Goal: Task Accomplishment & Management: Manage account settings

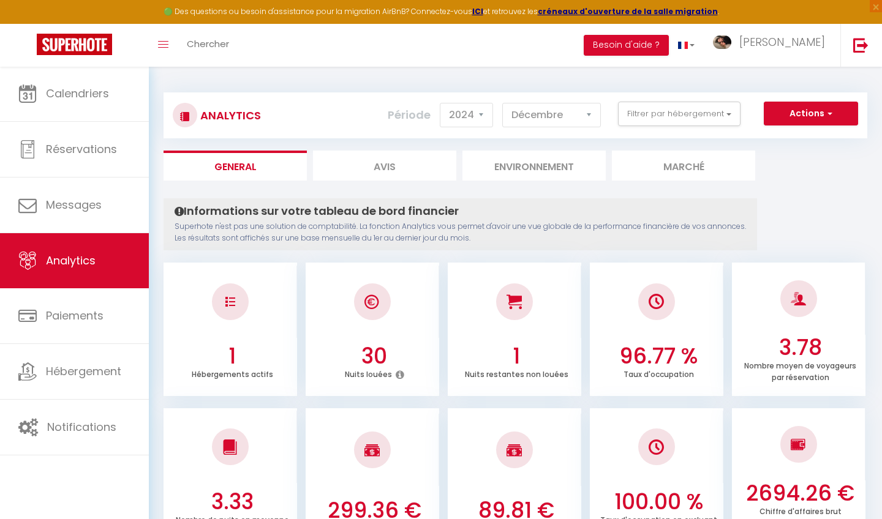
select select "2024"
select select "12"
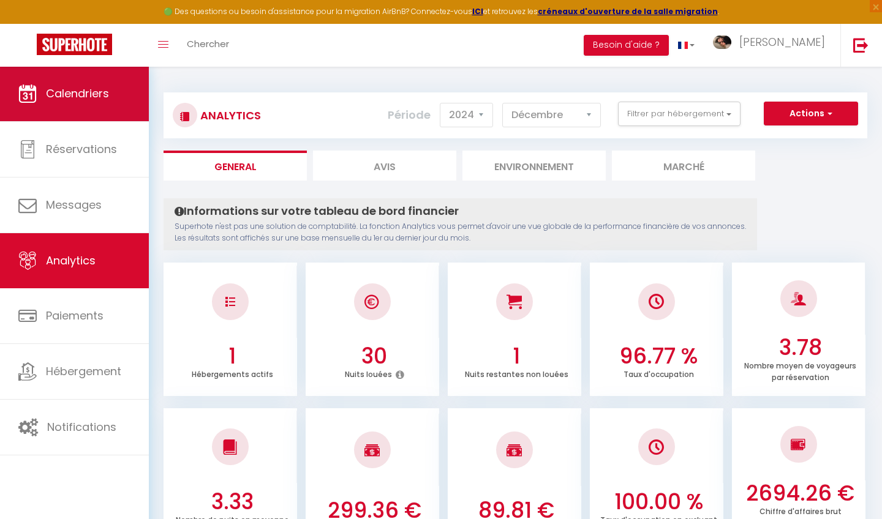
click at [124, 120] on link "Calendriers" at bounding box center [74, 93] width 149 height 55
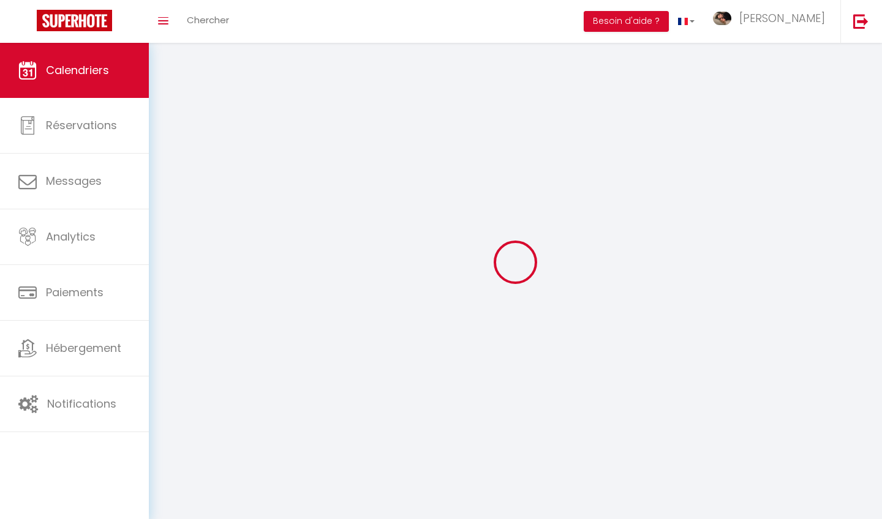
click at [138, 92] on link "Calendriers" at bounding box center [74, 70] width 149 height 55
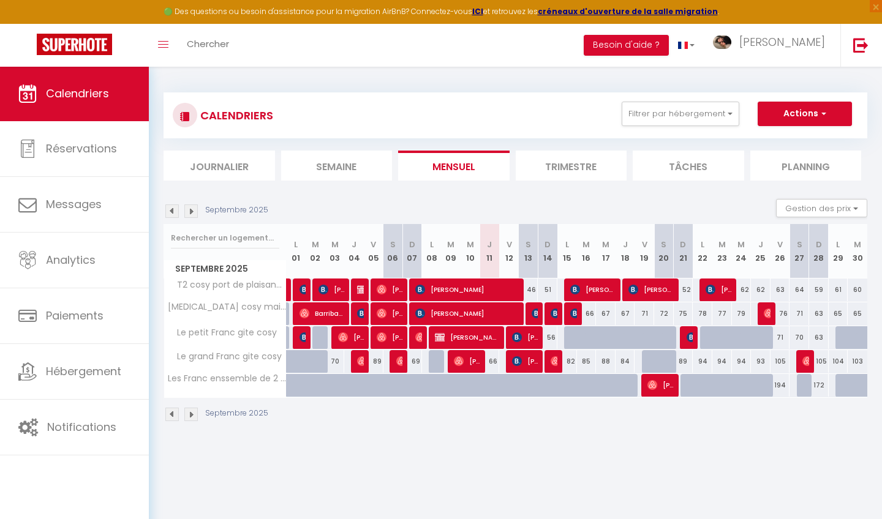
click at [533, 165] on li "Trimestre" at bounding box center [571, 166] width 111 height 30
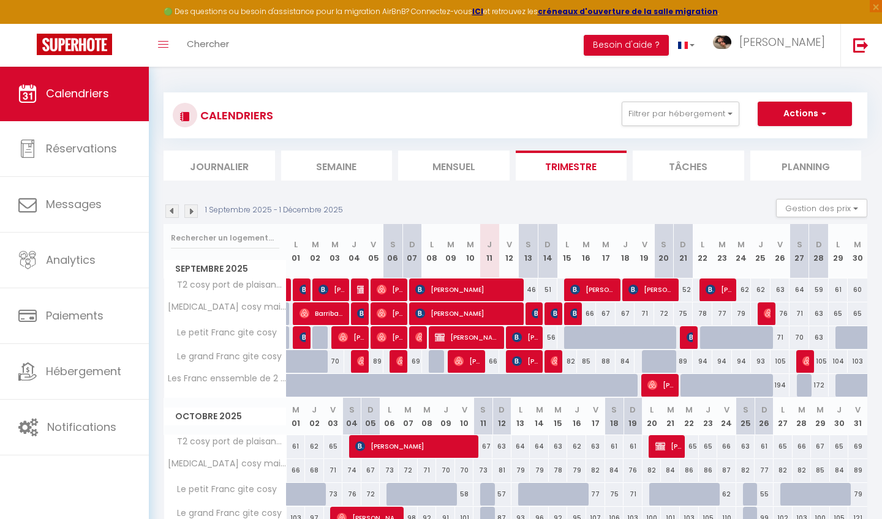
click at [173, 211] on img at bounding box center [171, 211] width 13 height 13
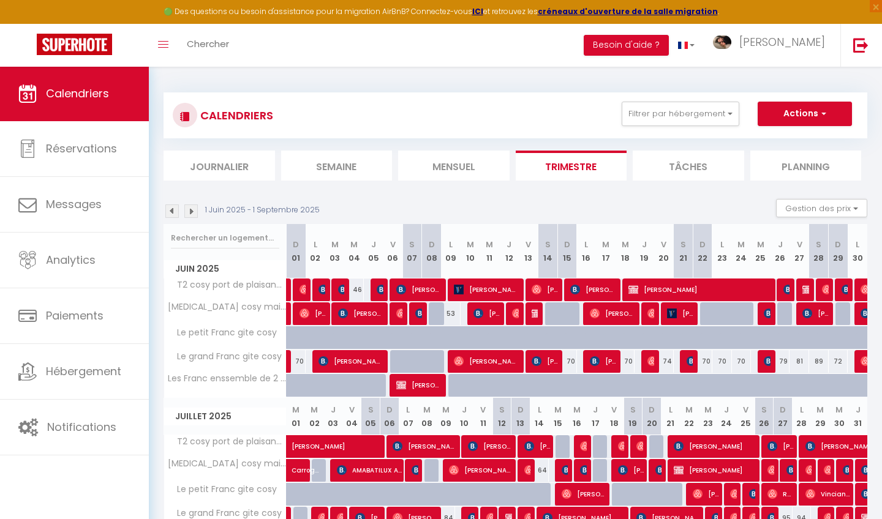
click at [173, 211] on img at bounding box center [171, 211] width 13 height 13
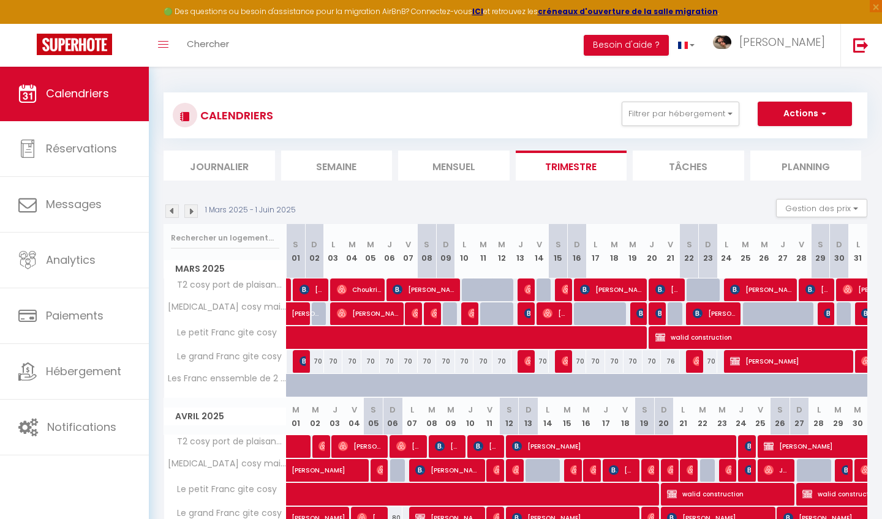
click at [173, 211] on img at bounding box center [171, 211] width 13 height 13
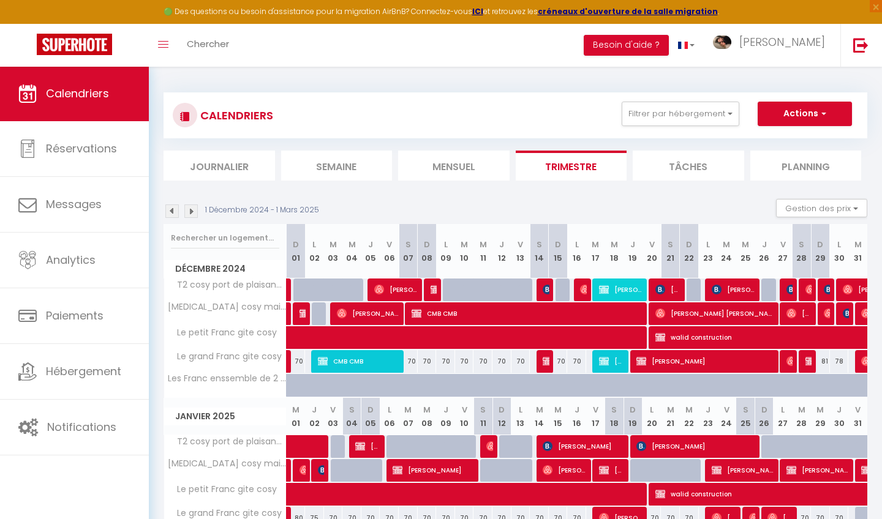
click at [173, 211] on img at bounding box center [171, 211] width 13 height 13
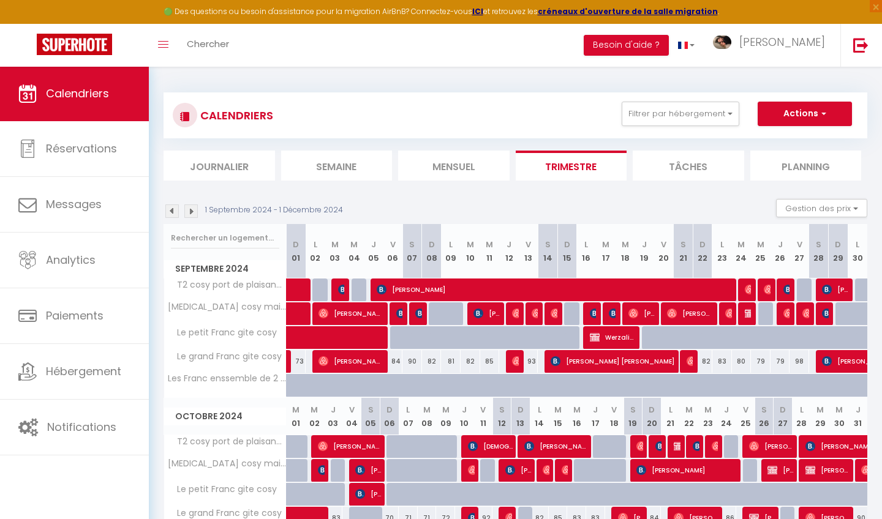
click at [173, 211] on img at bounding box center [171, 211] width 13 height 13
click at [170, 211] on img at bounding box center [171, 211] width 13 height 13
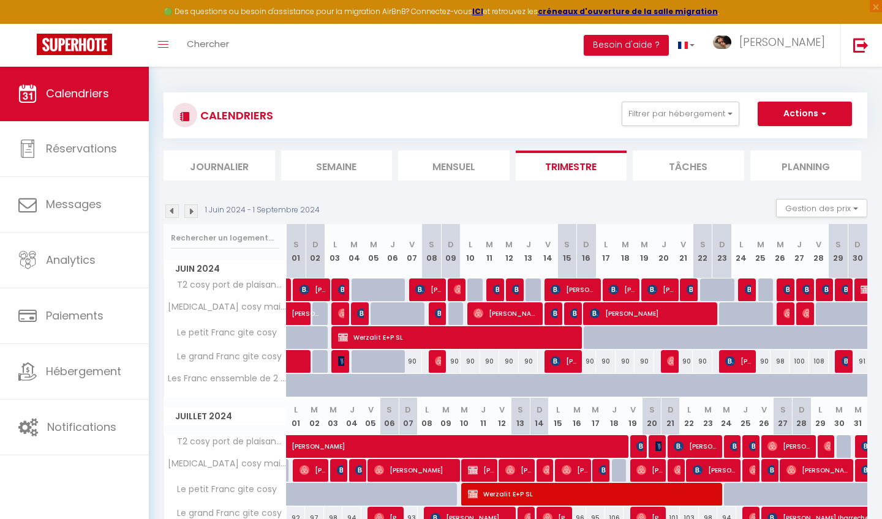
click at [190, 211] on img at bounding box center [190, 211] width 13 height 13
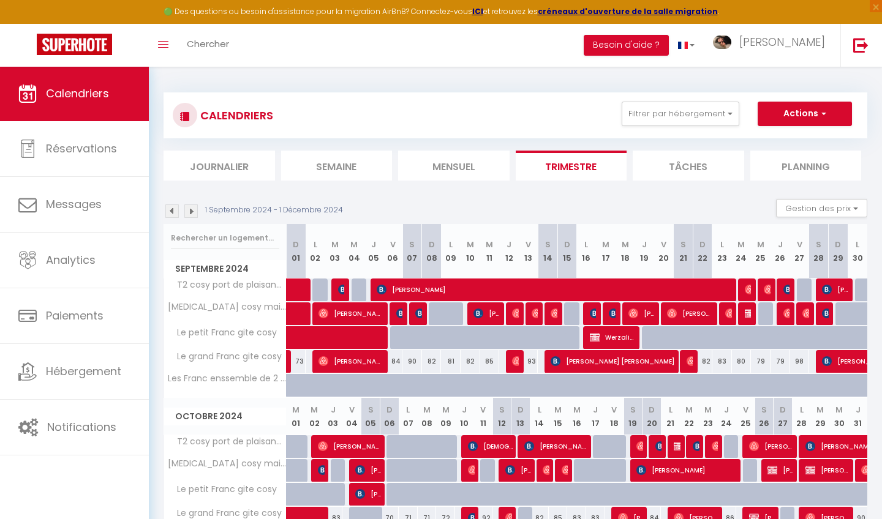
click at [191, 212] on img at bounding box center [190, 211] width 13 height 13
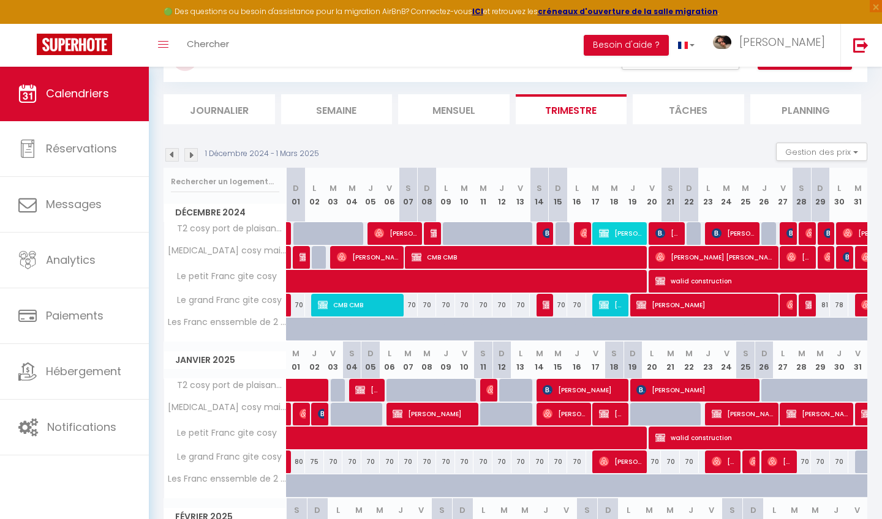
scroll to position [58, 0]
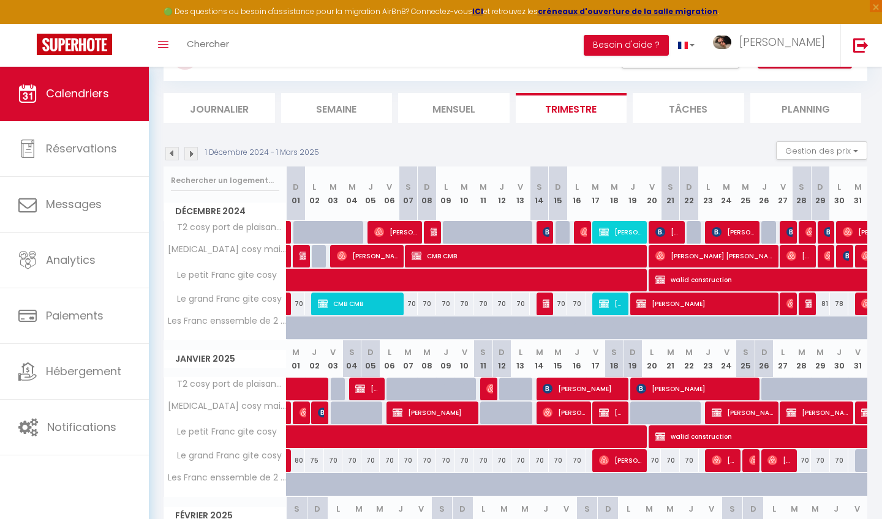
click at [617, 230] on span "[PERSON_NAME]" at bounding box center [621, 231] width 44 height 23
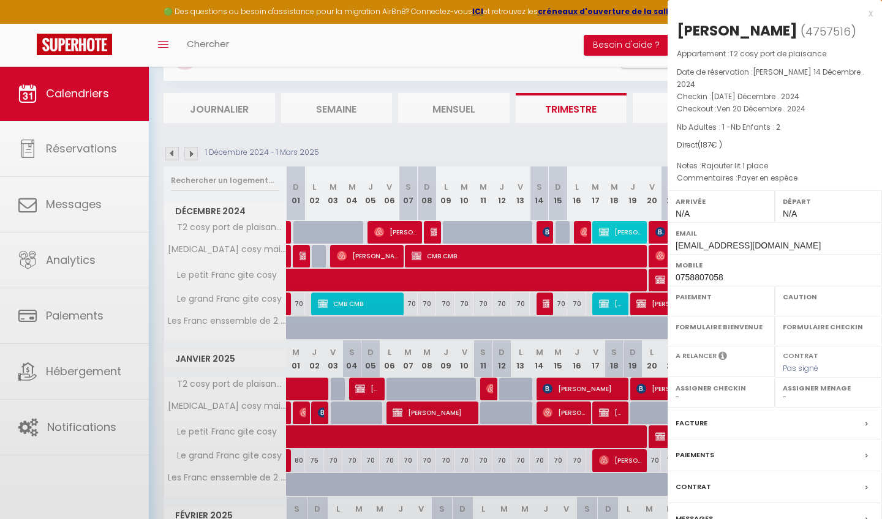
select select "OK"
select select "0"
select select "1"
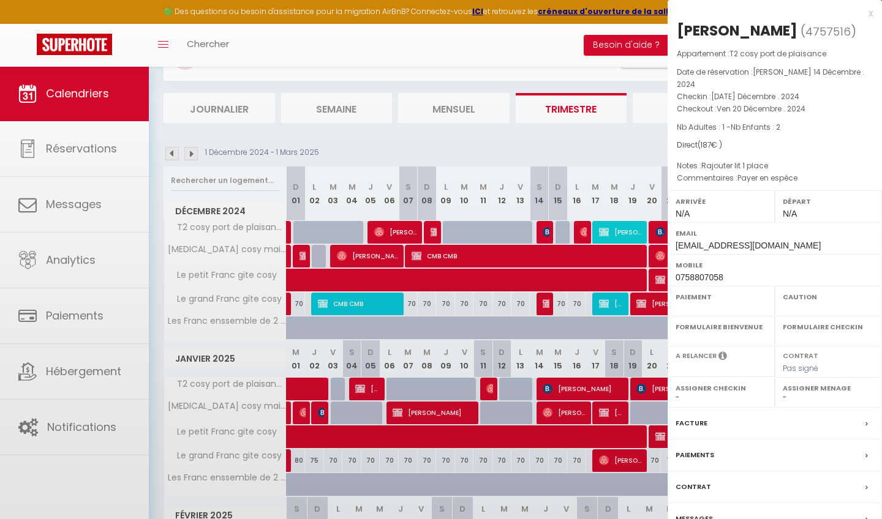
select select
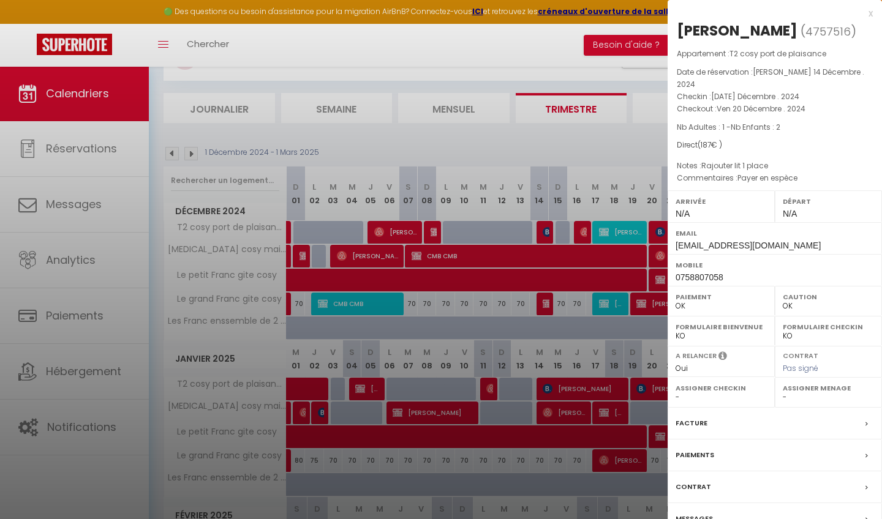
click at [343, 150] on div at bounding box center [441, 259] width 882 height 519
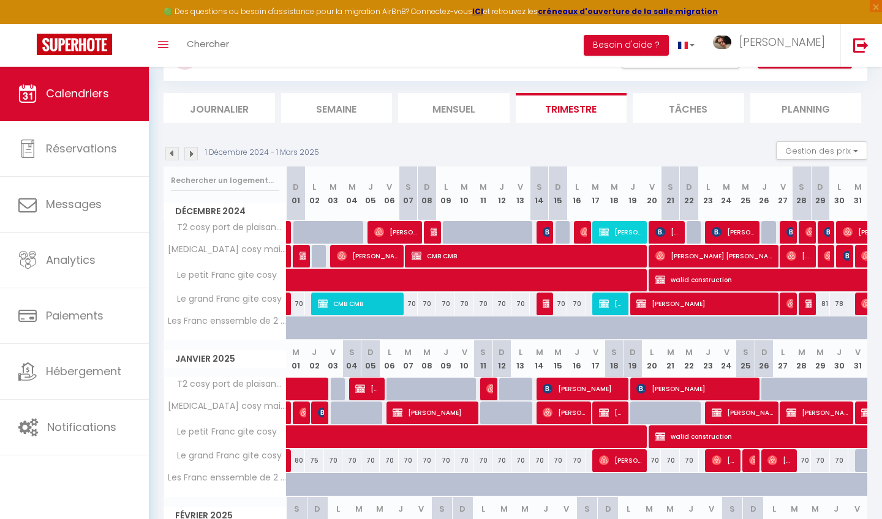
click at [188, 154] on img at bounding box center [190, 153] width 13 height 13
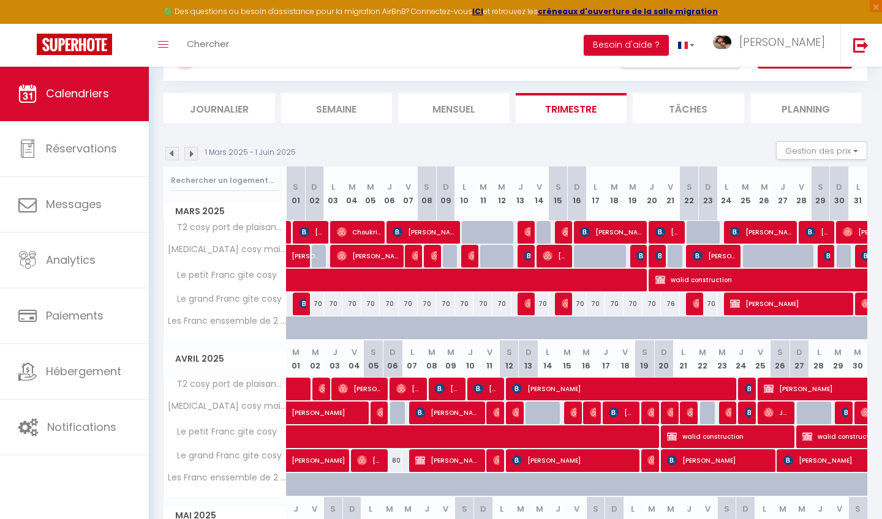
click at [173, 154] on img at bounding box center [171, 153] width 13 height 13
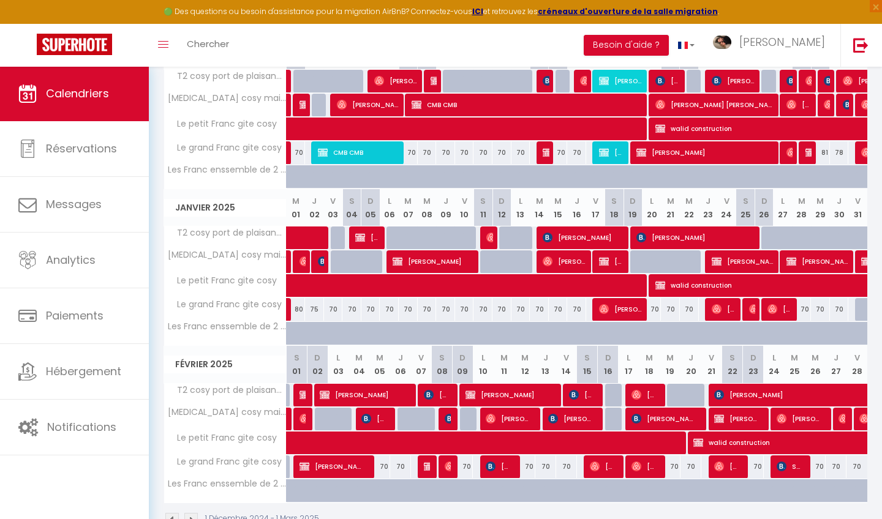
scroll to position [206, 0]
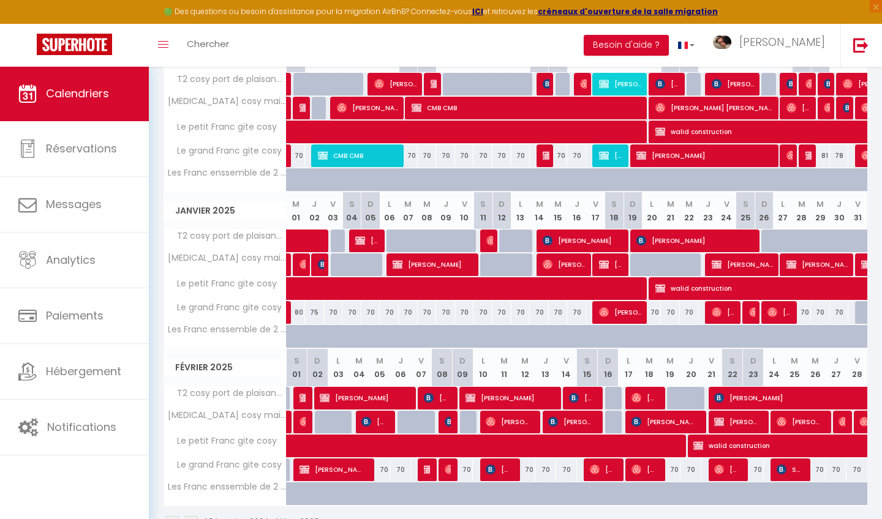
click at [478, 291] on span at bounding box center [566, 288] width 535 height 23
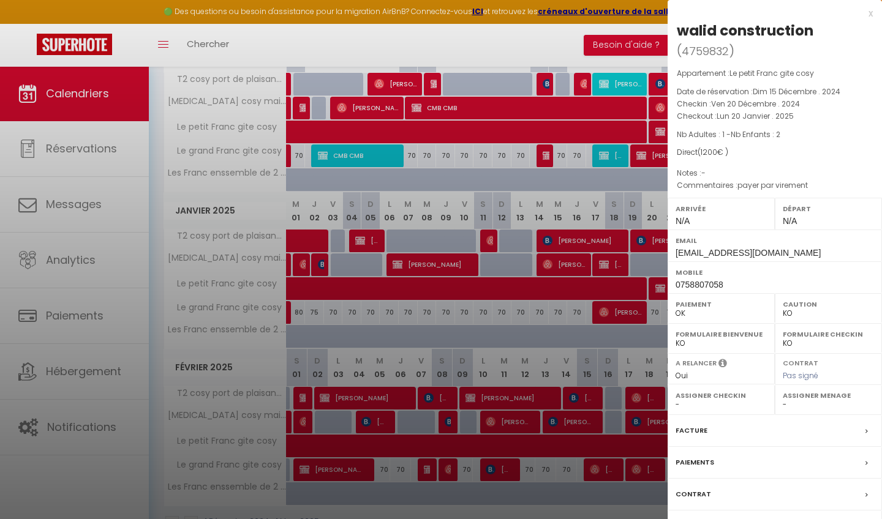
click at [405, 271] on div at bounding box center [441, 259] width 882 height 519
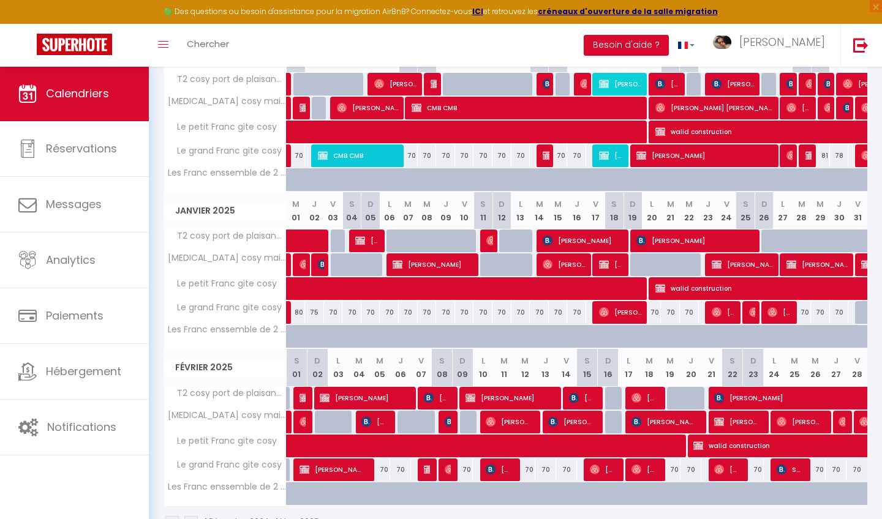
click at [429, 263] on span "[PERSON_NAME]" at bounding box center [434, 264] width 82 height 23
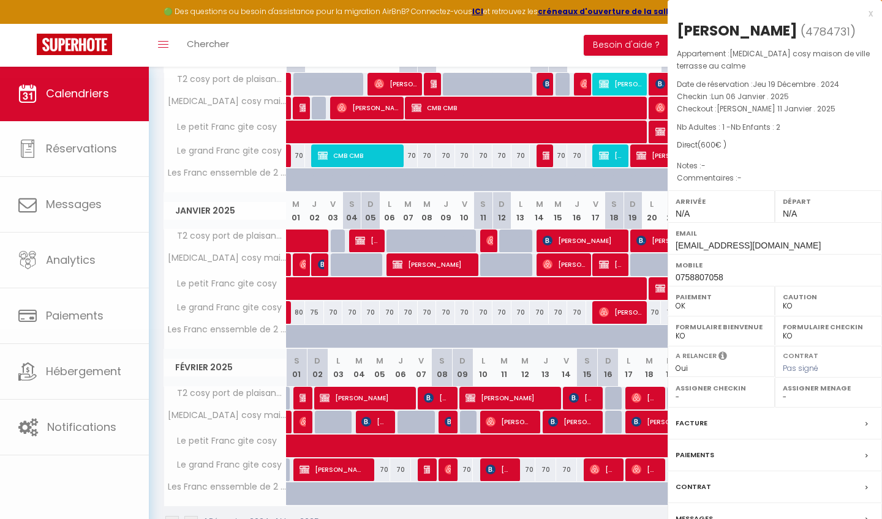
select select "OK"
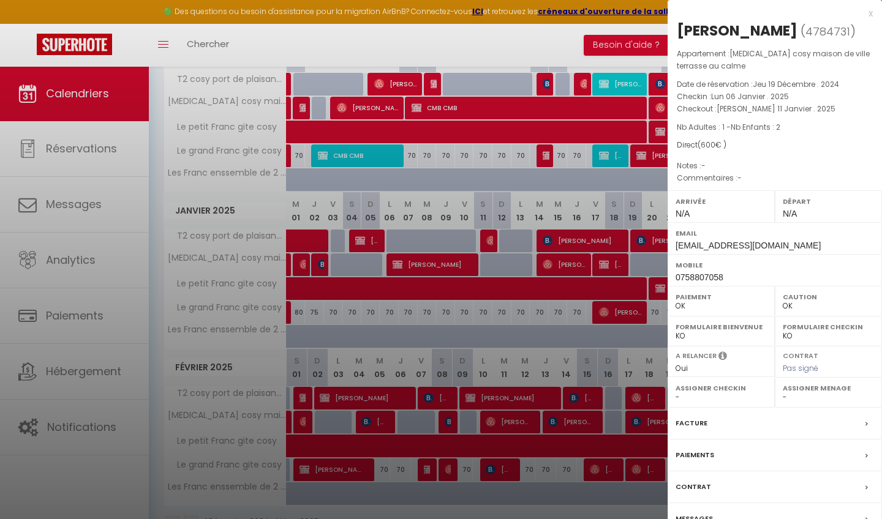
click at [735, 449] on div "Paiements" at bounding box center [774, 456] width 214 height 32
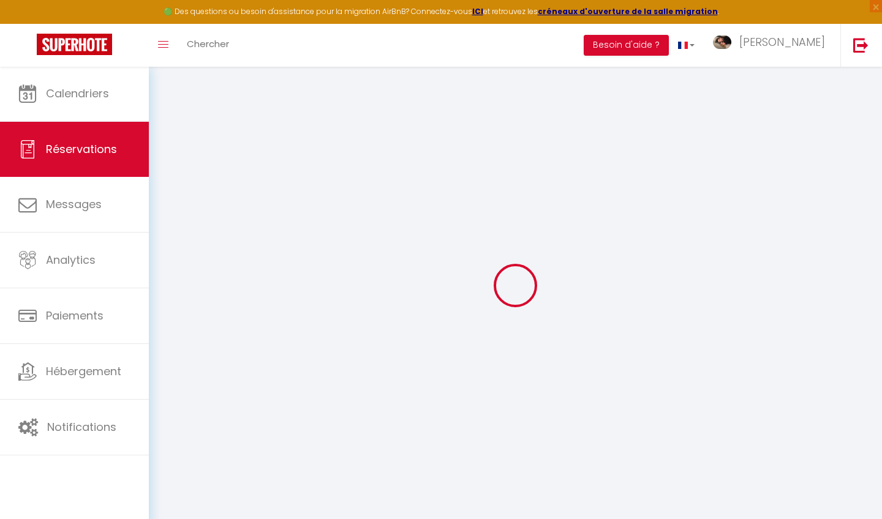
select select
checkbox input "true"
select index
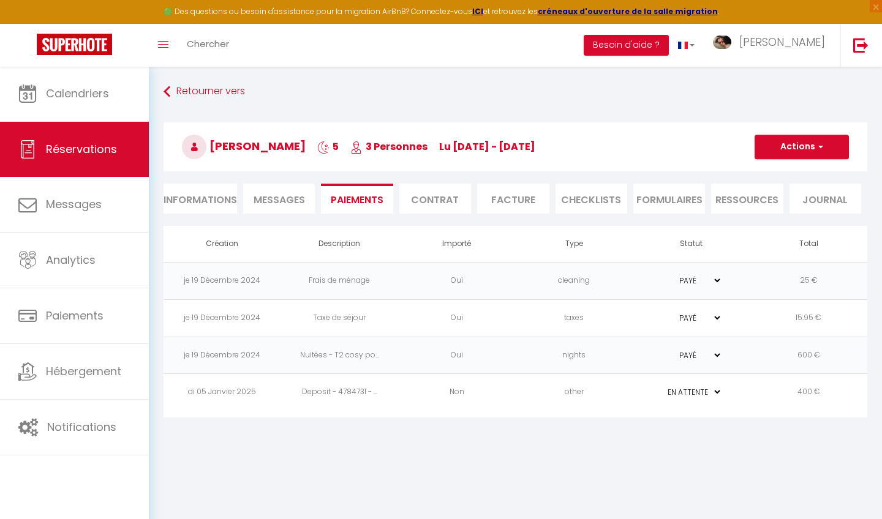
click at [754, 198] on li "Ressources" at bounding box center [747, 199] width 72 height 30
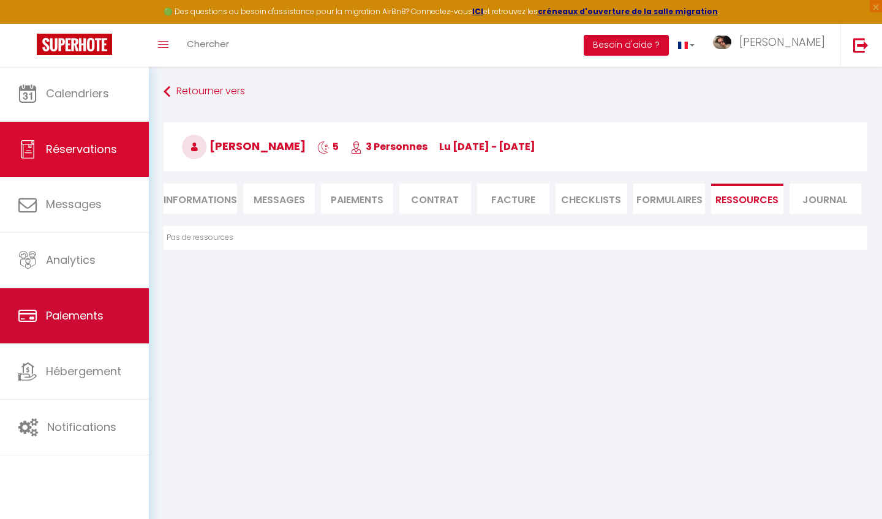
click at [122, 307] on link "Paiements" at bounding box center [74, 315] width 149 height 55
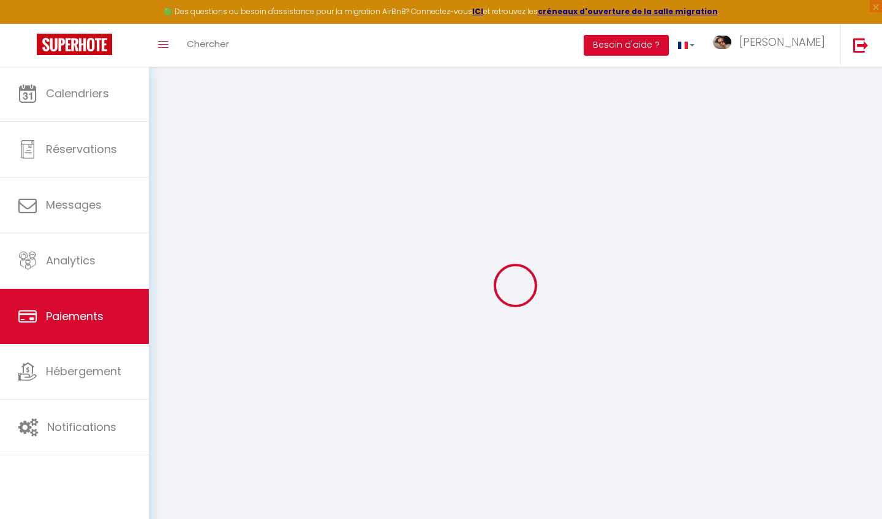
select select "2"
select select "0"
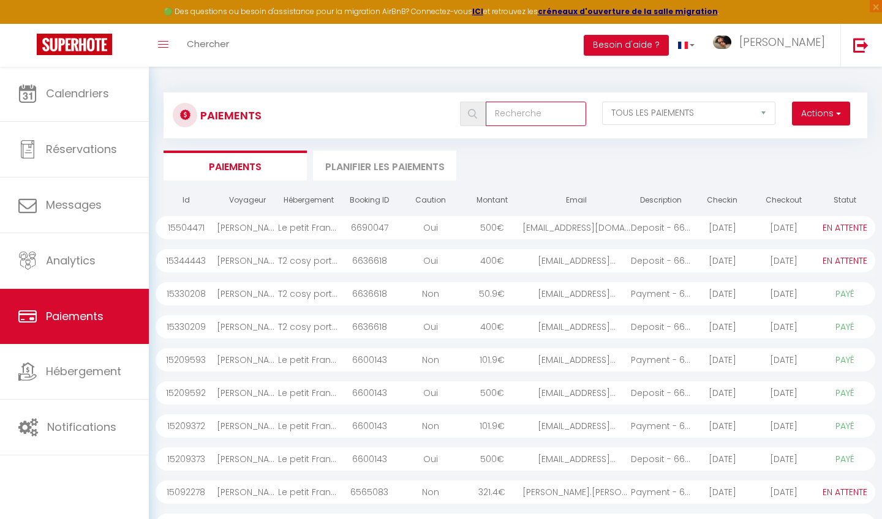
click at [528, 115] on input "text" at bounding box center [536, 114] width 100 height 24
type input "wa"
select select "1"
select select "0"
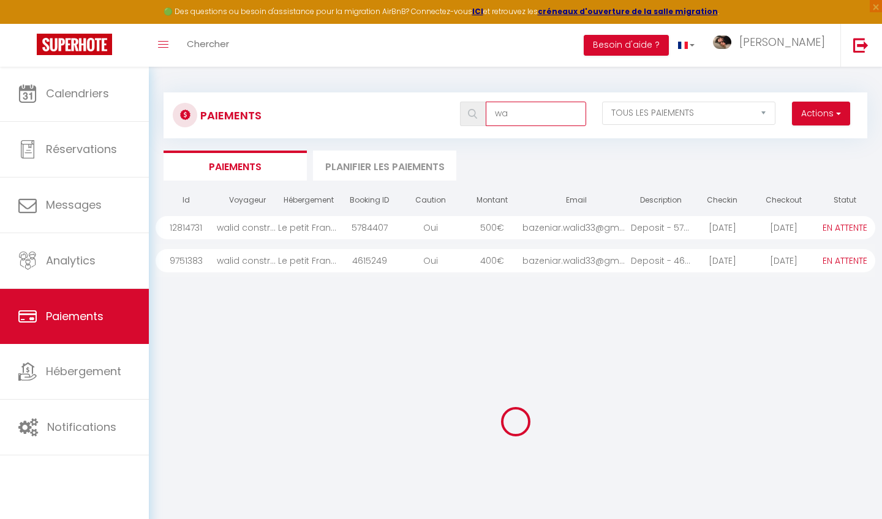
type input "w"
select select "0"
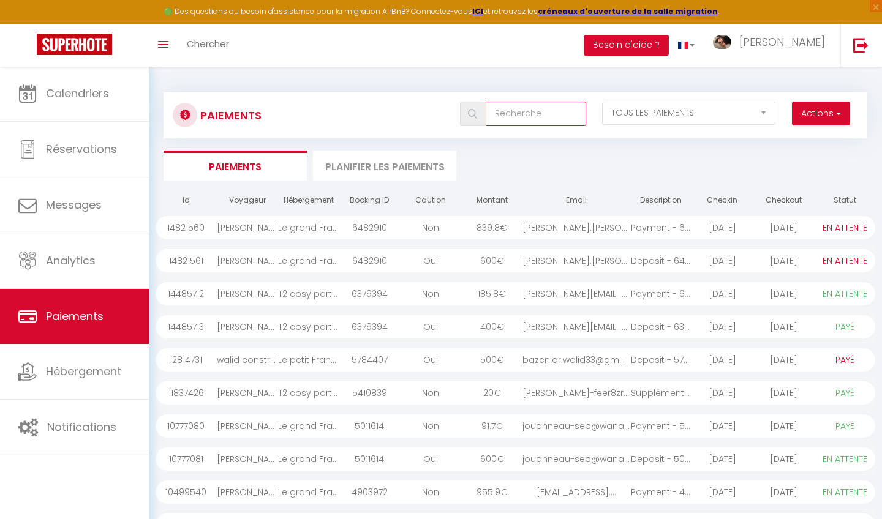
select select "1"
select select "0"
type input "am"
select select "0"
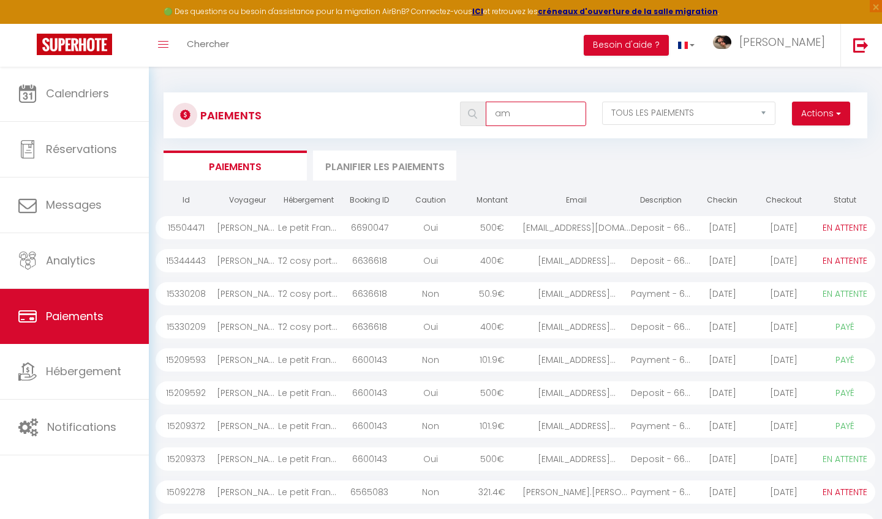
select select "0"
type input "amar"
click at [444, 356] on div "Non" at bounding box center [430, 359] width 61 height 23
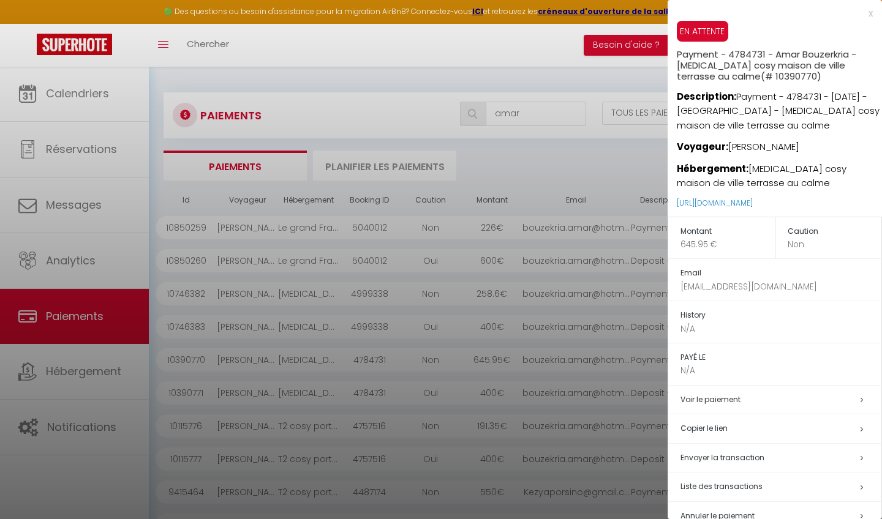
click at [527, 177] on div at bounding box center [441, 259] width 882 height 519
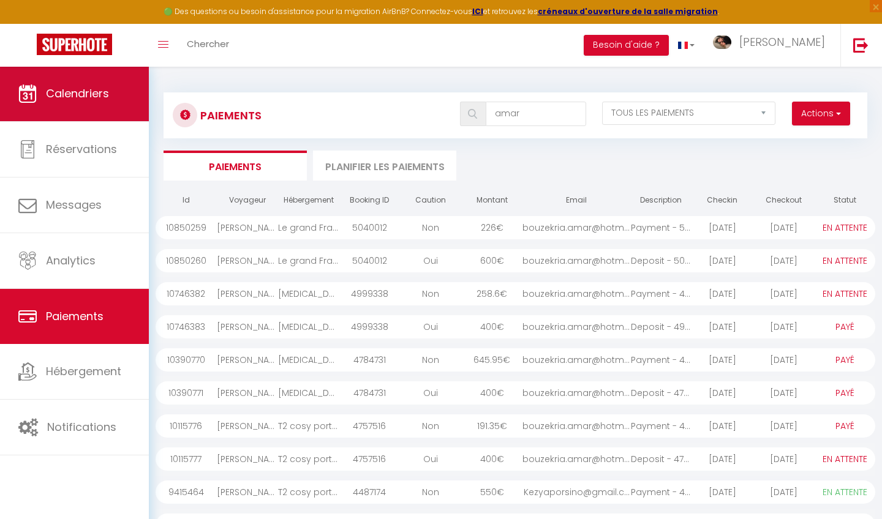
click at [122, 100] on link "Calendriers" at bounding box center [74, 93] width 149 height 55
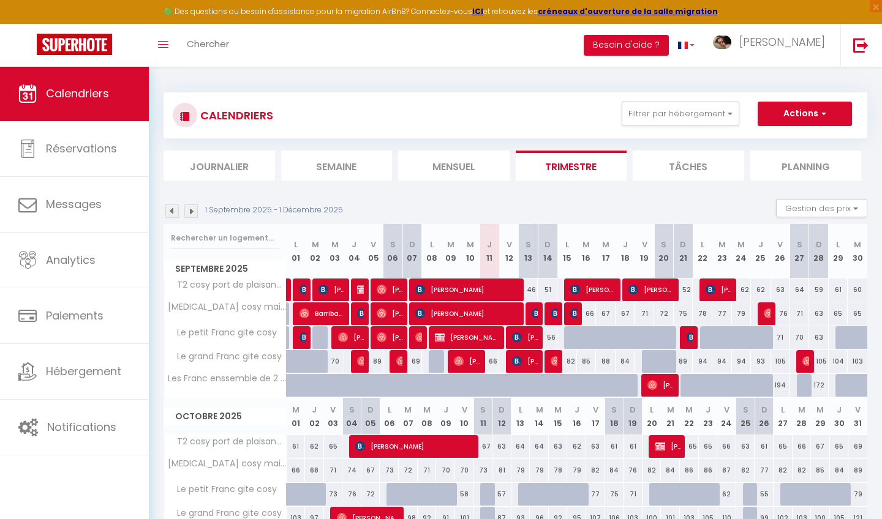
click at [172, 211] on img at bounding box center [171, 211] width 13 height 13
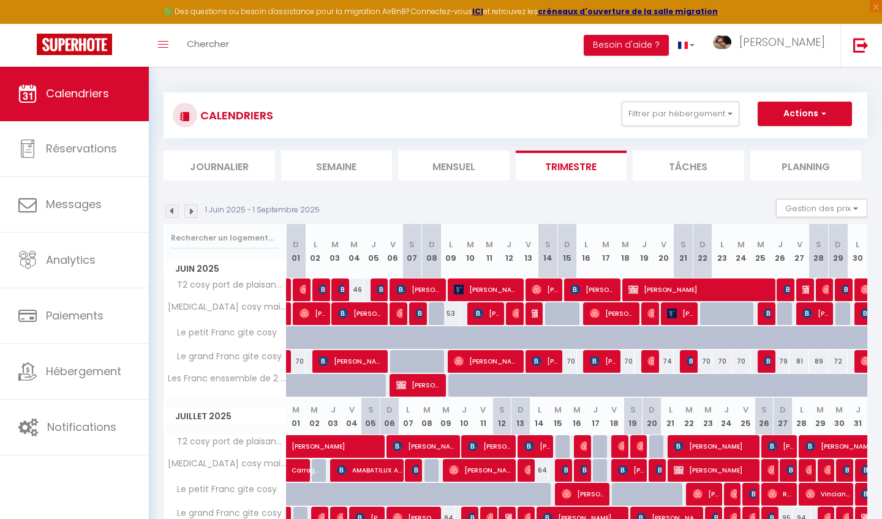
click at [172, 211] on img at bounding box center [171, 211] width 13 height 13
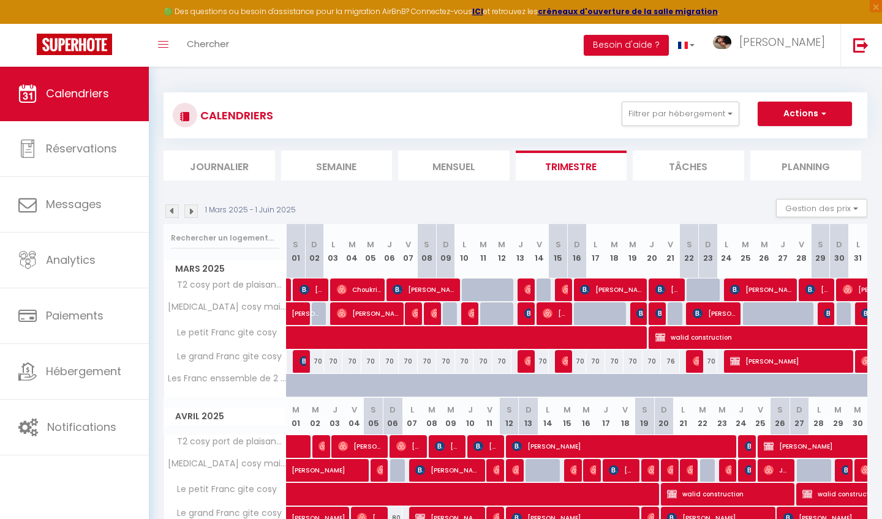
click at [172, 211] on img at bounding box center [171, 211] width 13 height 13
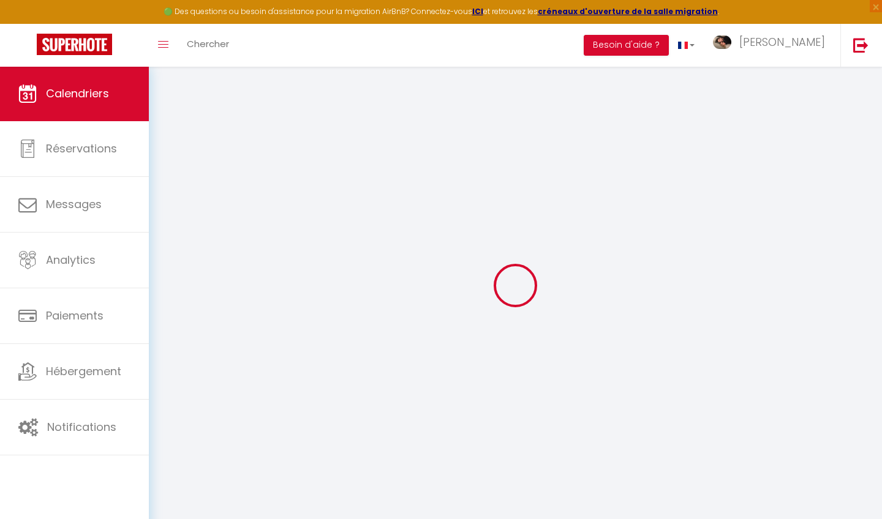
select select
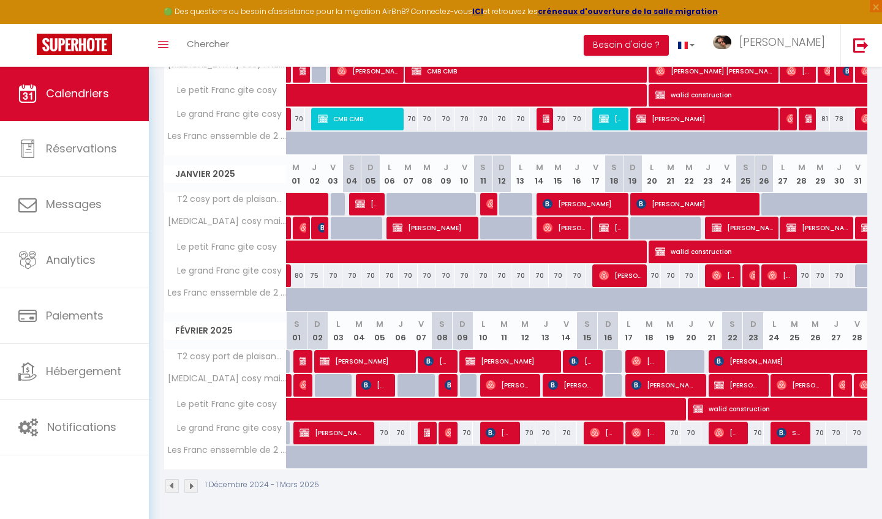
scroll to position [242, 0]
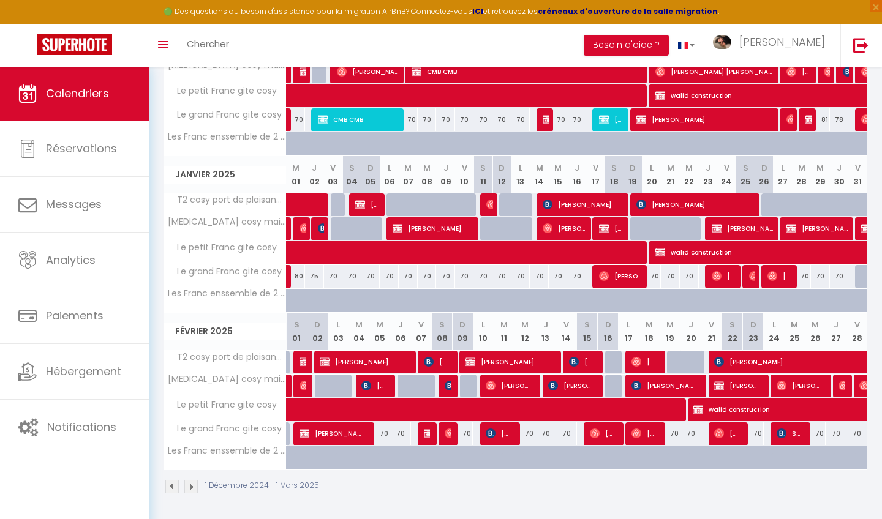
click at [445, 227] on span "[PERSON_NAME]" at bounding box center [434, 228] width 82 height 23
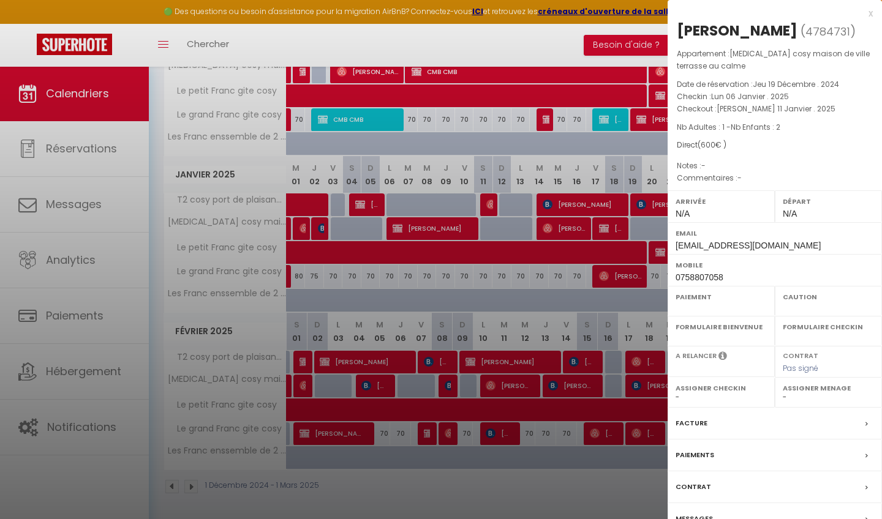
select select "OK"
select select "0"
select select "1"
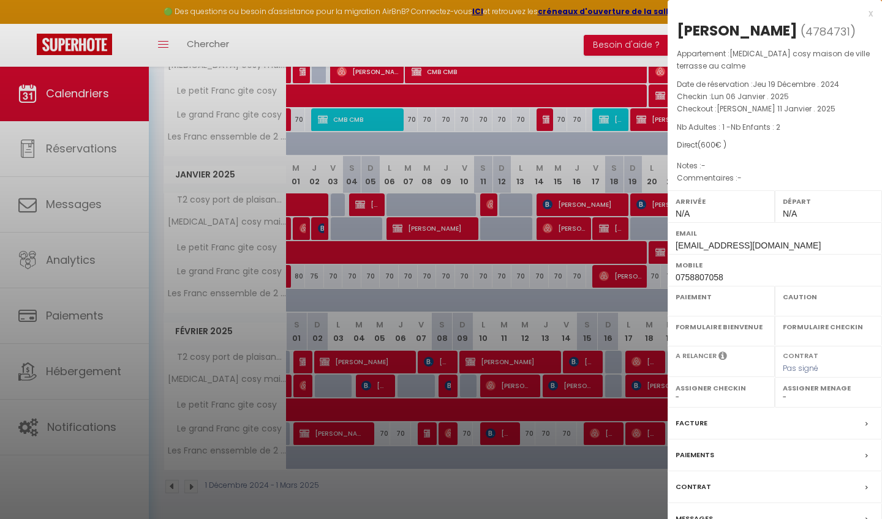
select select
click at [708, 449] on label "Paiements" at bounding box center [694, 455] width 39 height 13
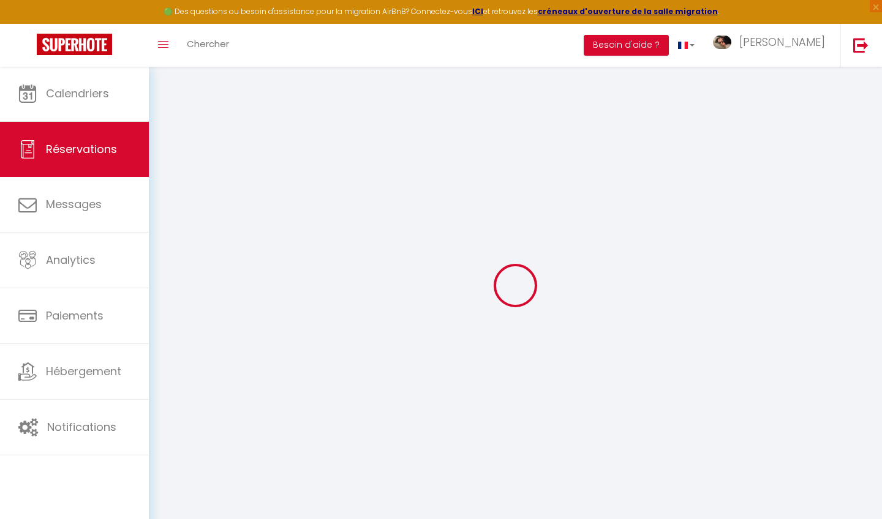
select select "0"
select select
checkbox input "true"
select index
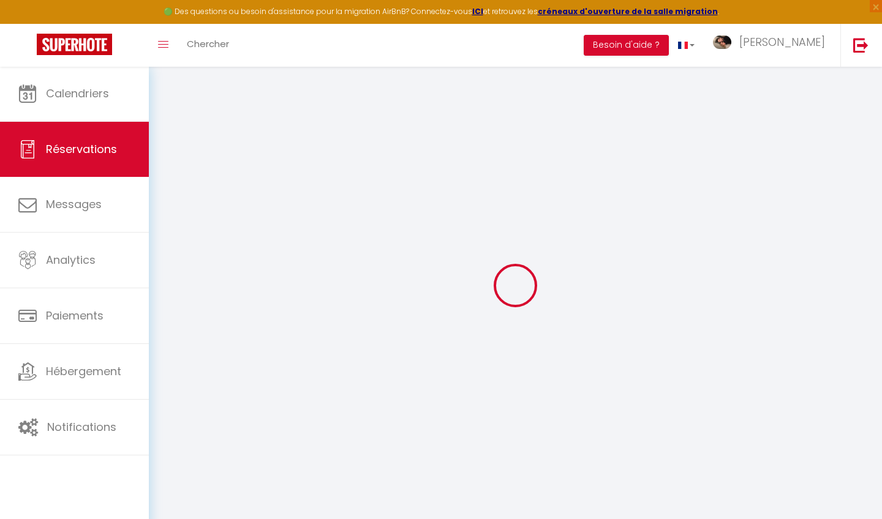
select select
checkbox input "true"
select index
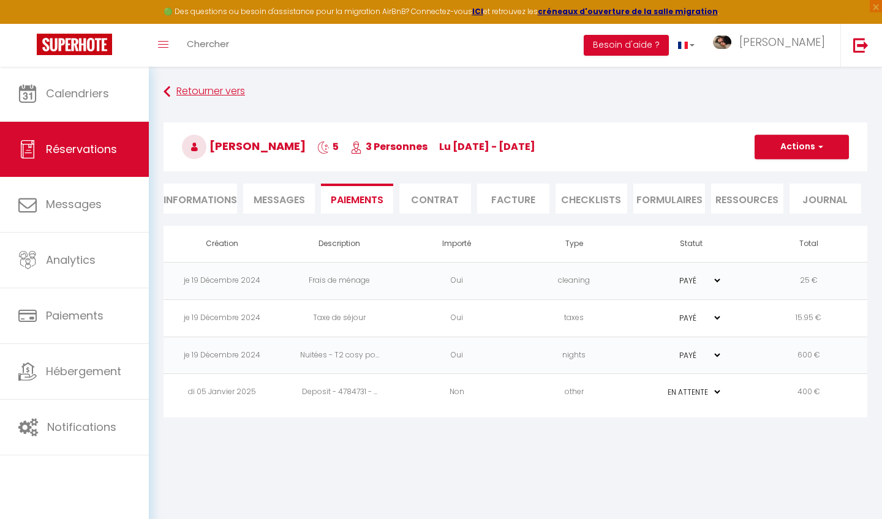
click at [209, 91] on link "Retourner vers" at bounding box center [515, 92] width 704 height 22
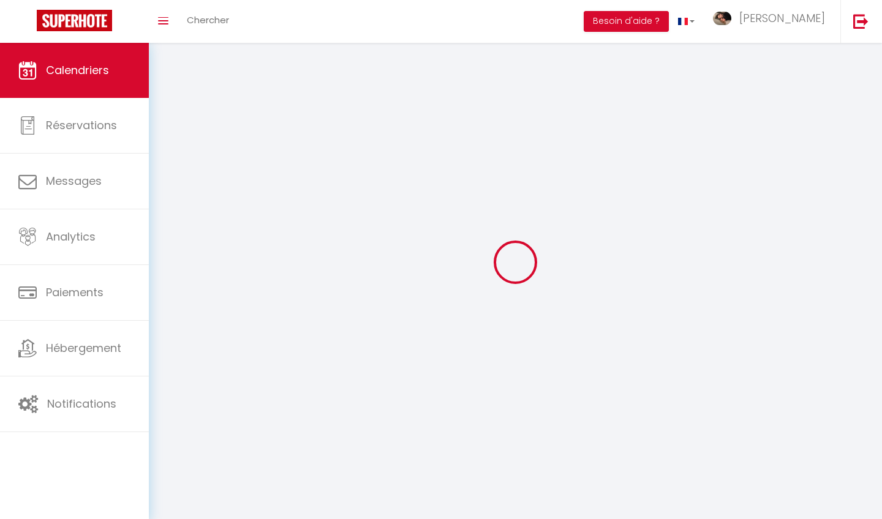
scroll to position [43, 0]
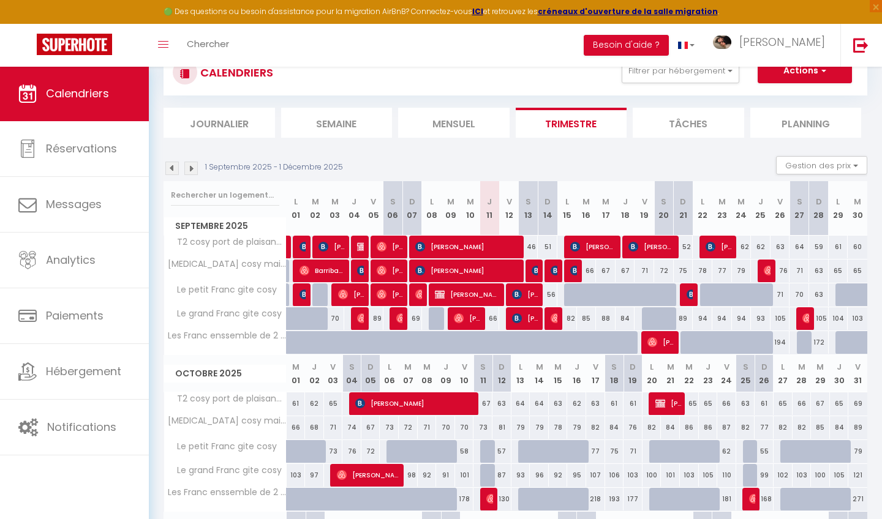
click at [167, 170] on img at bounding box center [171, 168] width 13 height 13
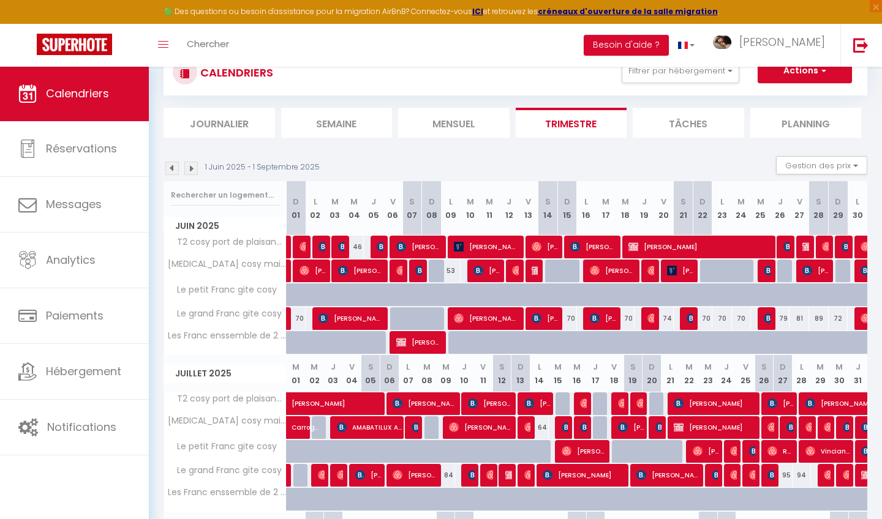
click at [173, 169] on img at bounding box center [171, 168] width 13 height 13
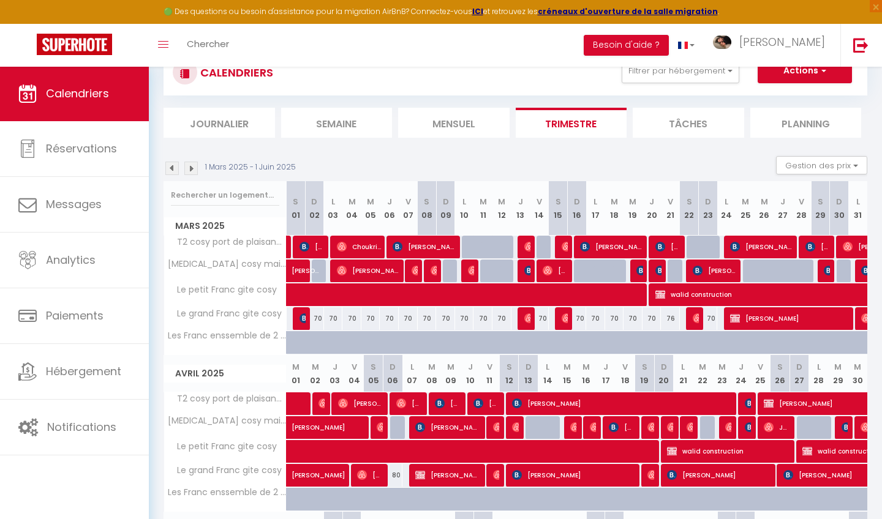
click at [170, 170] on img at bounding box center [171, 168] width 13 height 13
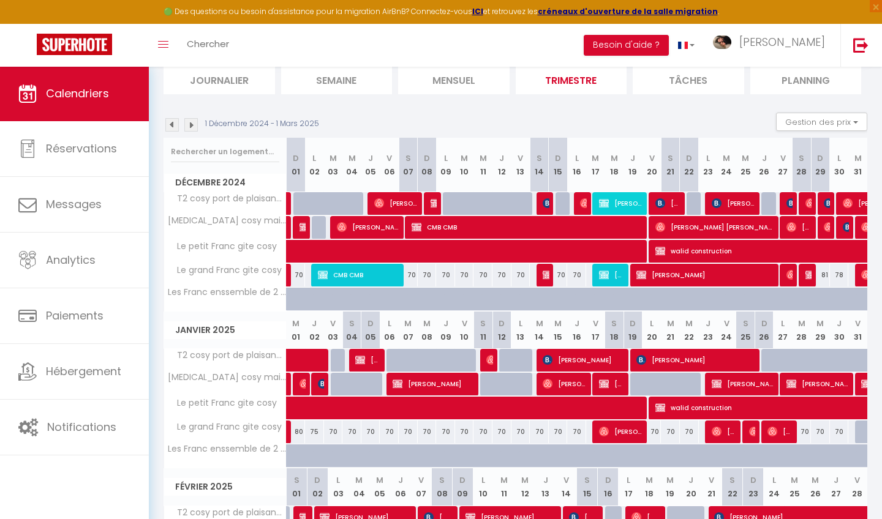
scroll to position [101, 0]
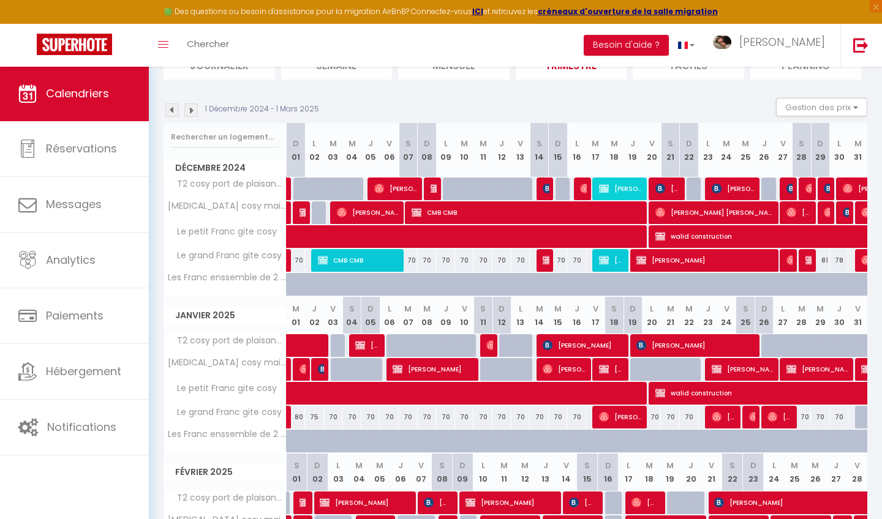
click at [440, 367] on span "[PERSON_NAME]" at bounding box center [434, 369] width 82 height 23
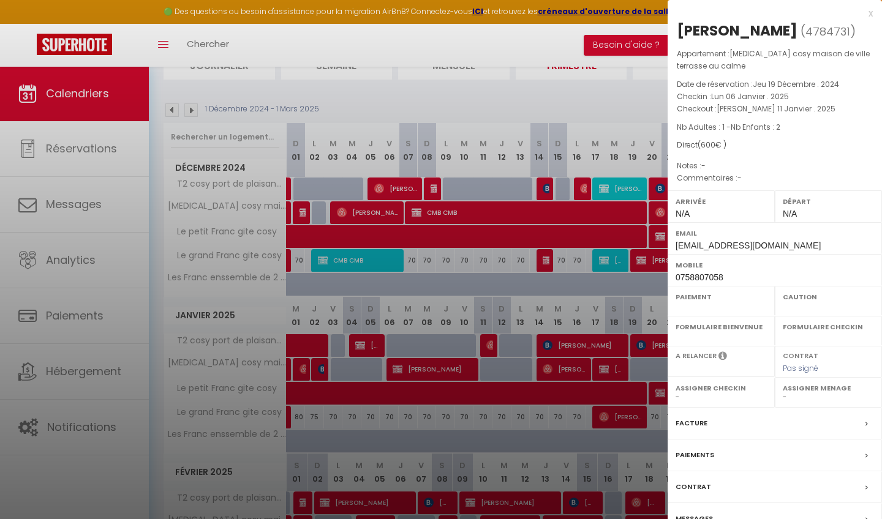
select select "OK"
select select "0"
select select "1"
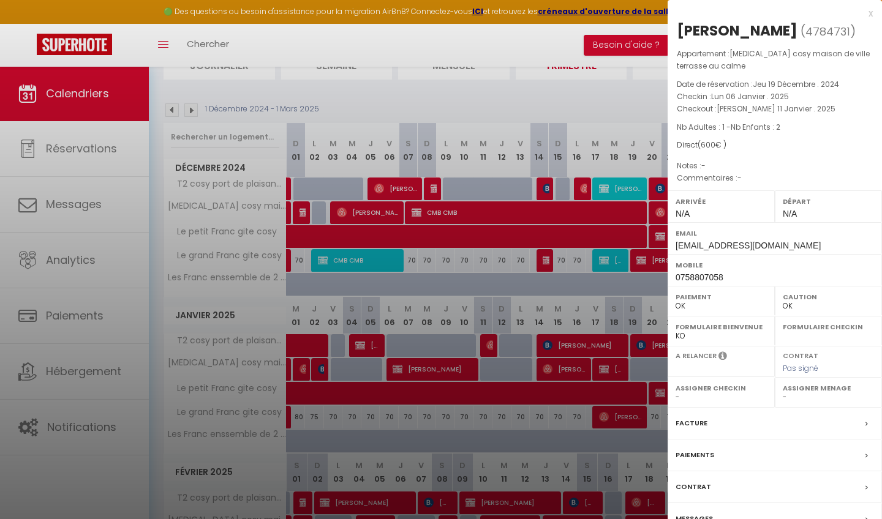
select select
click at [719, 424] on div "Facture" at bounding box center [774, 424] width 214 height 32
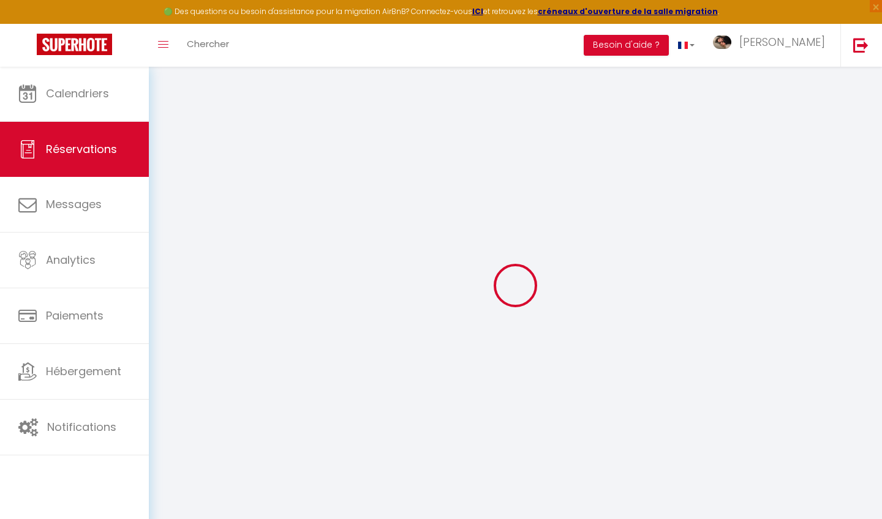
select select "cleaning"
select select "taxes"
select select
checkbox input "true"
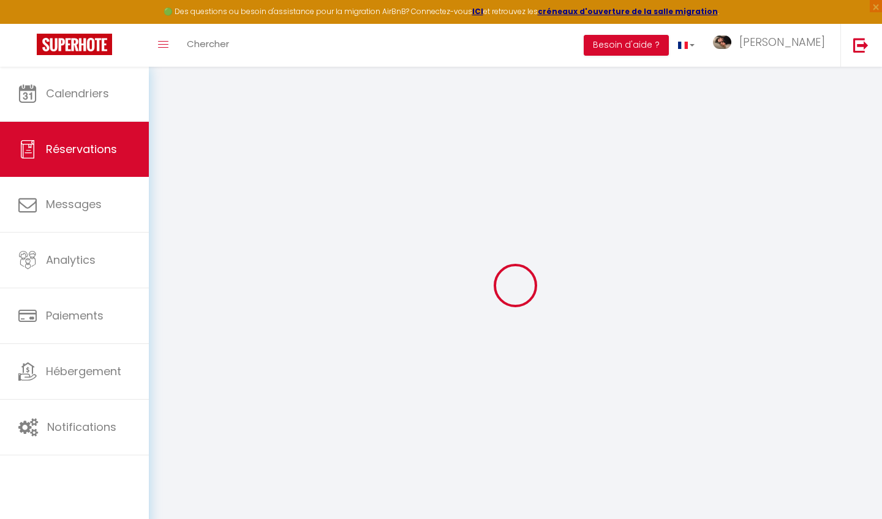
select index
select select
checkbox input "true"
select index
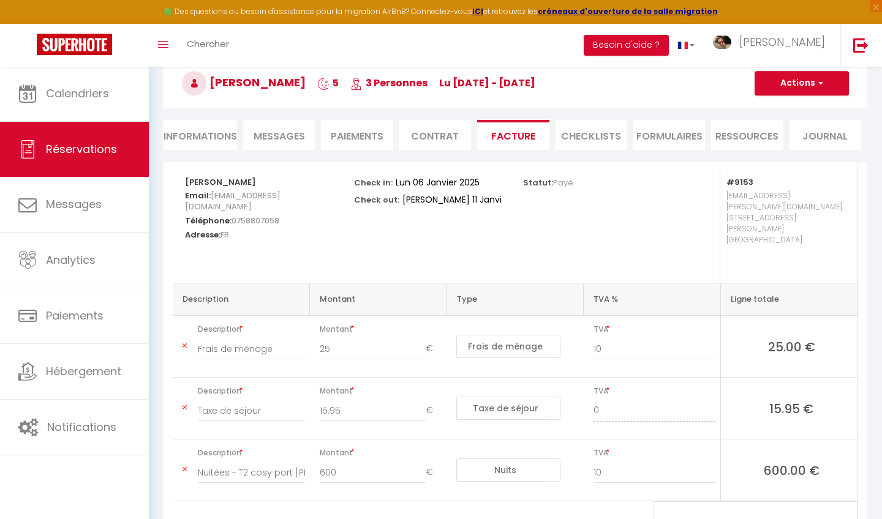
scroll to position [84, 0]
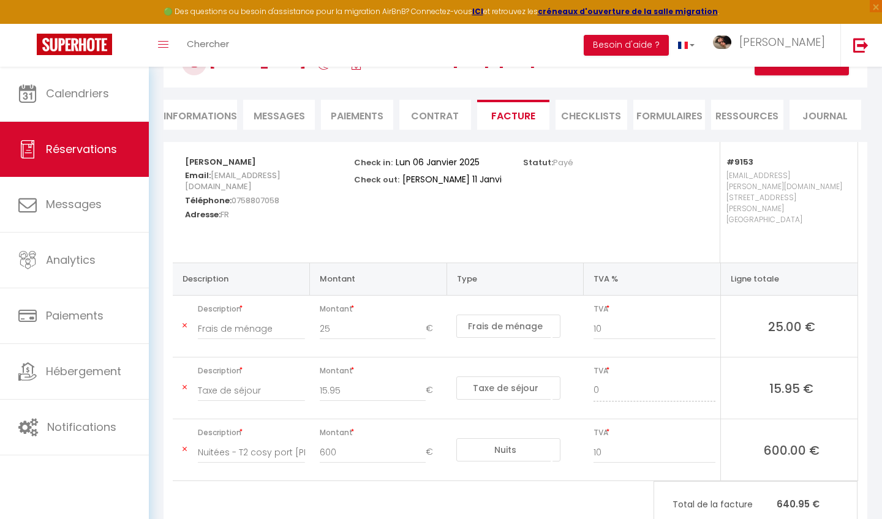
click at [187, 322] on icon at bounding box center [184, 325] width 4 height 7
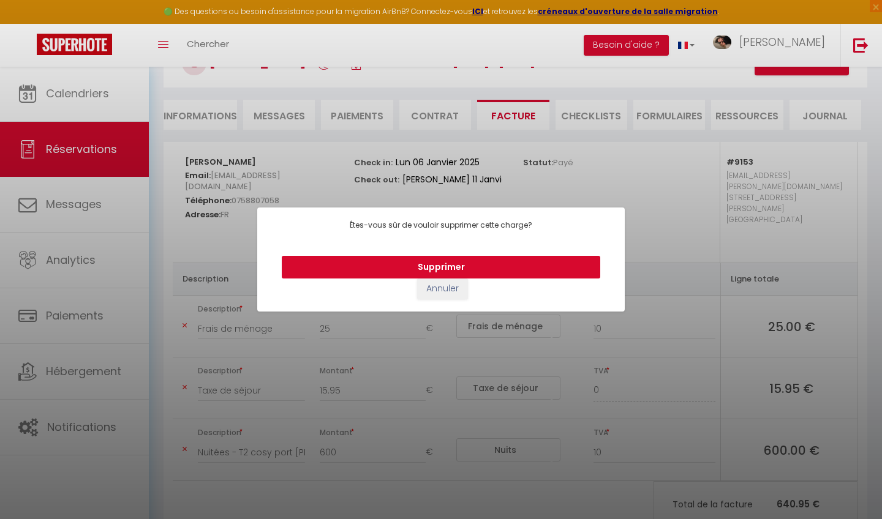
click at [418, 256] on button "Supprimer" at bounding box center [441, 267] width 318 height 23
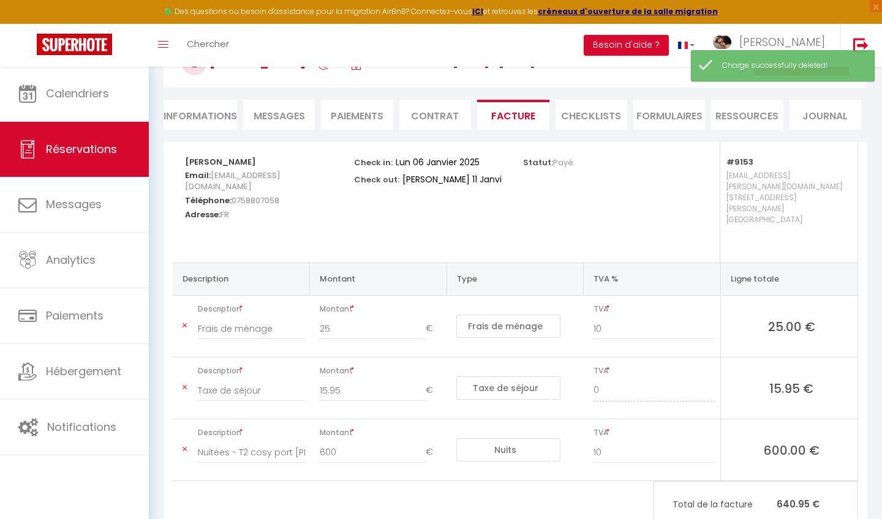
type input "Taxe de séjour"
type input "15.95"
select select "taxes"
type input "0"
type input "Nuitées - T2 cosy port [PERSON_NAME][GEOGRAPHIC_DATA]"
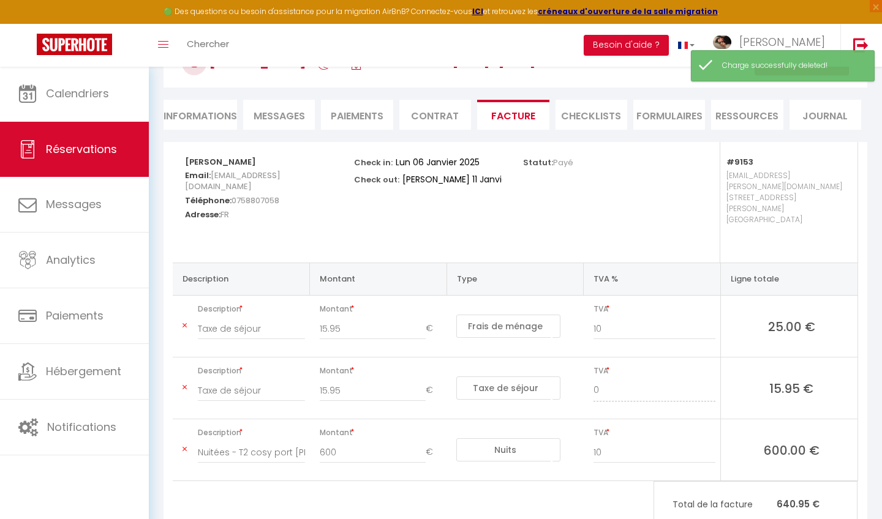
type input "600"
select select "nights"
type input "10"
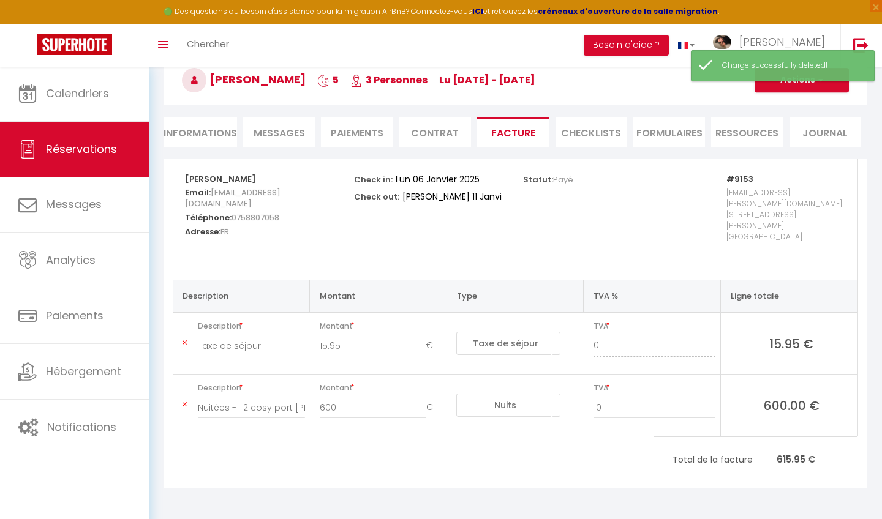
scroll to position [66, 0]
click at [186, 340] on icon at bounding box center [184, 343] width 4 height 7
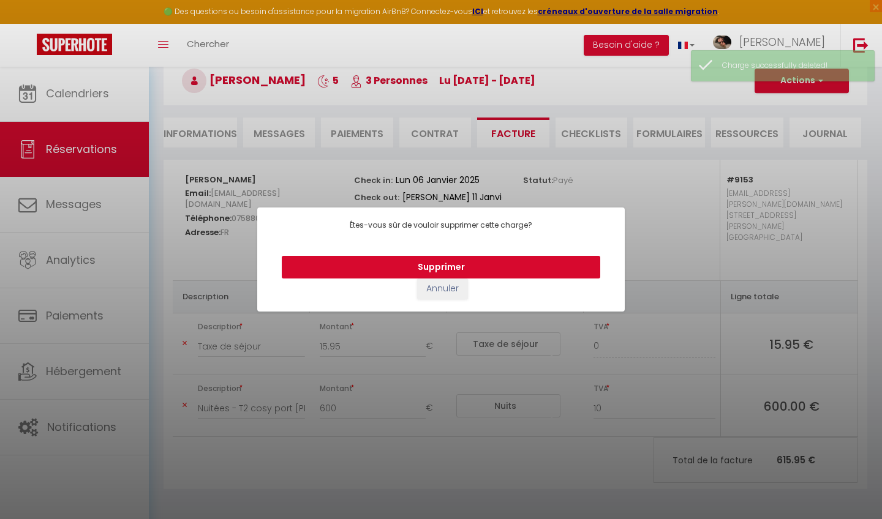
click at [404, 271] on button "Supprimer" at bounding box center [441, 267] width 318 height 23
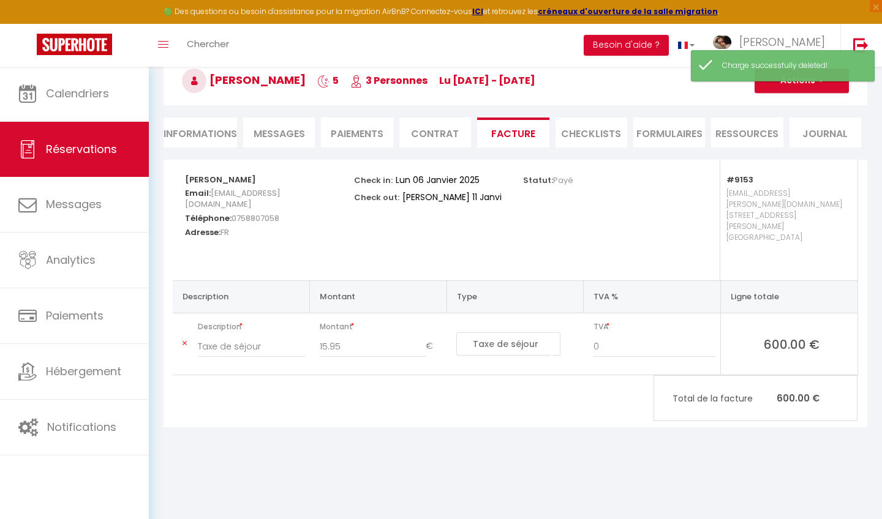
type input "Nuitées - T2 cosy port [PERSON_NAME][GEOGRAPHIC_DATA]"
type input "600"
select select "nights"
type input "10"
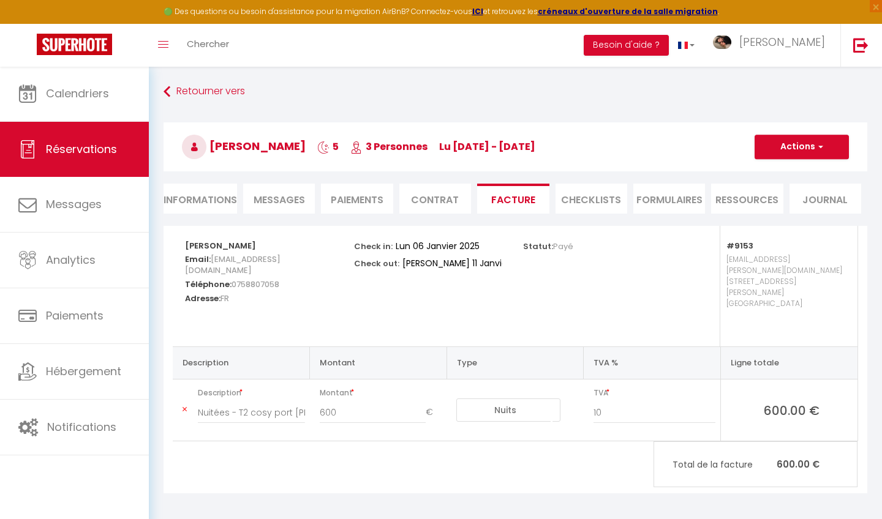
scroll to position [0, 0]
click at [810, 141] on button "Actions" at bounding box center [801, 147] width 94 height 24
click at [780, 175] on link "Enregistrer" at bounding box center [792, 174] width 103 height 16
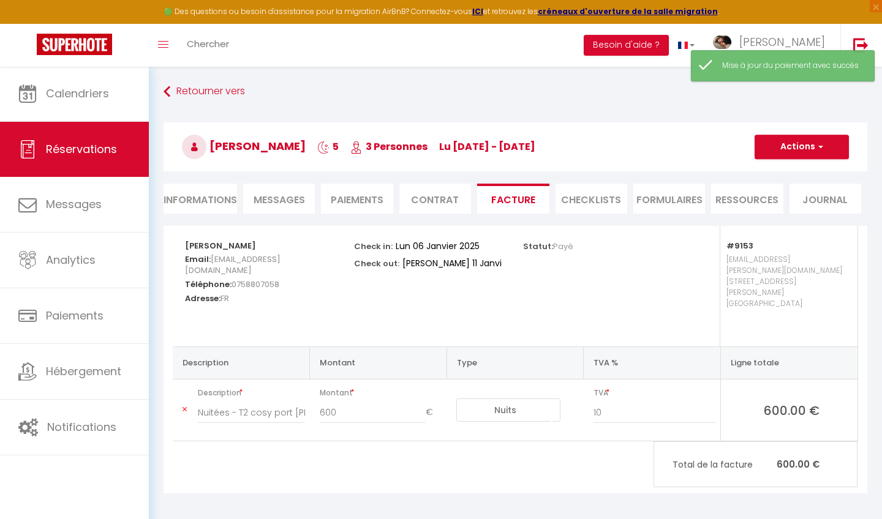
click at [797, 151] on button "Actions" at bounding box center [801, 147] width 94 height 24
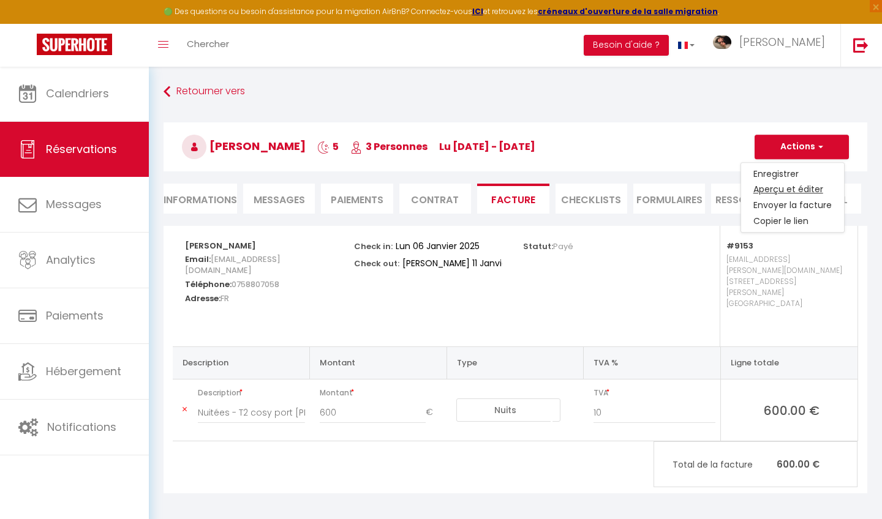
click at [784, 189] on link "Aperçu et éditer" at bounding box center [792, 190] width 103 height 16
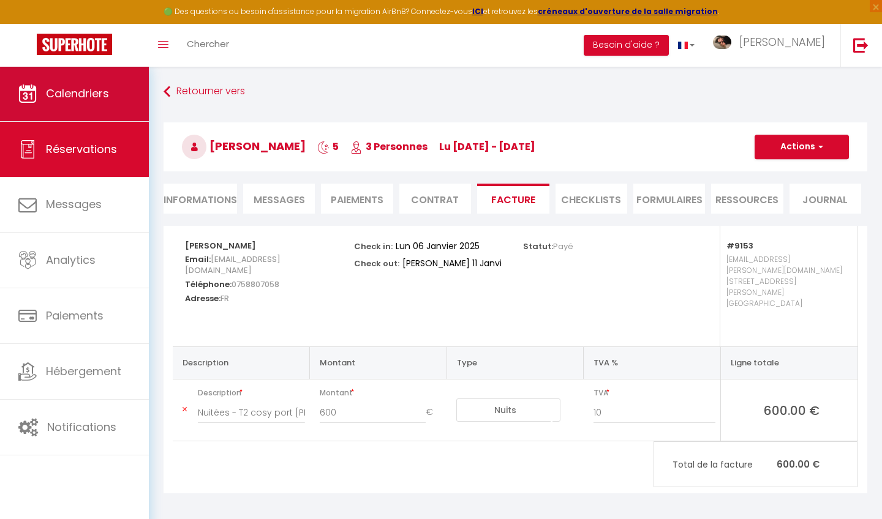
click at [139, 110] on link "Calendriers" at bounding box center [74, 93] width 149 height 55
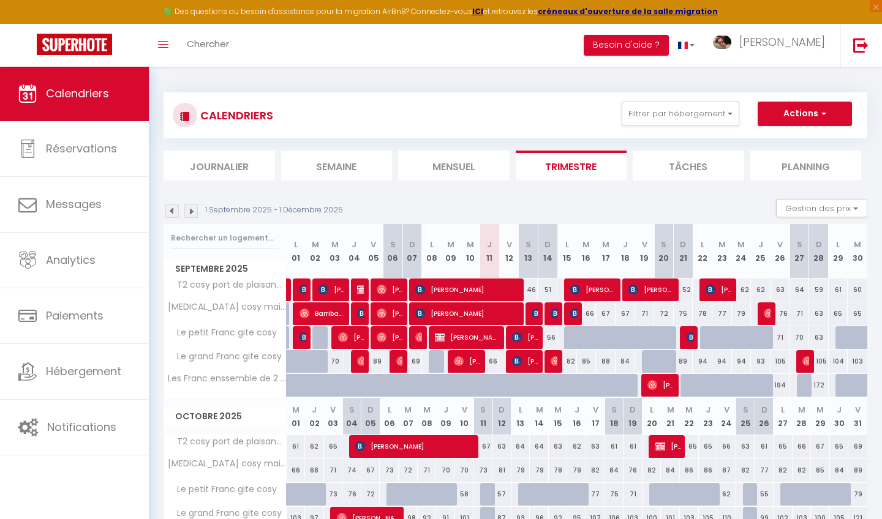
click at [171, 213] on img at bounding box center [171, 211] width 13 height 13
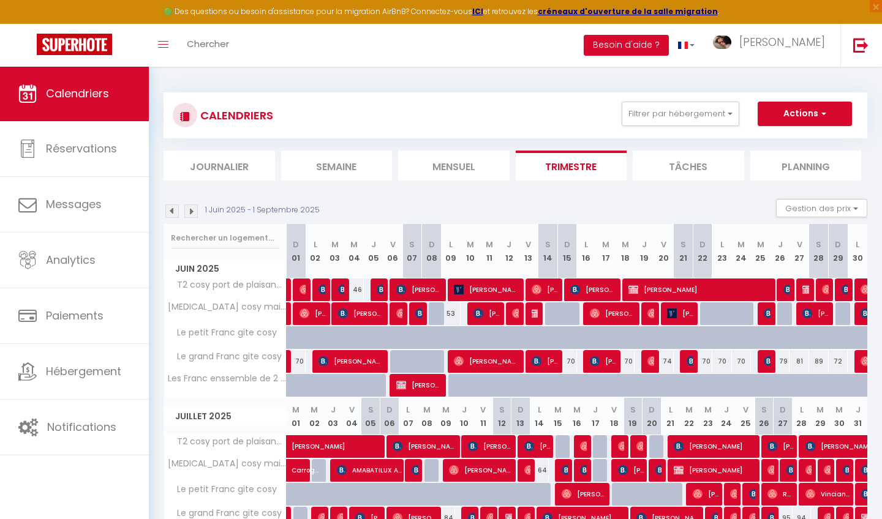
click at [171, 213] on img at bounding box center [171, 211] width 13 height 13
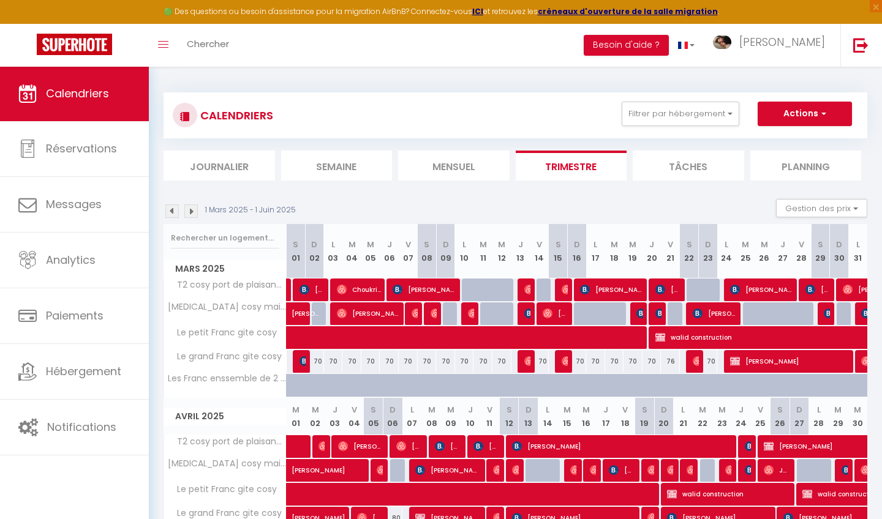
click at [171, 215] on img at bounding box center [171, 211] width 13 height 13
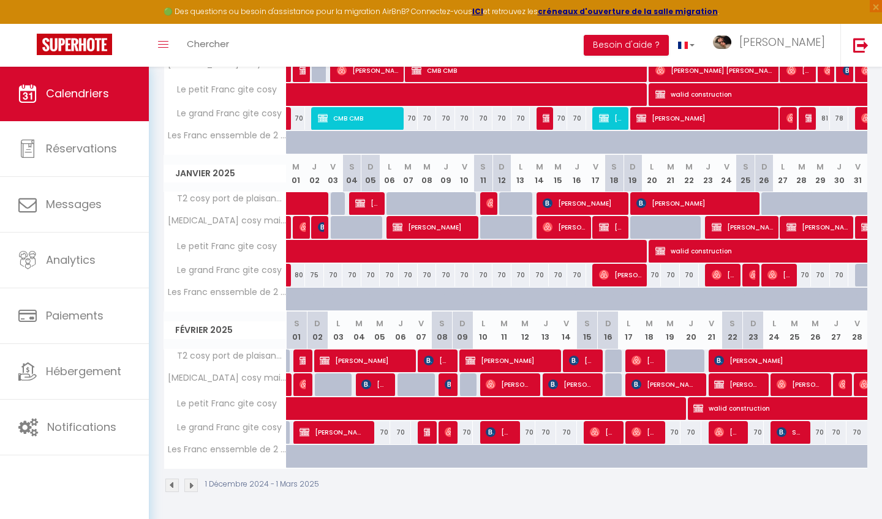
scroll to position [242, 0]
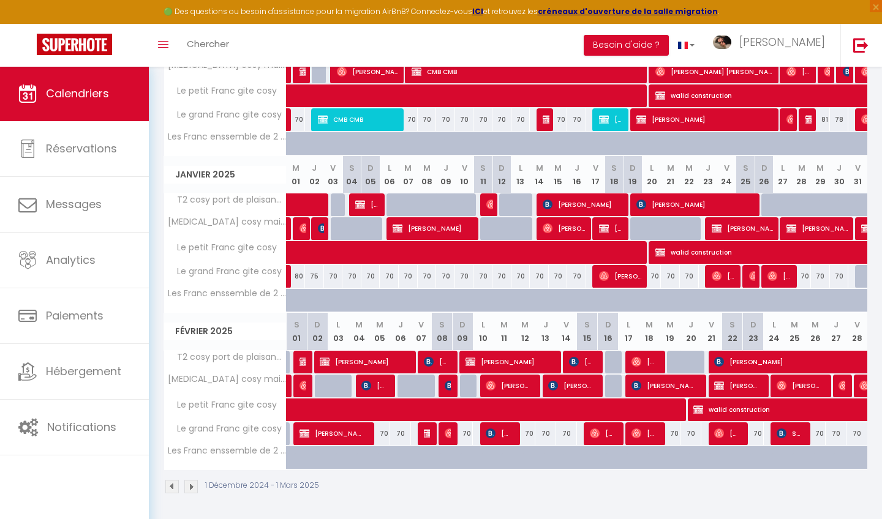
click at [194, 485] on img at bounding box center [190, 486] width 13 height 13
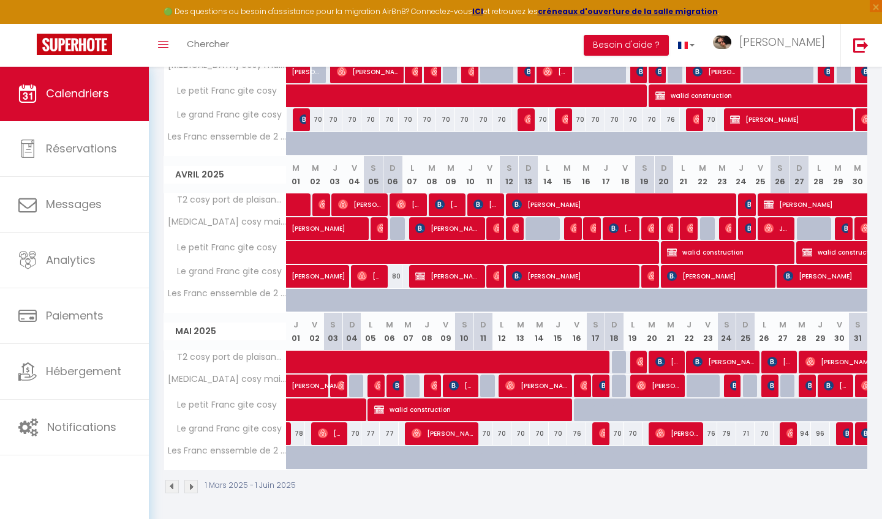
click at [484, 407] on span "walid construction" at bounding box center [472, 409] width 196 height 23
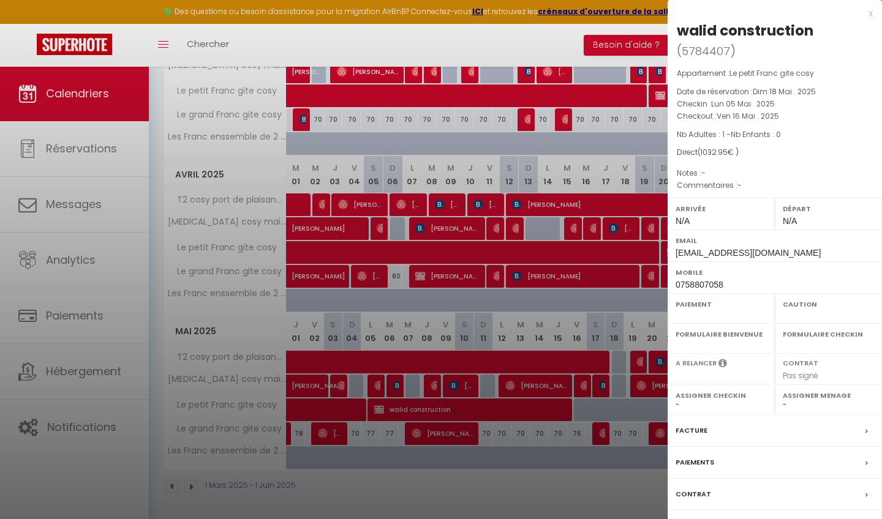
select select "OK"
select select "0"
select select "1"
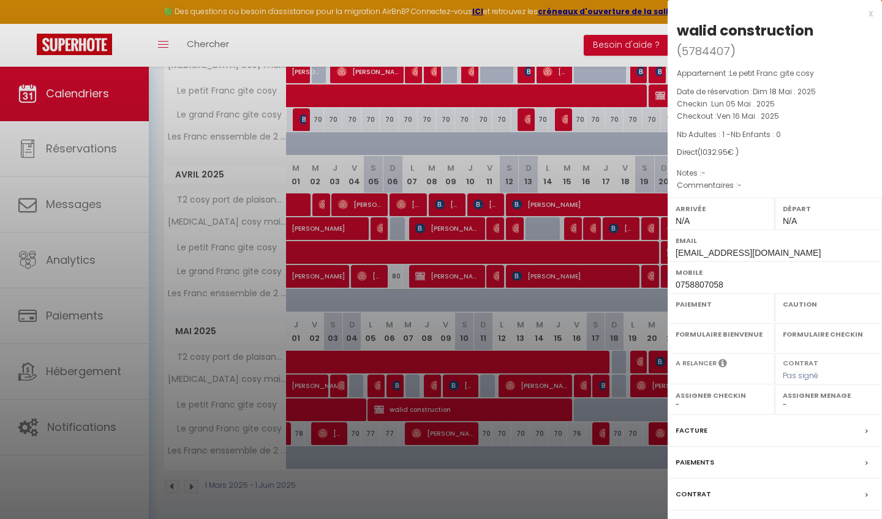
select select
click at [715, 415] on div "Facture" at bounding box center [774, 431] width 214 height 32
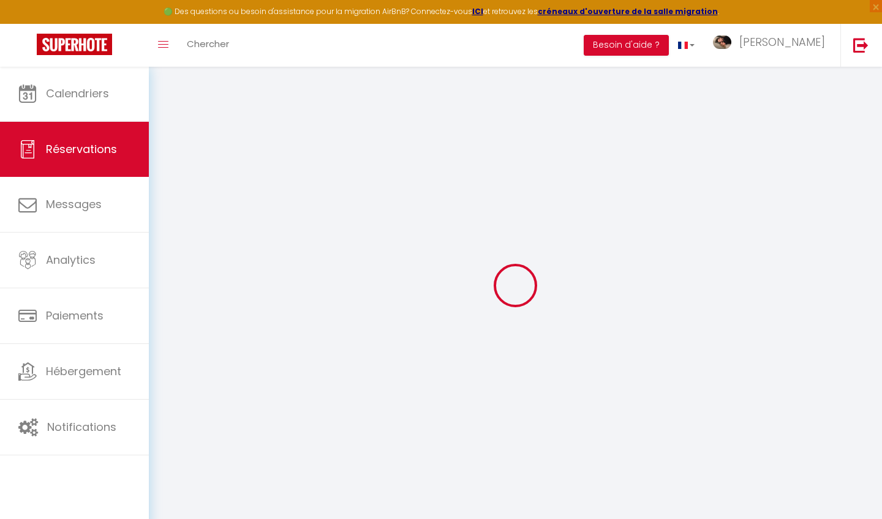
select select
checkbox input "true"
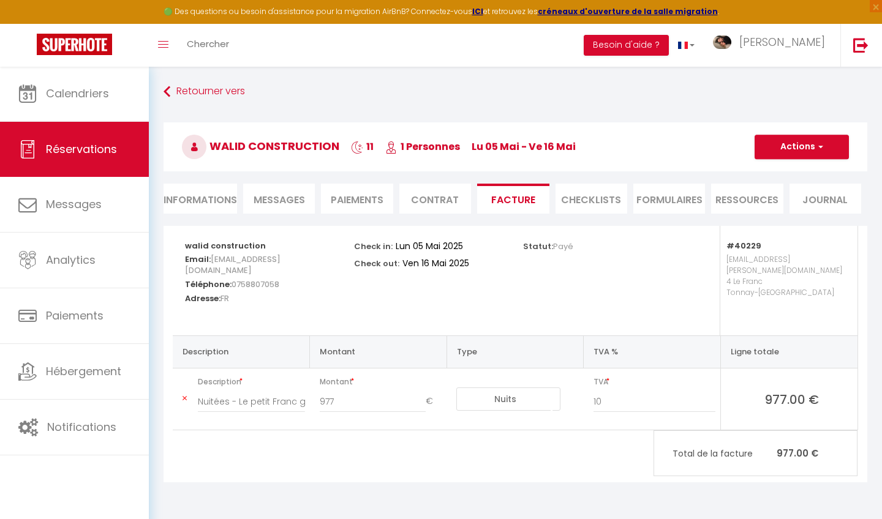
click at [203, 201] on li "Informations" at bounding box center [199, 199] width 73 height 30
select select
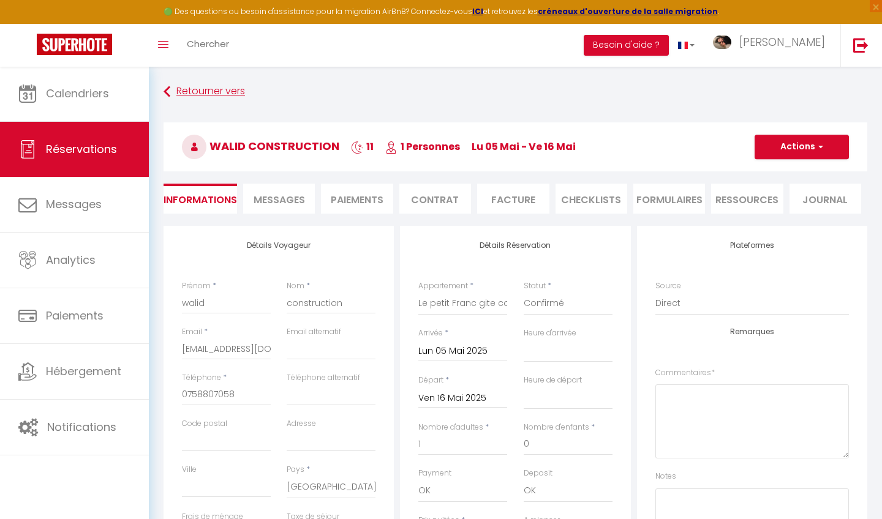
click at [214, 89] on link "Retourner vers" at bounding box center [515, 92] width 704 height 22
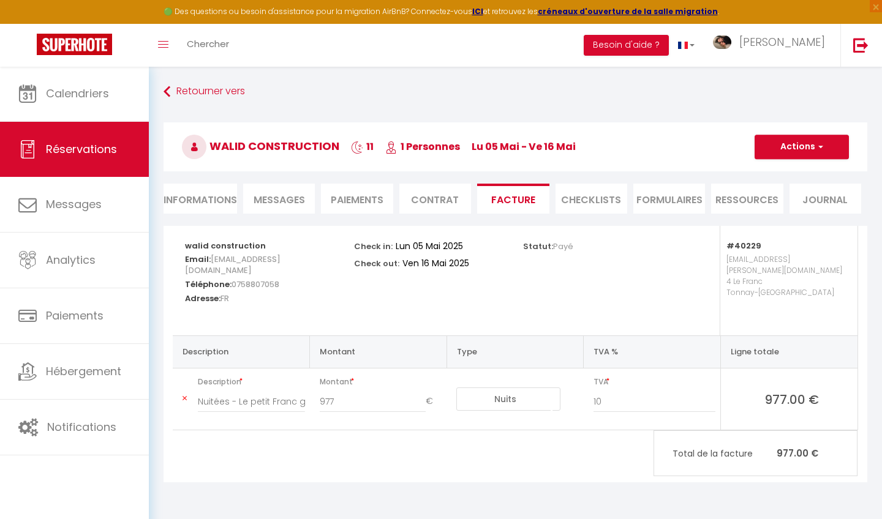
click at [220, 202] on li "Informations" at bounding box center [199, 199] width 73 height 30
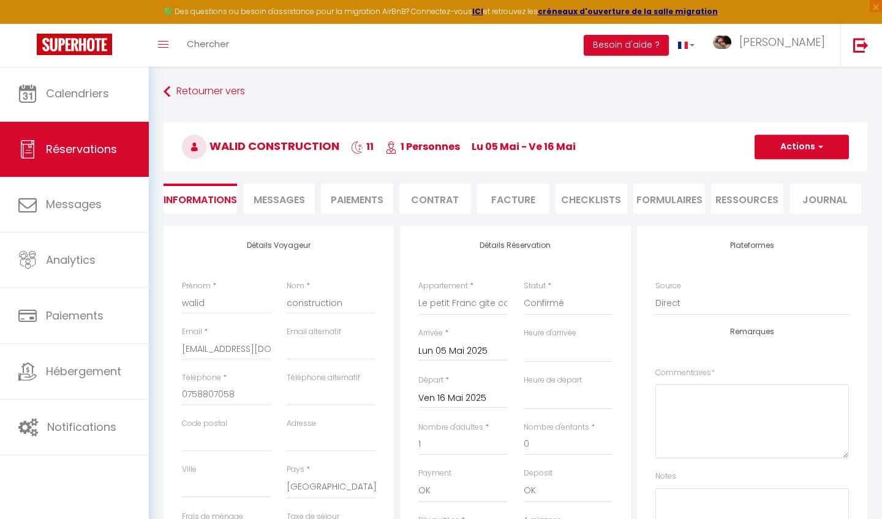
select select
click at [372, 201] on li "Paiements" at bounding box center [357, 199] width 72 height 30
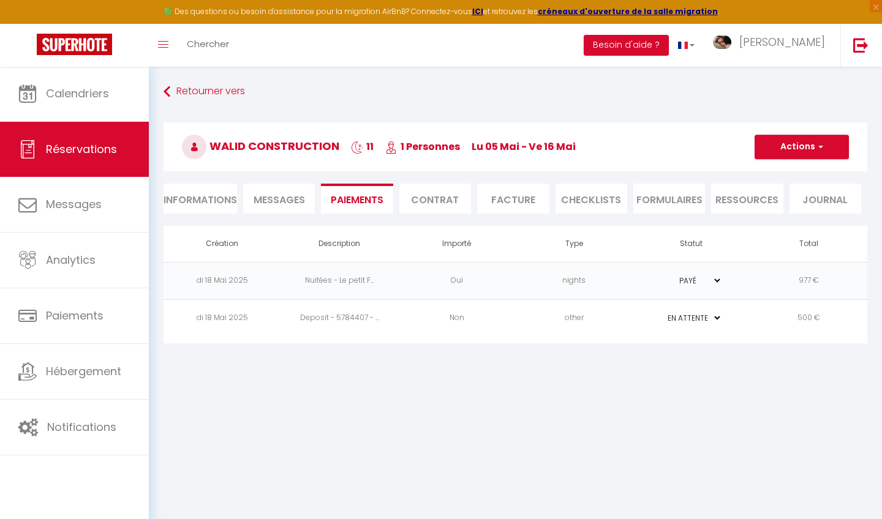
click at [514, 199] on li "Facture" at bounding box center [513, 199] width 72 height 30
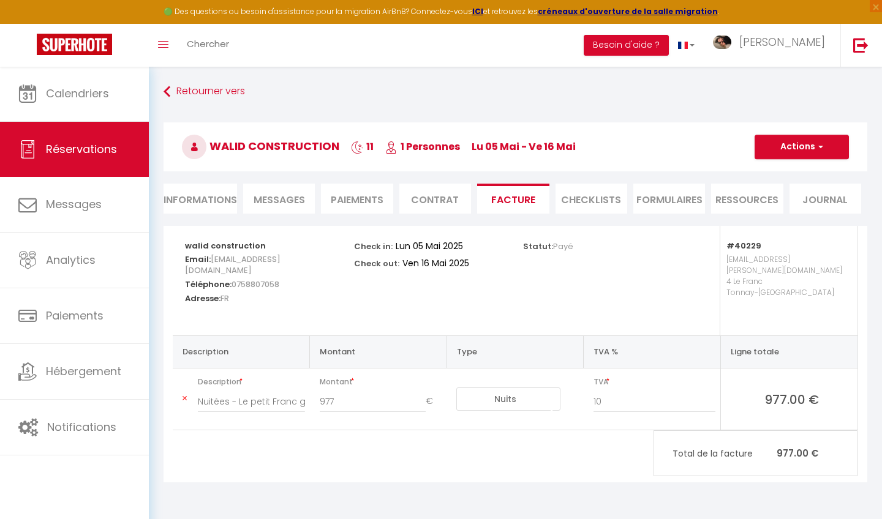
click at [199, 187] on li "Informations" at bounding box center [199, 199] width 73 height 30
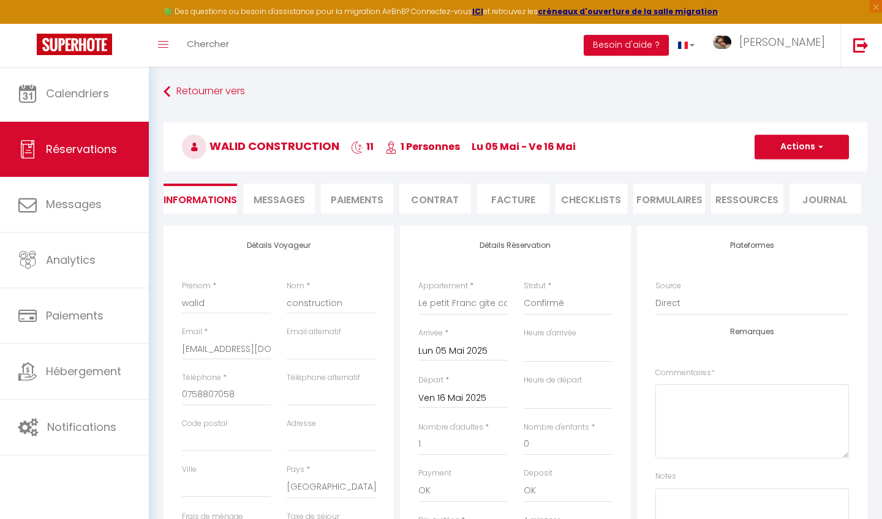
select select
click at [199, 87] on link "Retourner vers" at bounding box center [515, 92] width 704 height 22
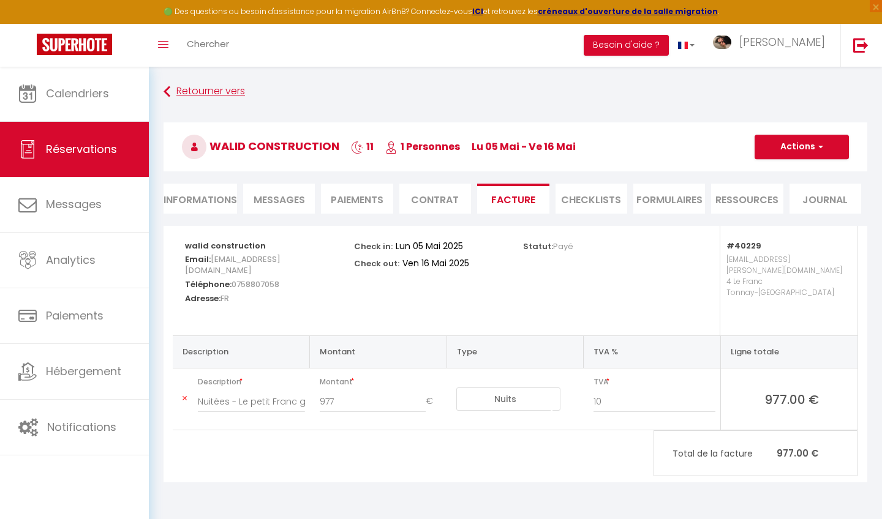
click at [219, 91] on link "Retourner vers" at bounding box center [515, 92] width 704 height 22
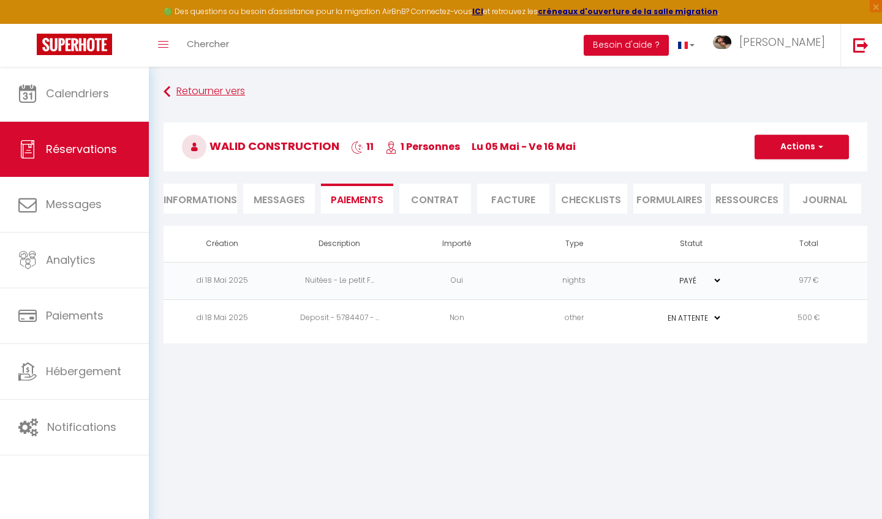
click at [219, 91] on link "Retourner vers" at bounding box center [515, 92] width 704 height 22
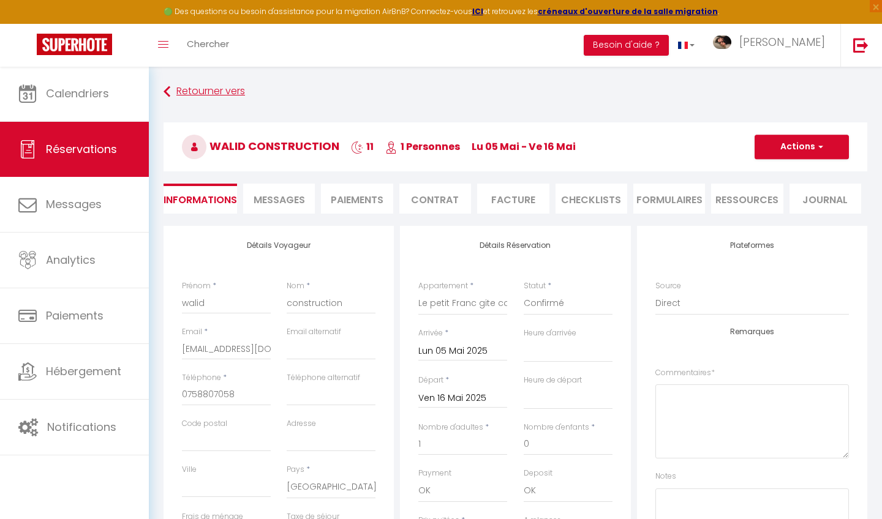
select select
click at [207, 89] on link "Retourner vers" at bounding box center [515, 92] width 704 height 22
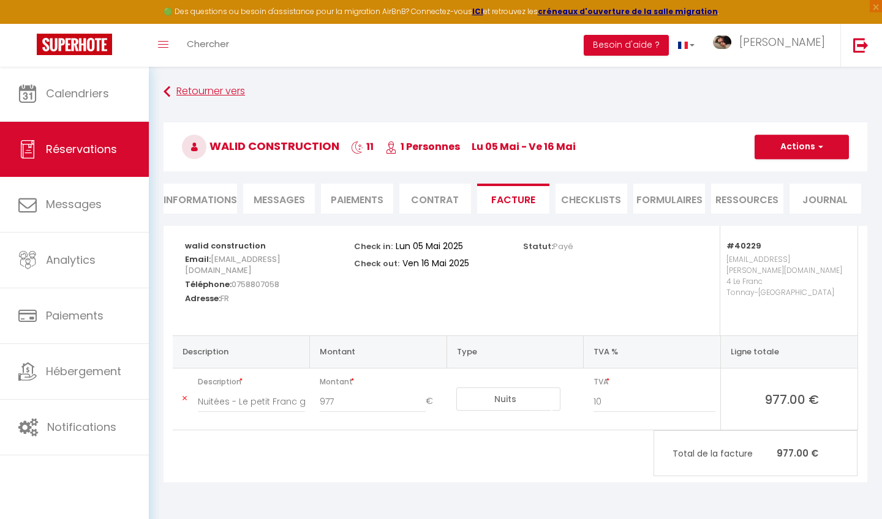
click at [216, 93] on link "Retourner vers" at bounding box center [515, 92] width 704 height 22
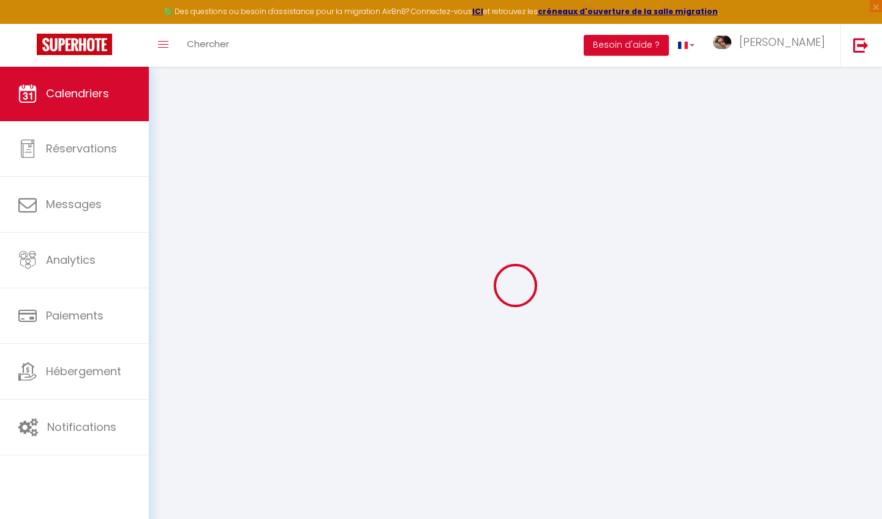
scroll to position [43, 0]
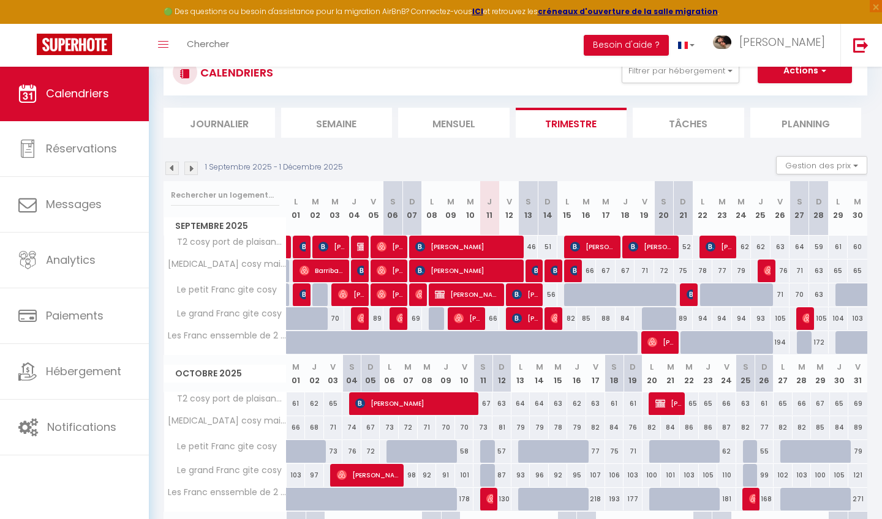
click at [175, 171] on img at bounding box center [171, 168] width 13 height 13
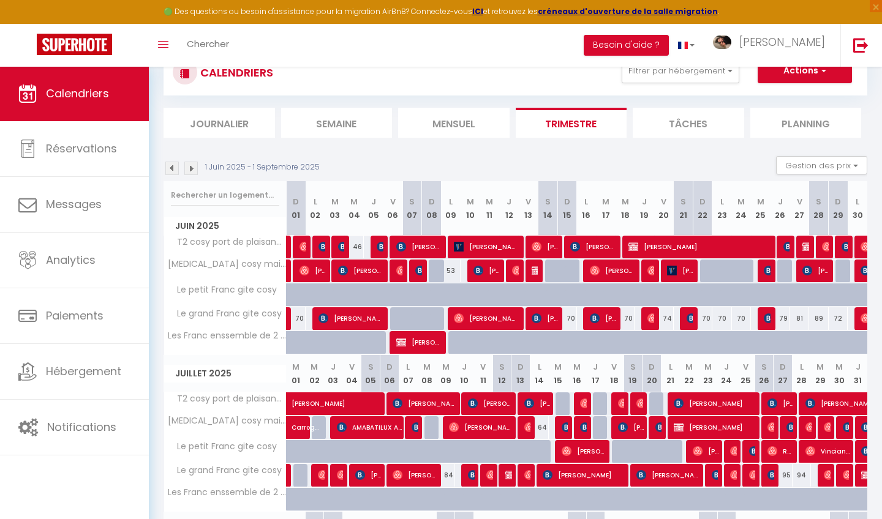
click at [175, 171] on img at bounding box center [171, 168] width 13 height 13
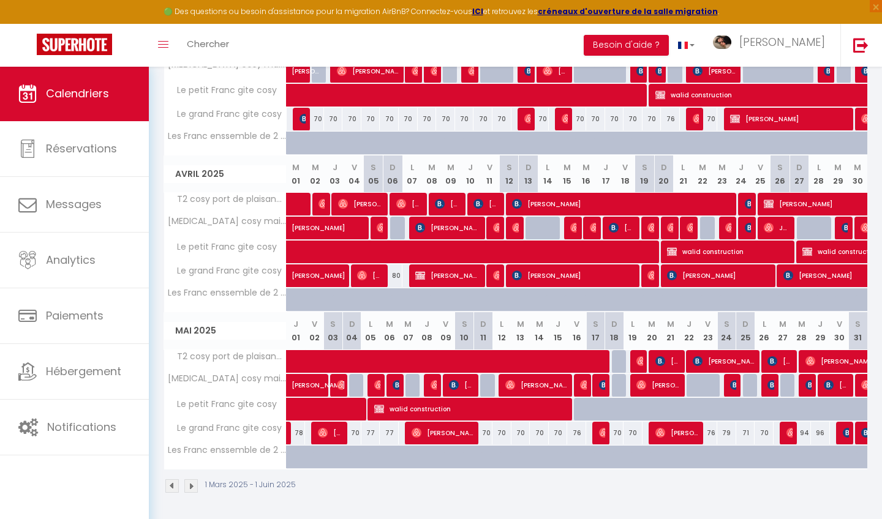
scroll to position [242, 0]
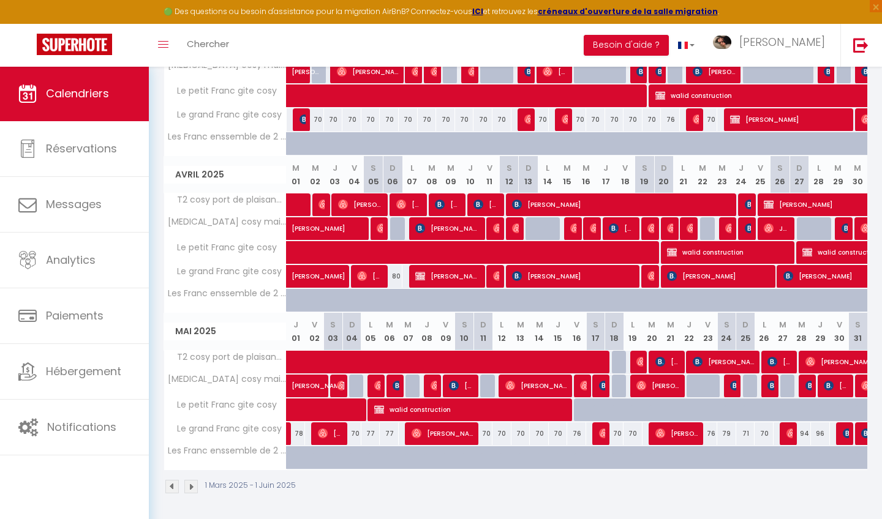
click at [469, 408] on span "walid construction" at bounding box center [472, 409] width 196 height 23
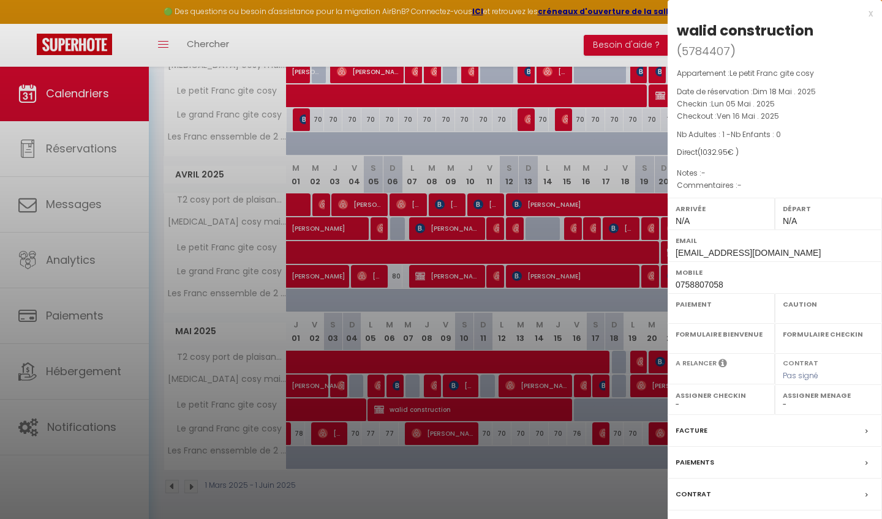
select select "OK"
select select "0"
select select "1"
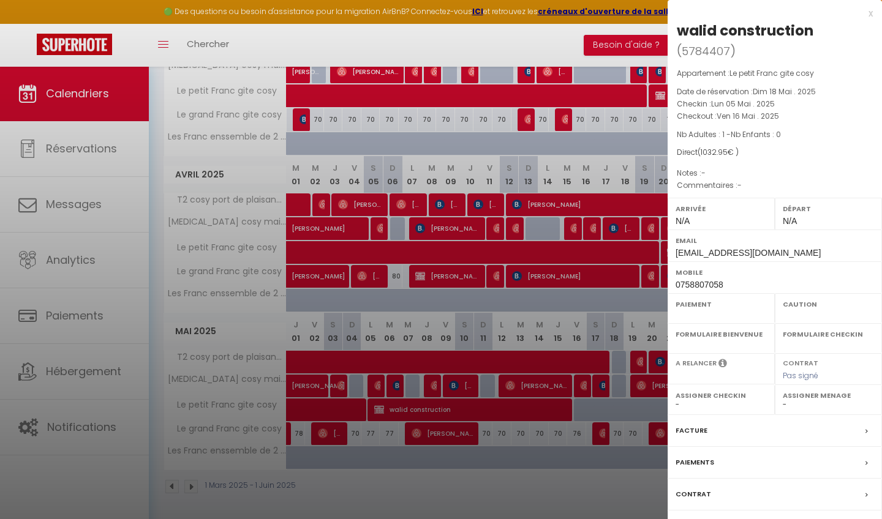
select select
click at [720, 447] on div "Paiements" at bounding box center [774, 463] width 214 height 32
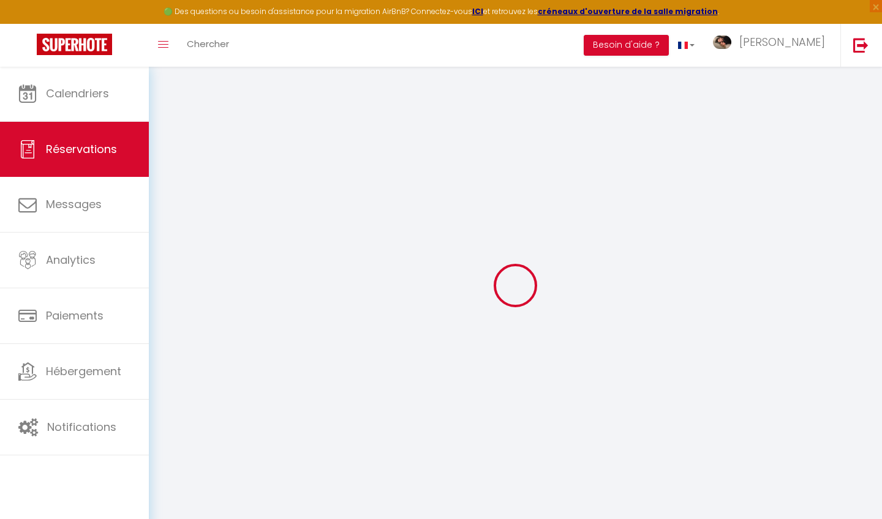
select select "0"
select select
select select "15"
checkbox input "true"
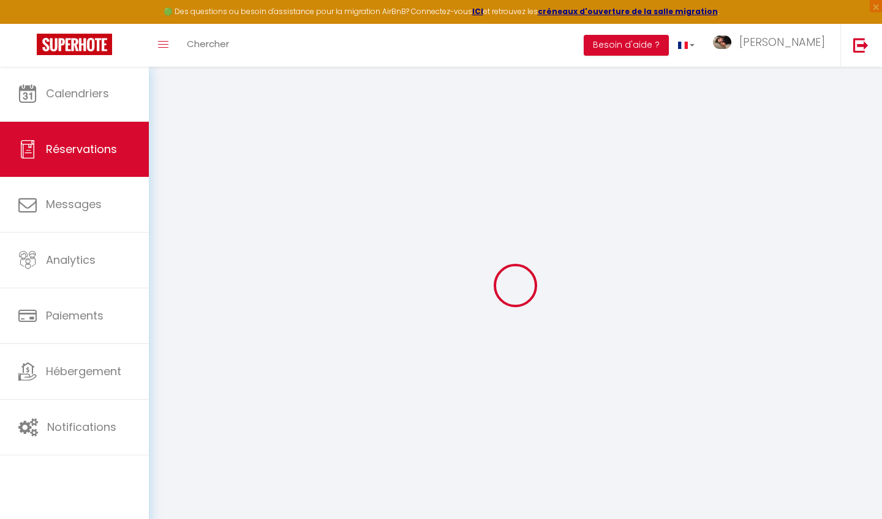
select select
checkbox input "true"
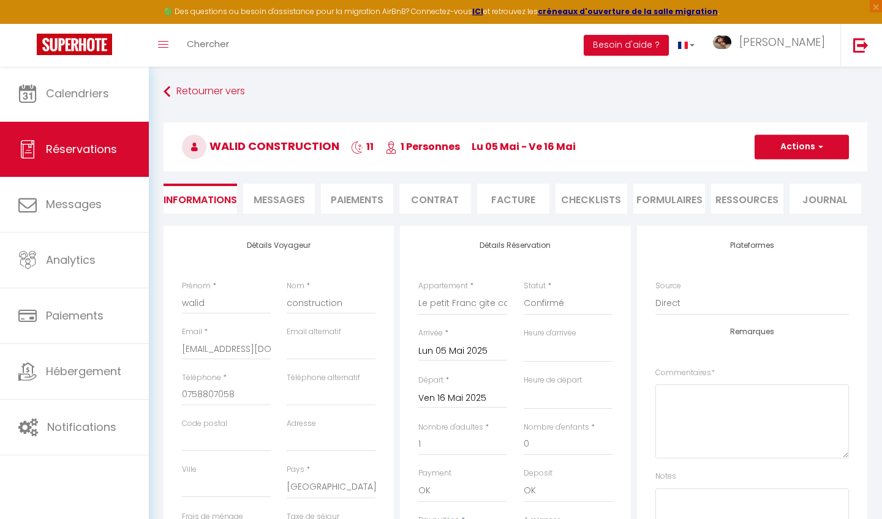
select select
checkbox input "true"
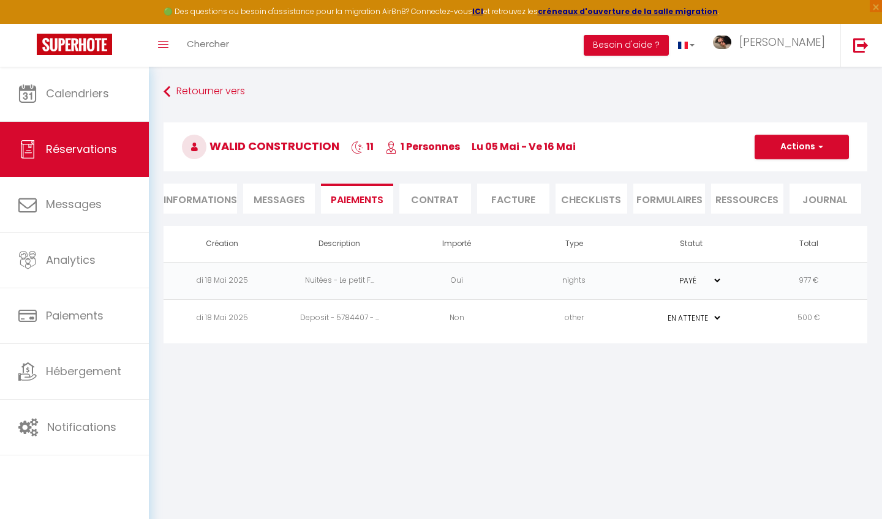
click at [211, 200] on li "Informations" at bounding box center [199, 199] width 73 height 30
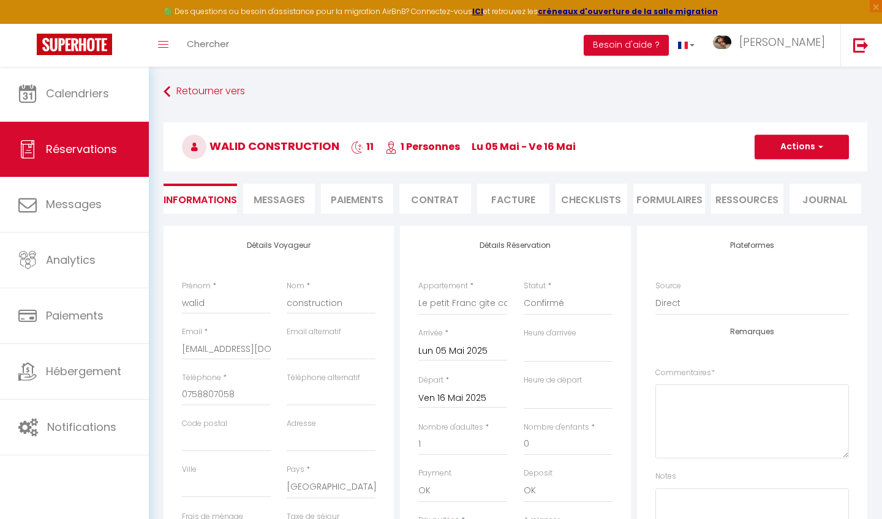
select select
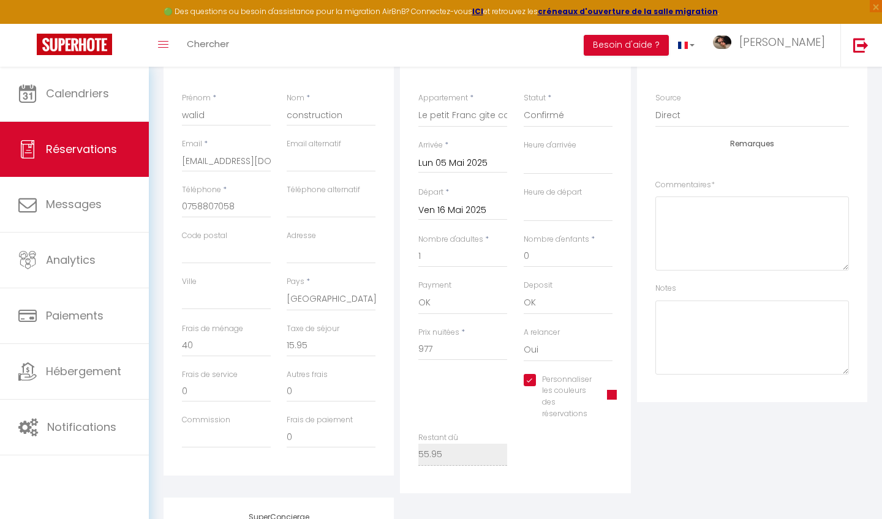
scroll to position [209, 0]
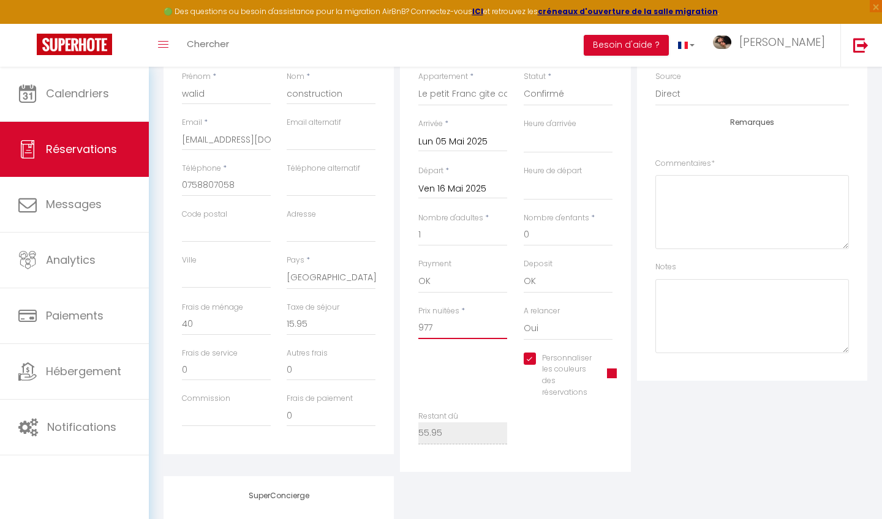
drag, startPoint x: 438, startPoint y: 323, endPoint x: 413, endPoint y: 323, distance: 25.1
click at [413, 323] on div "Prix nuitées * 977" at bounding box center [462, 329] width 105 height 47
type input "97"
select select
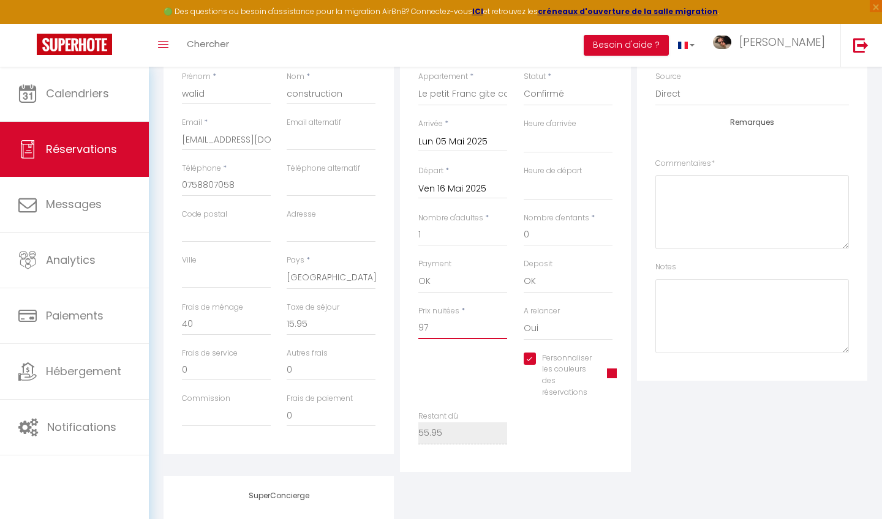
checkbox input "true"
type input "9"
select select
checkbox input "true"
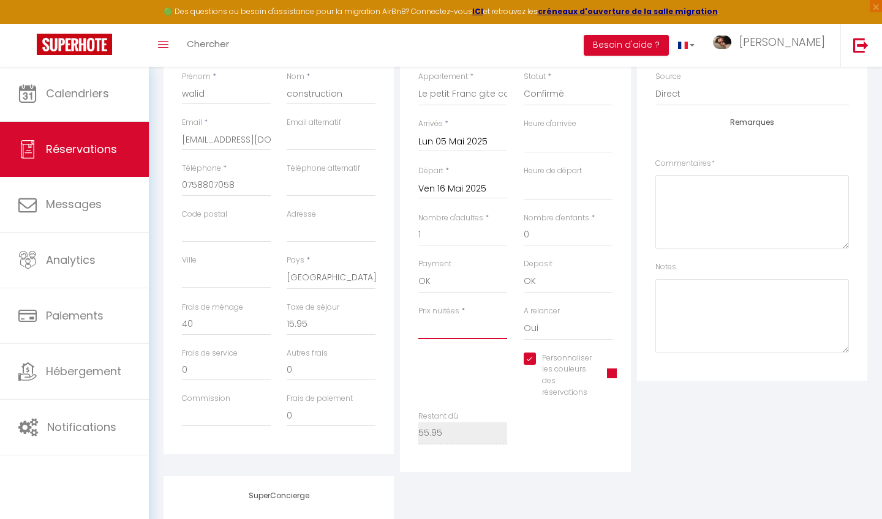
select select
checkbox input "true"
type input "5"
select select
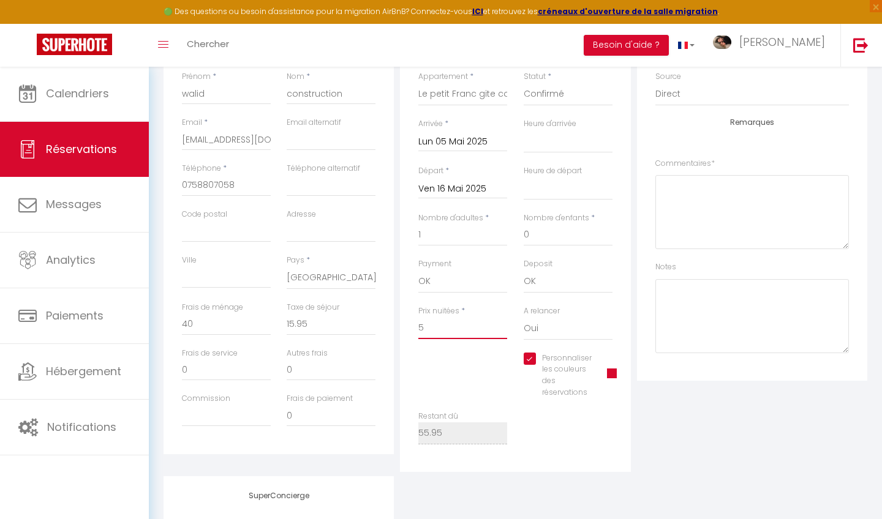
select select
checkbox input "true"
type input "50"
select select
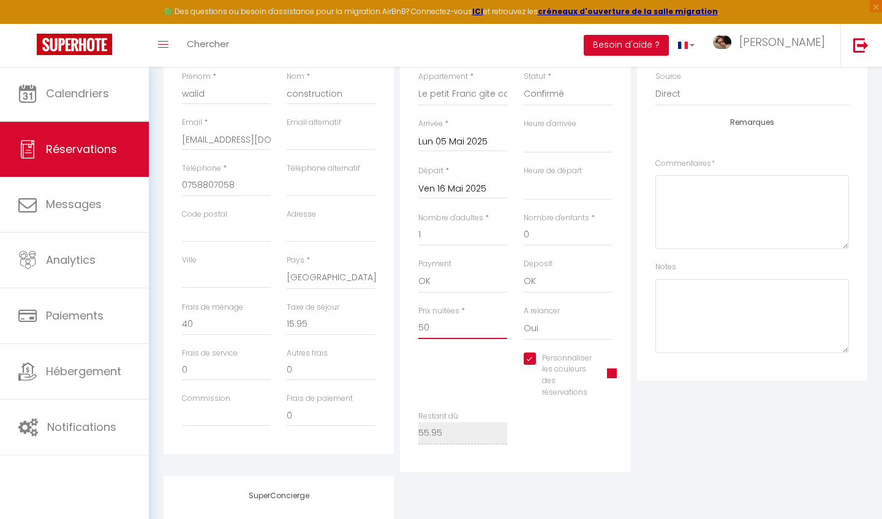
checkbox input "true"
type input "500"
select select
checkbox input "true"
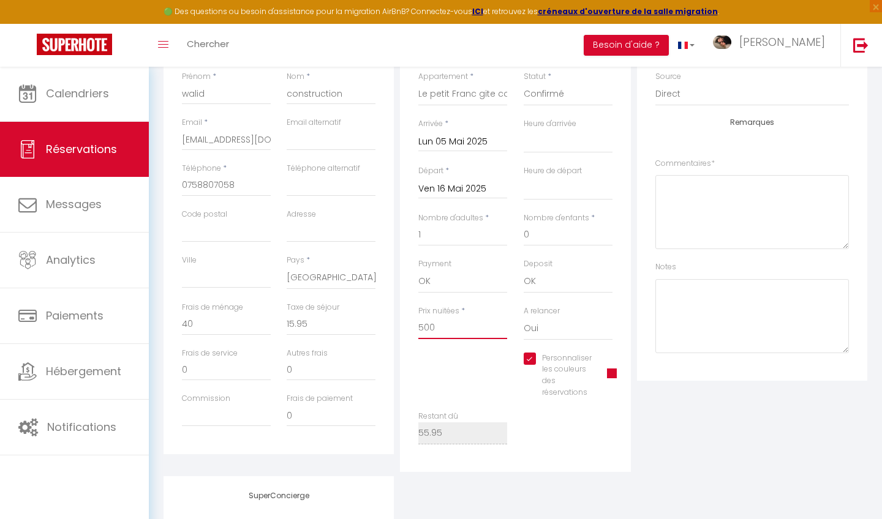
type input "500"
type input "0"
select select
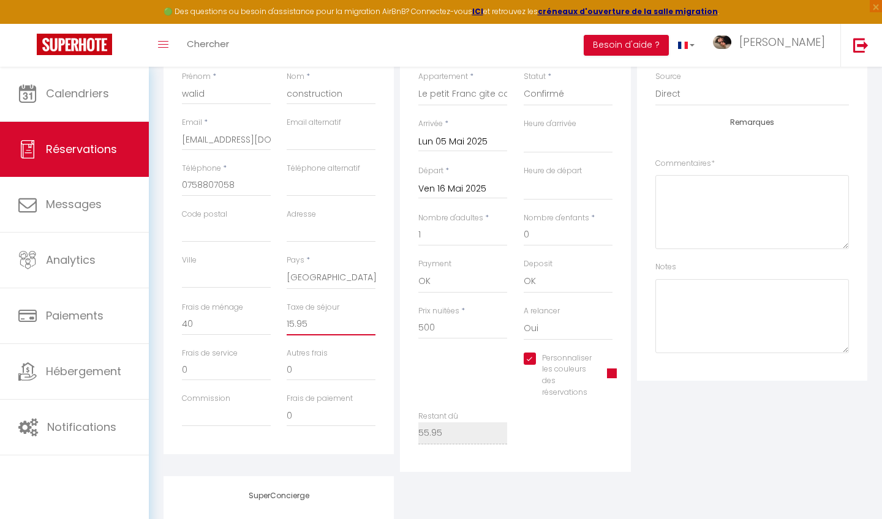
checkbox input "true"
drag, startPoint x: 317, startPoint y: 321, endPoint x: 293, endPoint y: 321, distance: 23.3
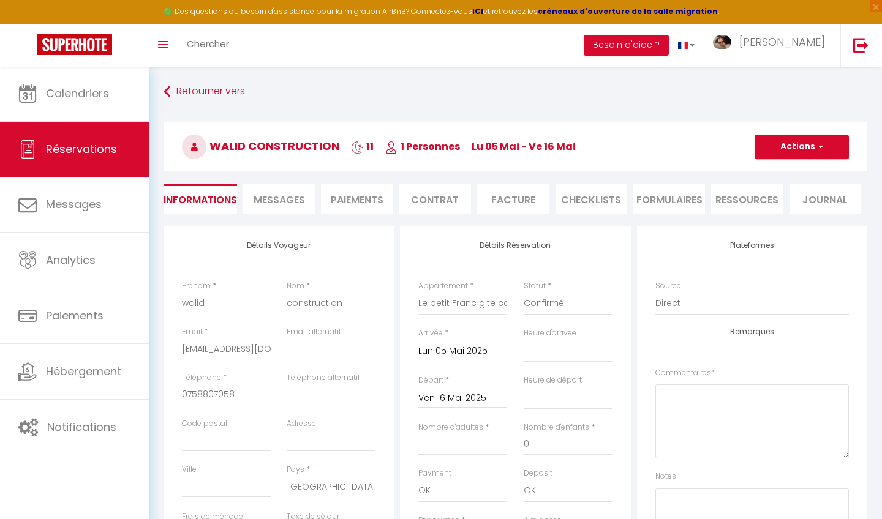
scroll to position [0, 0]
type input "[EMAIL_ADDRESS][DOMAIN_NAME]"
select select
checkbox input "true"
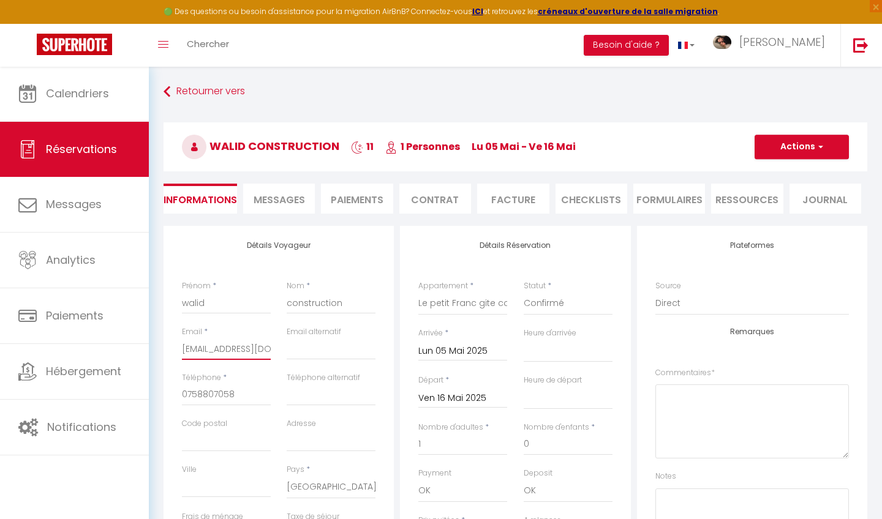
scroll to position [-1, 0]
type input "[EMAIL_ADDRESS][DOMAIN_NAME]"
click at [832, 143] on button "Actions" at bounding box center [801, 147] width 94 height 24
click at [786, 173] on link "Enregistrer" at bounding box center [789, 174] width 97 height 16
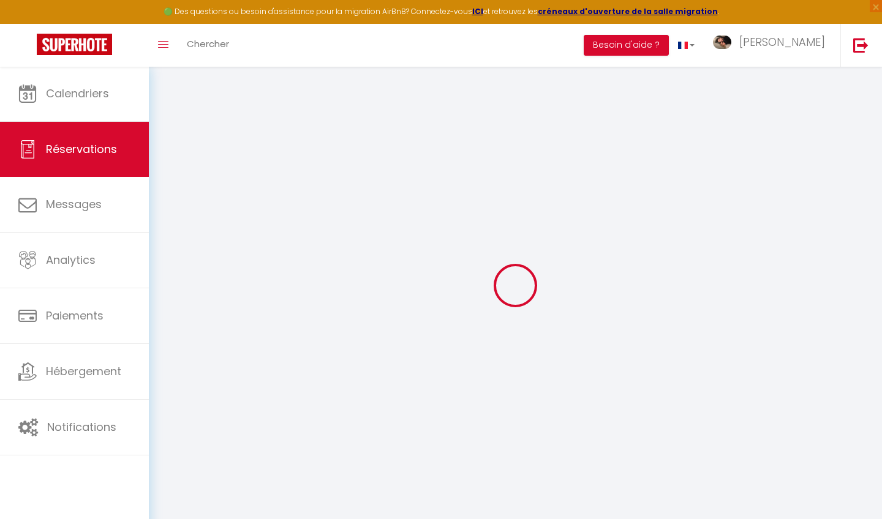
select select "not_cancelled"
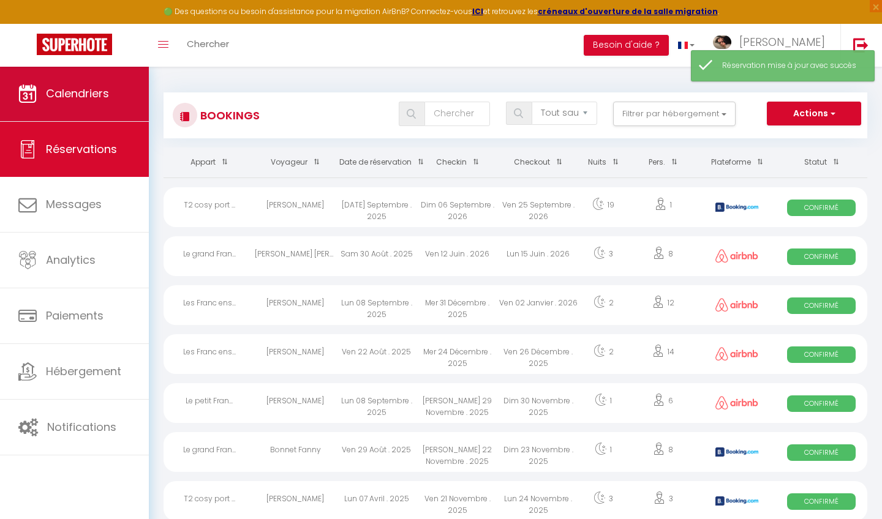
click at [137, 100] on link "Calendriers" at bounding box center [74, 93] width 149 height 55
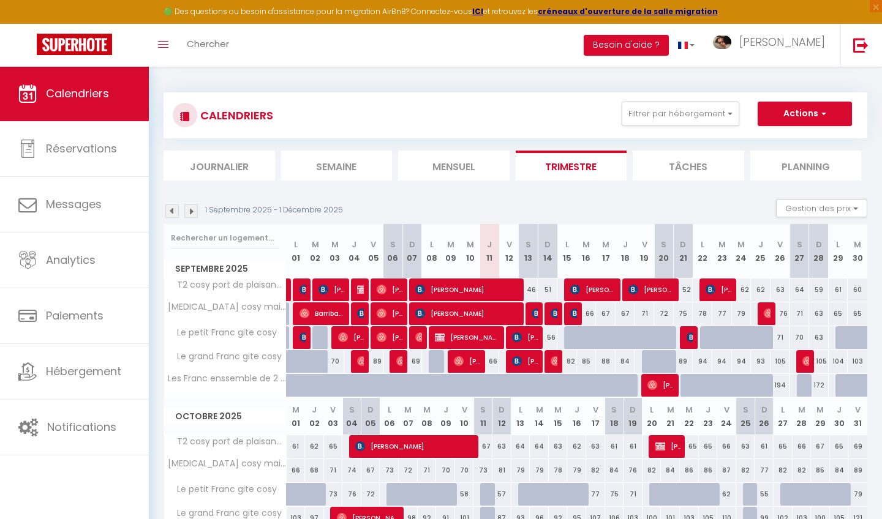
click at [171, 215] on img at bounding box center [171, 211] width 13 height 13
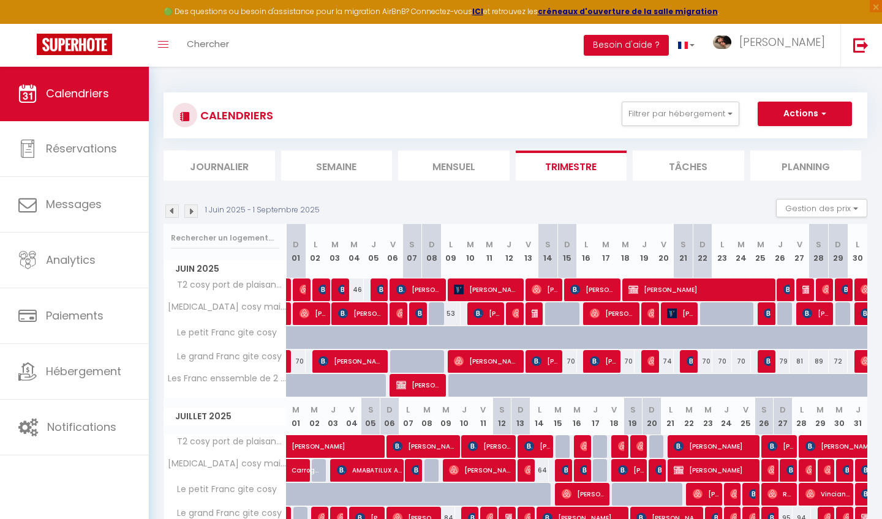
click at [171, 215] on img at bounding box center [171, 211] width 13 height 13
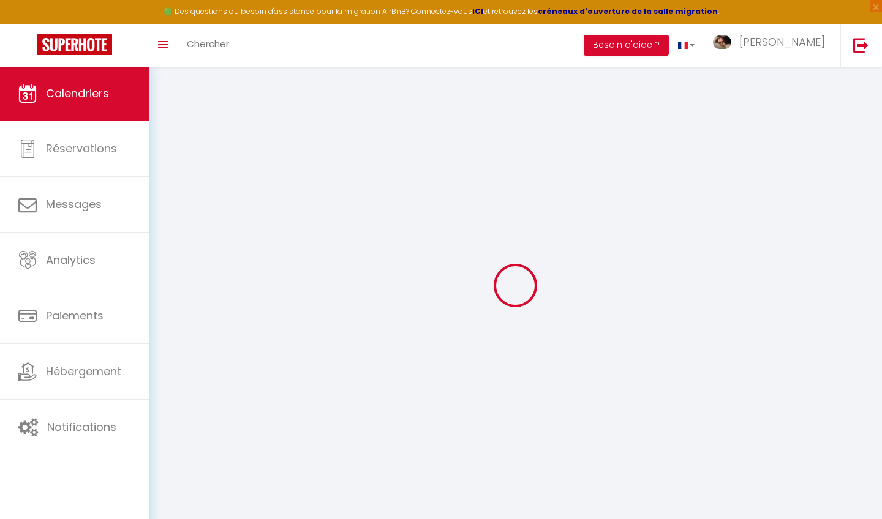
select select
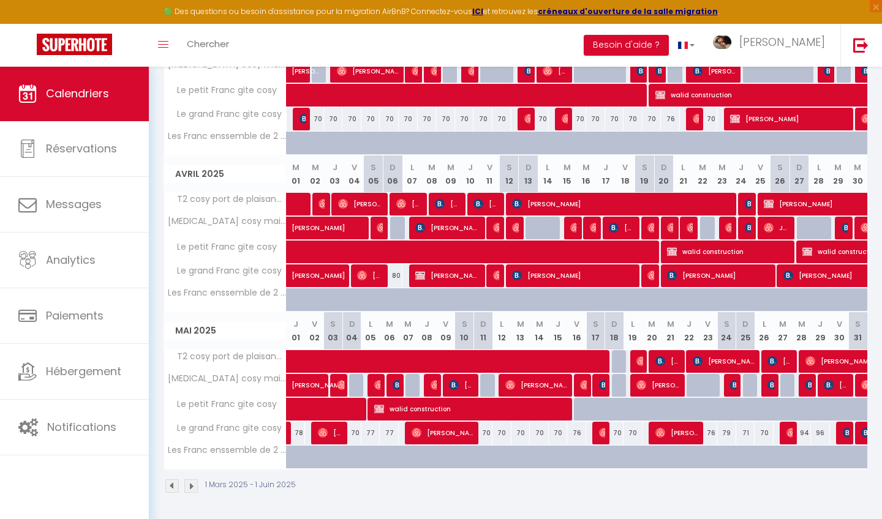
scroll to position [242, 0]
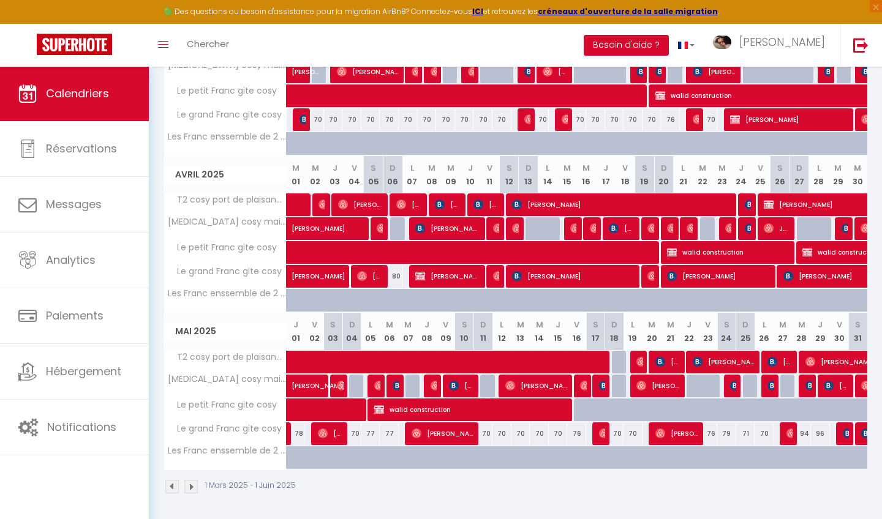
click at [500, 417] on span "walid construction" at bounding box center [472, 409] width 196 height 23
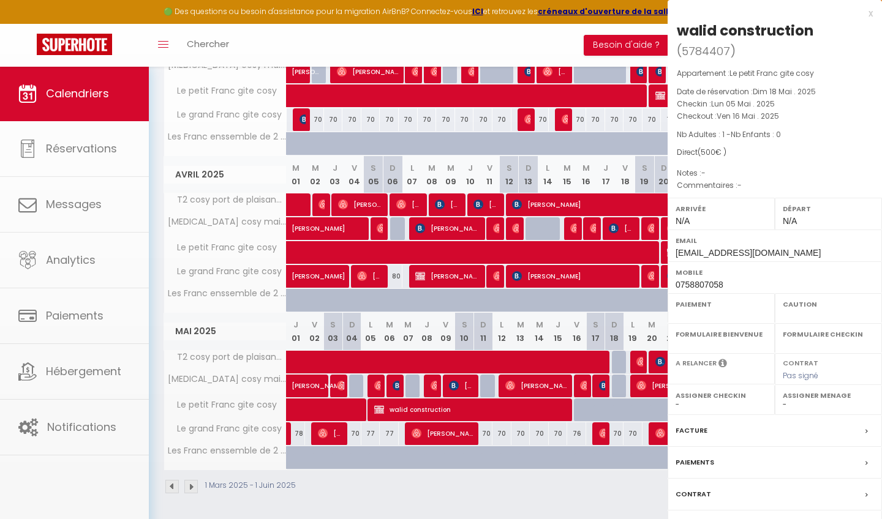
select select "OK"
select select "0"
select select "1"
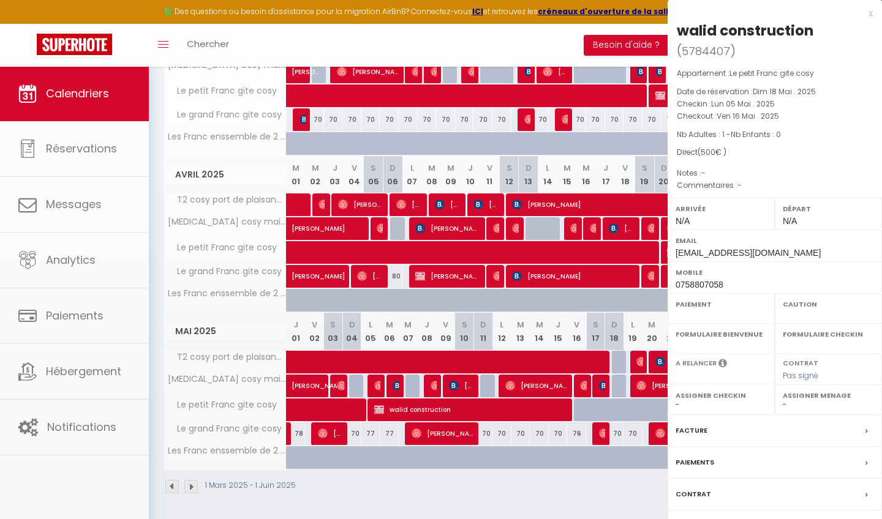
select select
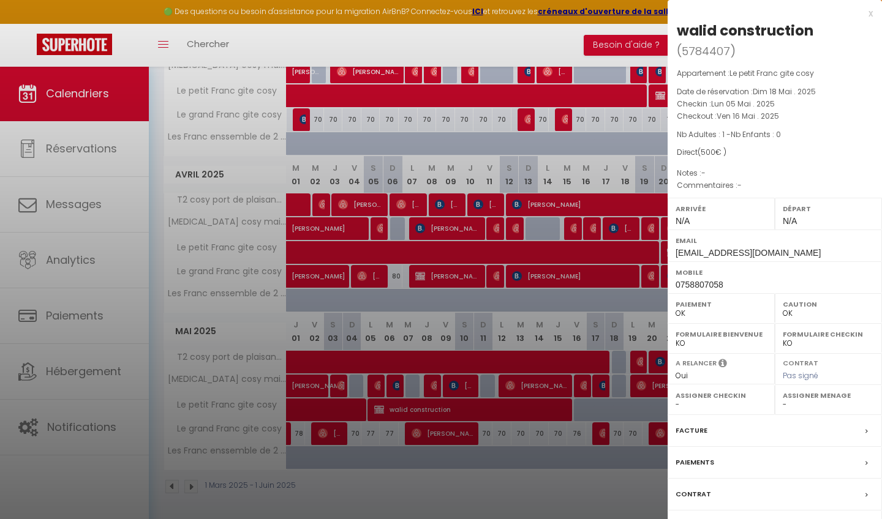
click at [732, 447] on div "Paiements" at bounding box center [774, 463] width 214 height 32
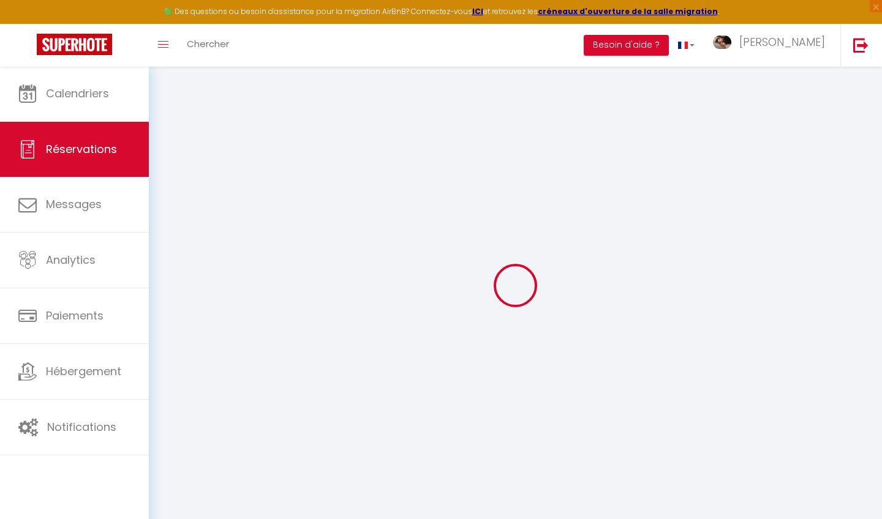
select select
select select "15"
select select
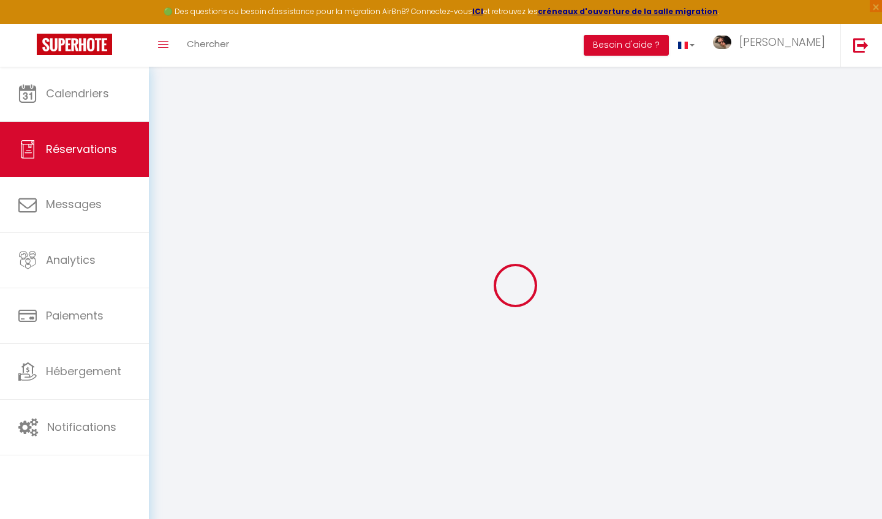
select select
checkbox input "true"
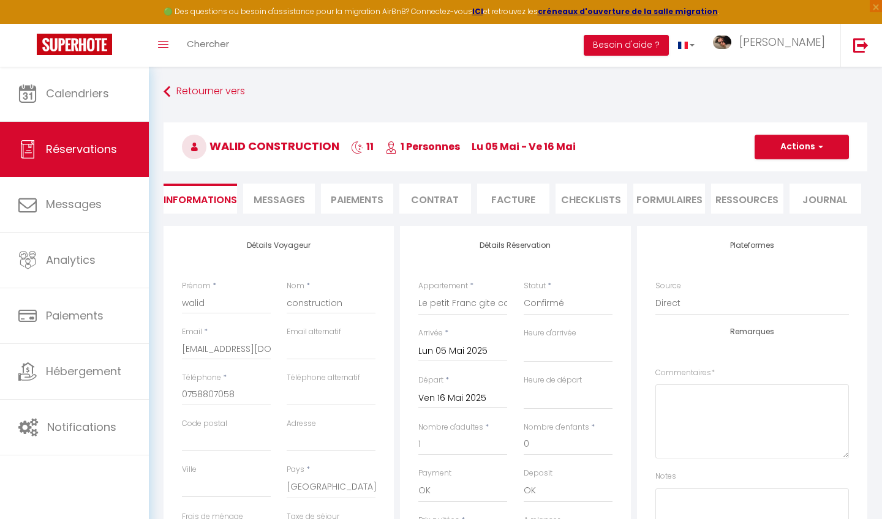
select select
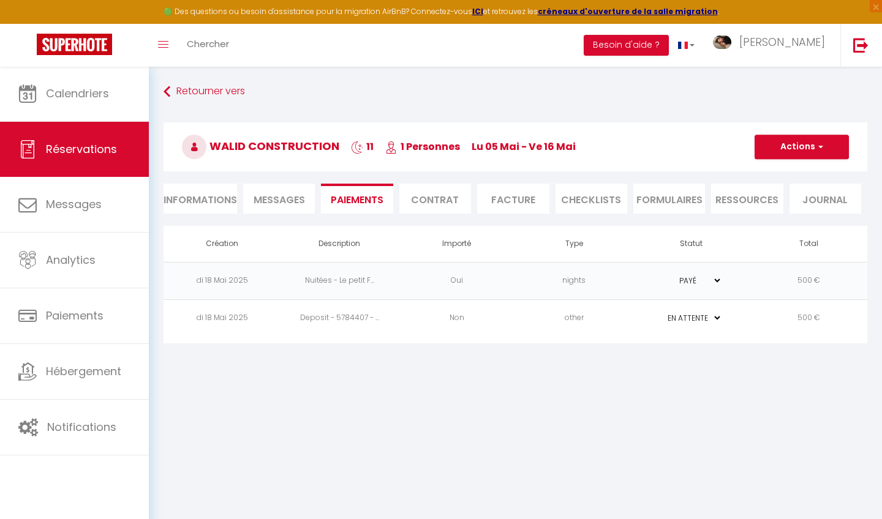
select select
click at [221, 200] on li "Informations" at bounding box center [199, 199] width 73 height 30
select select
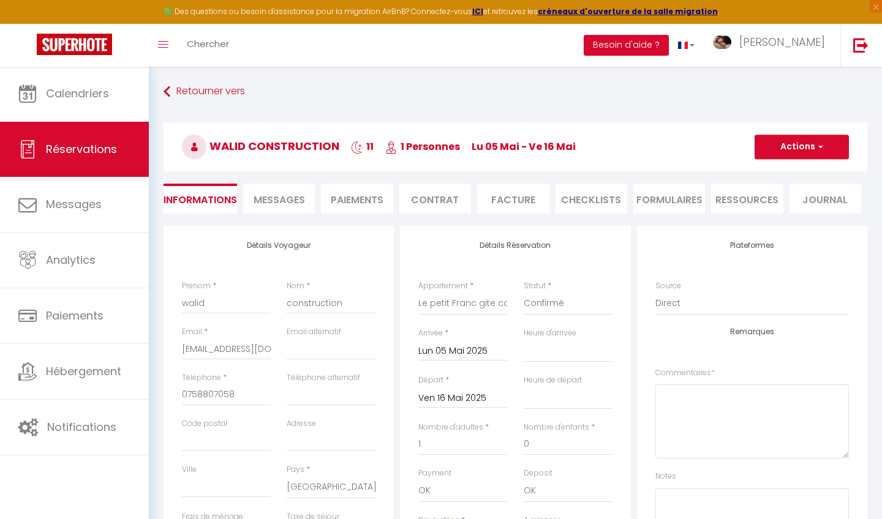
click at [504, 205] on li "Facture" at bounding box center [513, 199] width 72 height 30
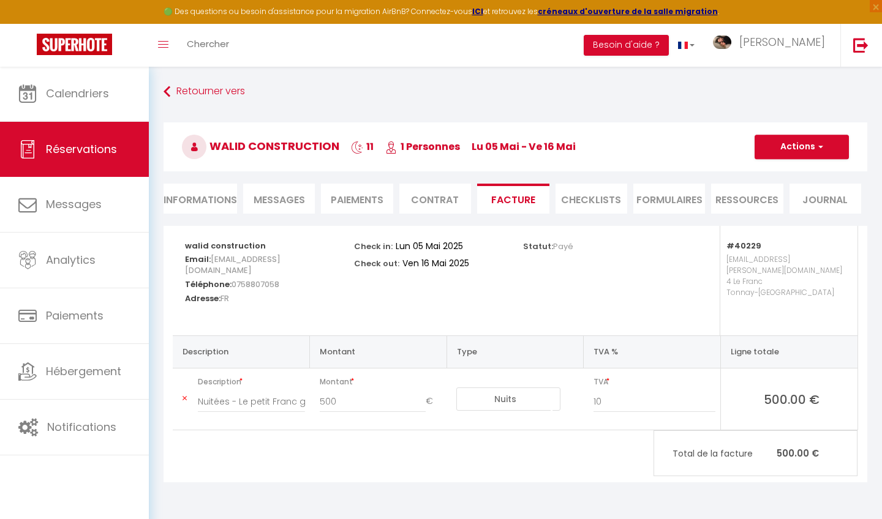
click at [819, 148] on span "button" at bounding box center [818, 146] width 7 height 11
click at [781, 191] on link "Aperçu et éditer" at bounding box center [792, 190] width 103 height 16
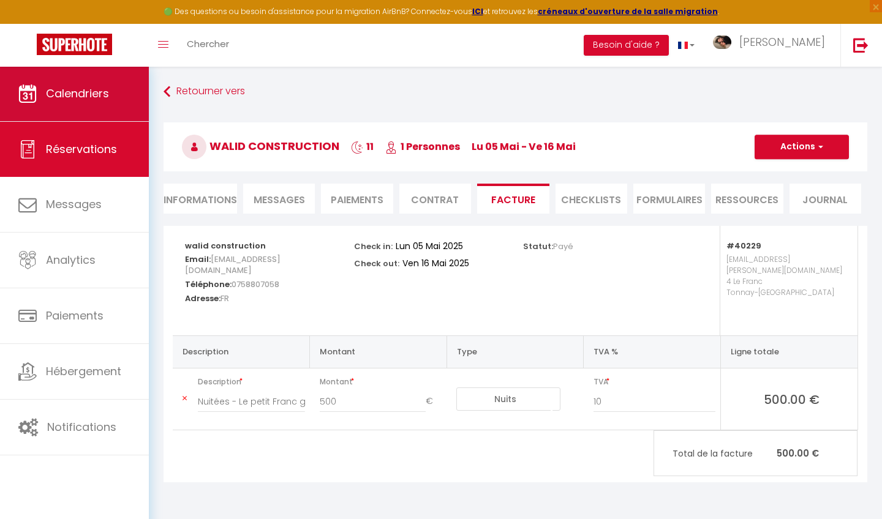
click at [143, 97] on link "Calendriers" at bounding box center [74, 93] width 149 height 55
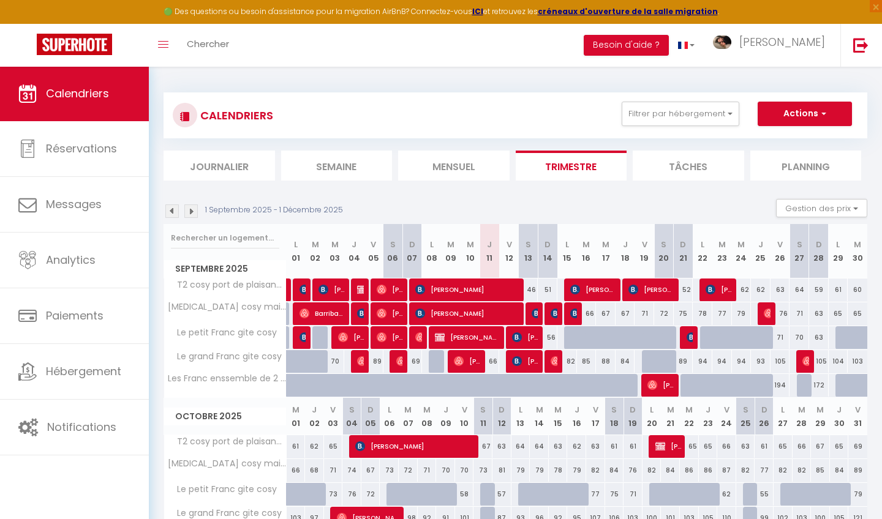
click at [175, 208] on img at bounding box center [171, 211] width 13 height 13
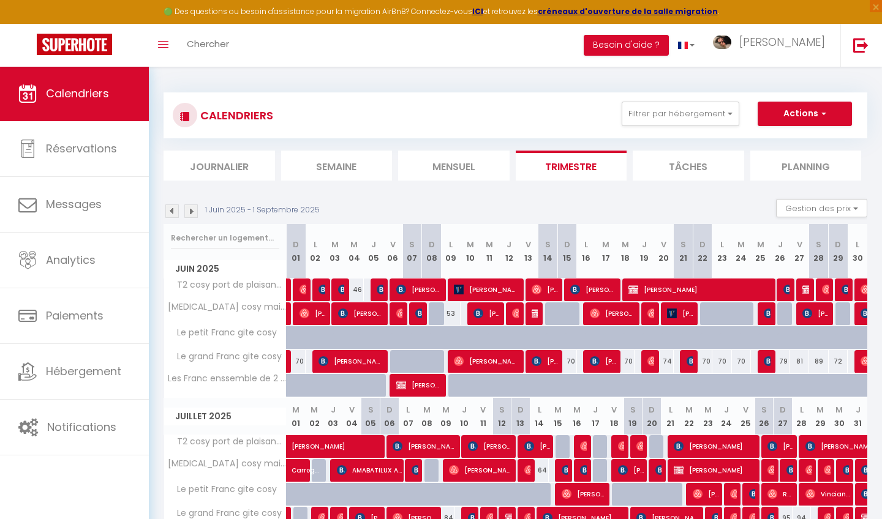
click at [175, 209] on img at bounding box center [171, 211] width 13 height 13
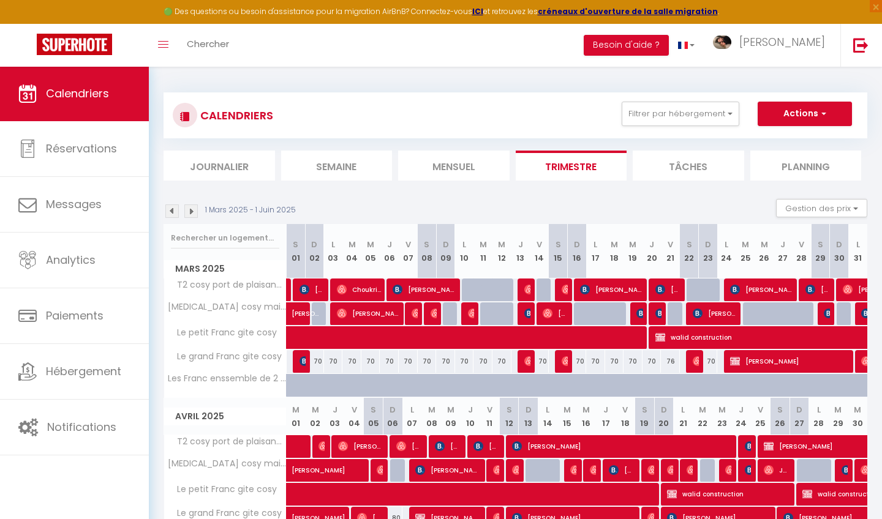
click at [170, 213] on img at bounding box center [171, 211] width 13 height 13
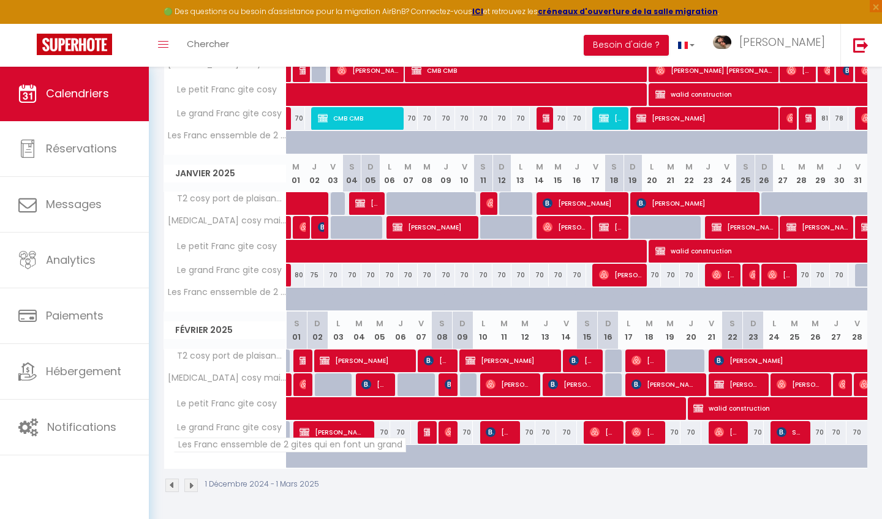
scroll to position [242, 0]
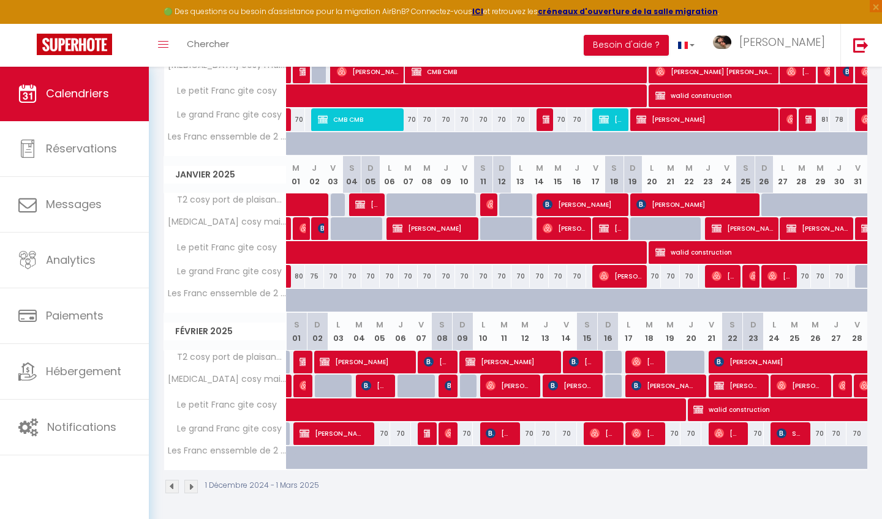
click at [193, 484] on img at bounding box center [190, 486] width 13 height 13
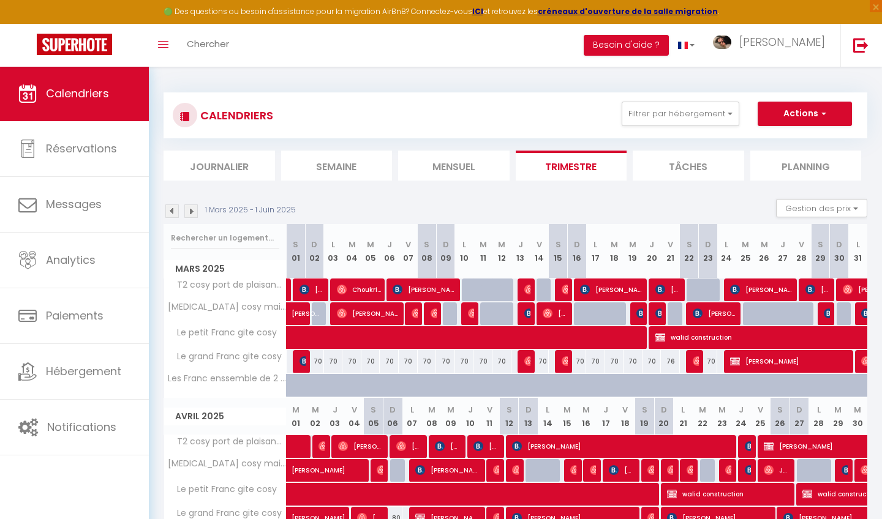
scroll to position [0, 0]
click at [175, 211] on img at bounding box center [171, 211] width 13 height 13
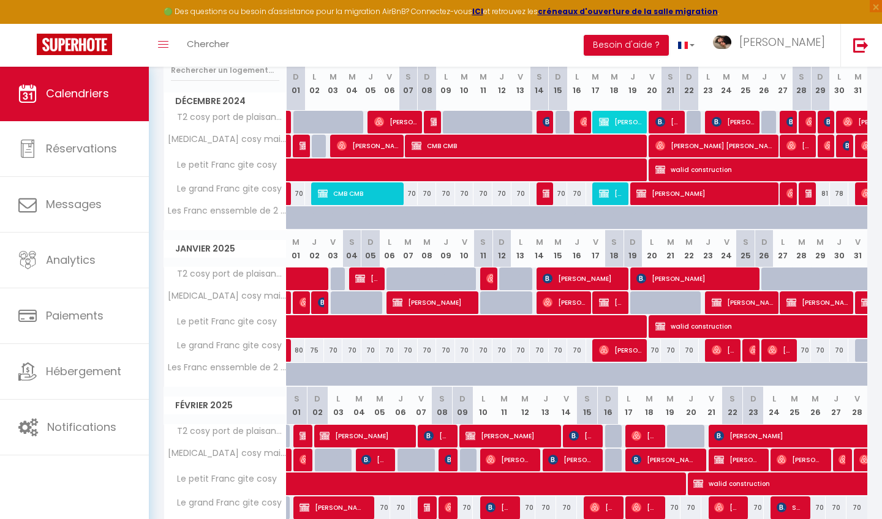
scroll to position [167, 0]
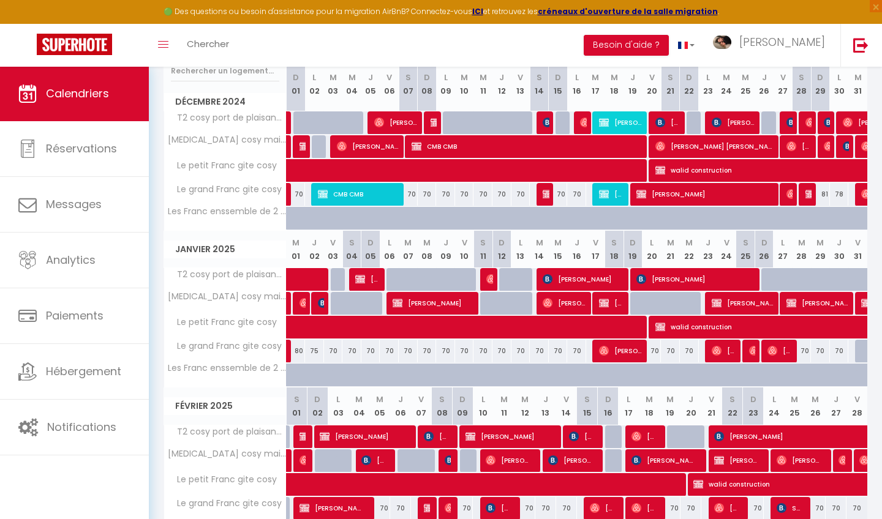
click at [610, 299] on span "[PERSON_NAME]" at bounding box center [611, 302] width 25 height 23
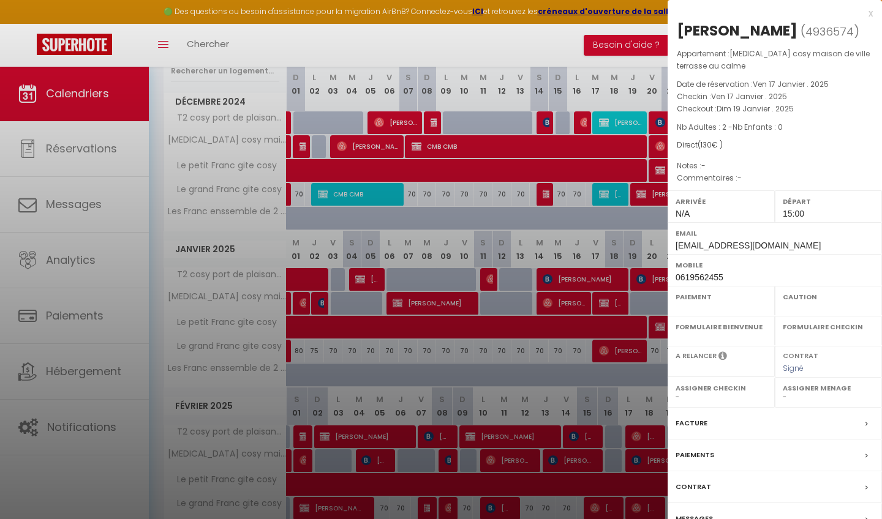
select select "OK"
select select "0"
select select "1"
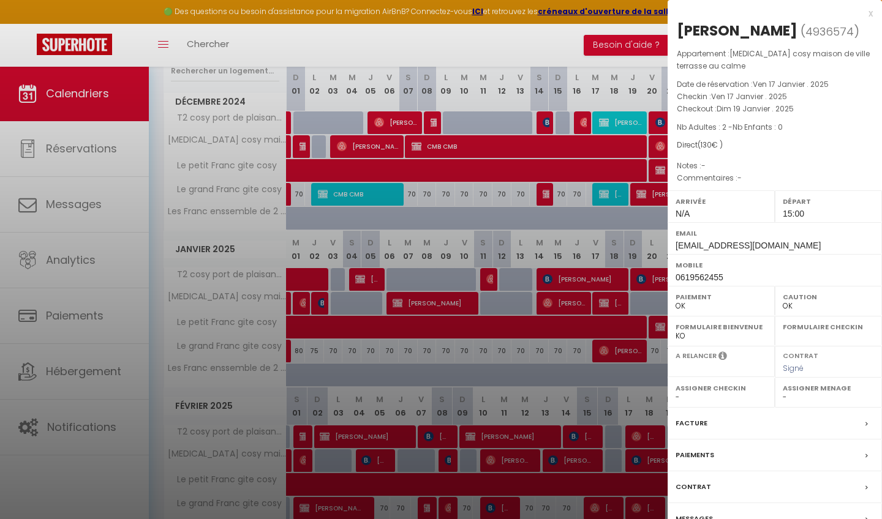
select select
click at [539, 241] on div at bounding box center [441, 259] width 882 height 519
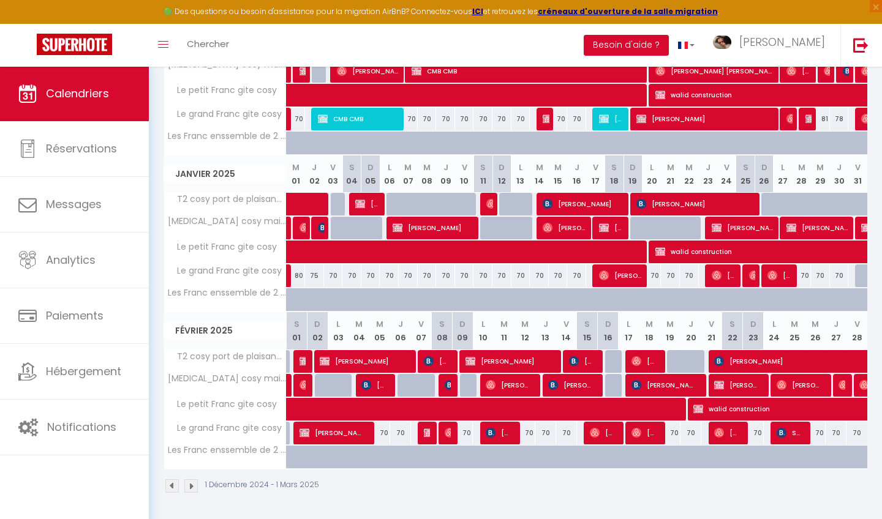
scroll to position [242, 0]
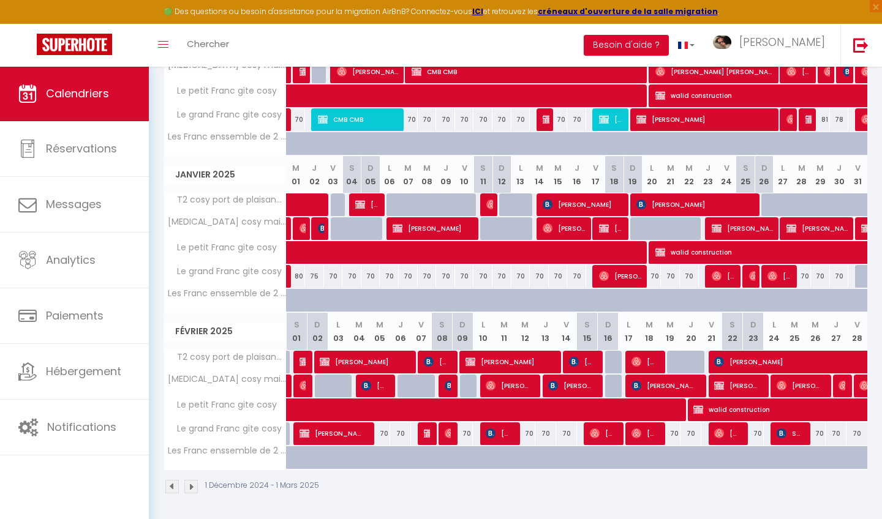
click at [189, 489] on img at bounding box center [190, 486] width 13 height 13
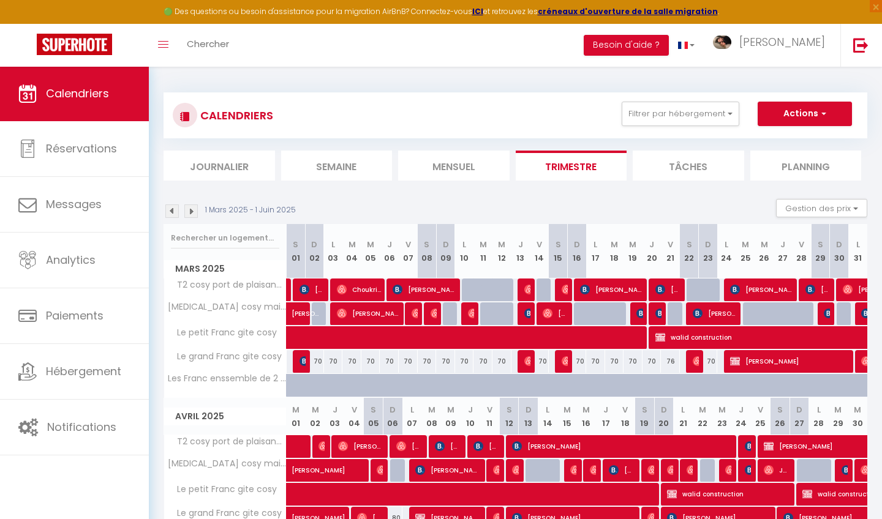
scroll to position [121, 0]
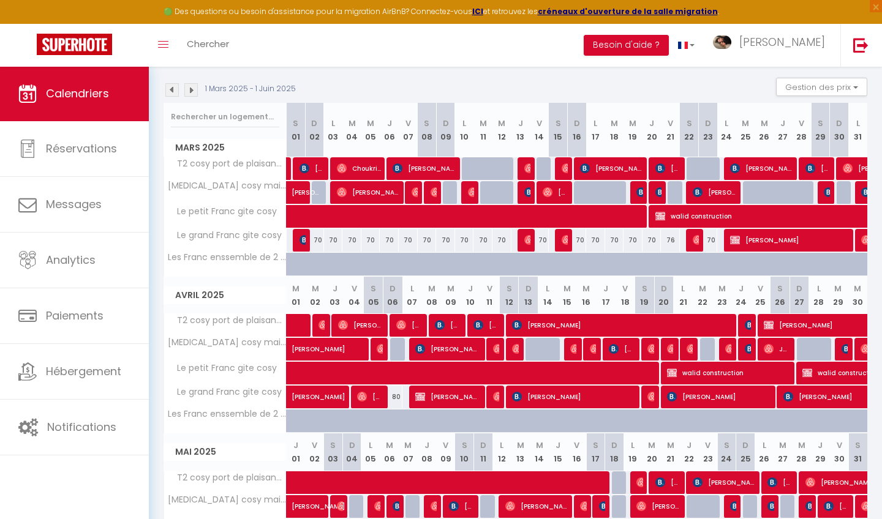
click at [391, 374] on span at bounding box center [566, 373] width 535 height 23
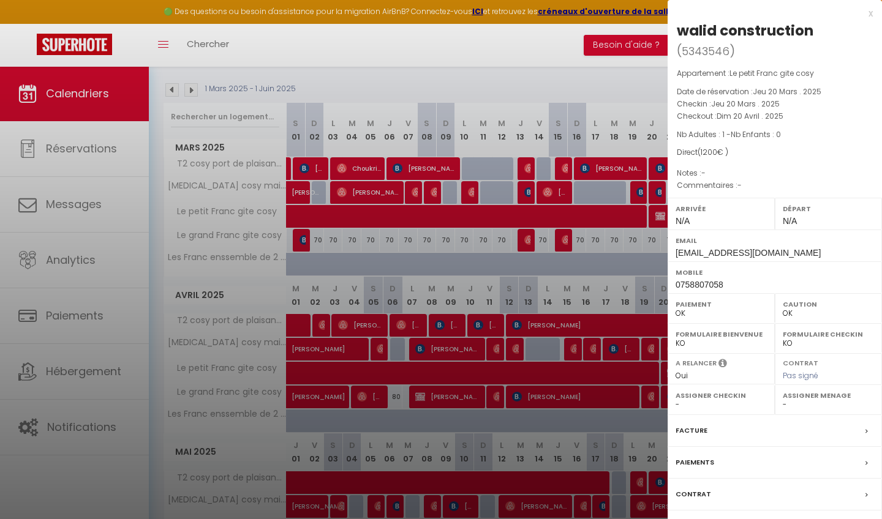
drag, startPoint x: 676, startPoint y: 252, endPoint x: 780, endPoint y: 246, distance: 103.7
click at [780, 246] on div "Email [EMAIL_ADDRESS][DOMAIN_NAME]" at bounding box center [774, 246] width 214 height 32
click at [771, 248] on span "[EMAIL_ADDRESS][DOMAIN_NAME]" at bounding box center [747, 253] width 145 height 10
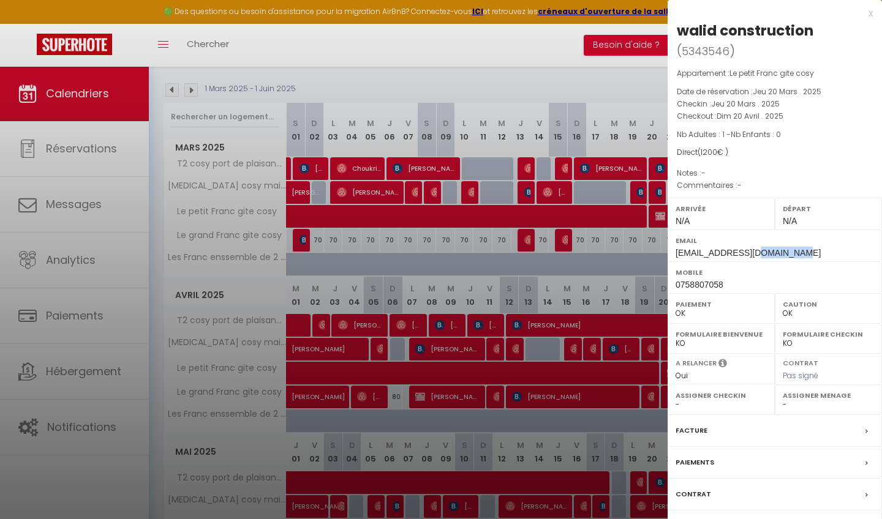
click at [732, 253] on span "[EMAIL_ADDRESS][DOMAIN_NAME]" at bounding box center [747, 253] width 145 height 10
copy div "[EMAIL_ADDRESS][DOMAIN_NAME]"
click at [361, 267] on div at bounding box center [441, 259] width 882 height 519
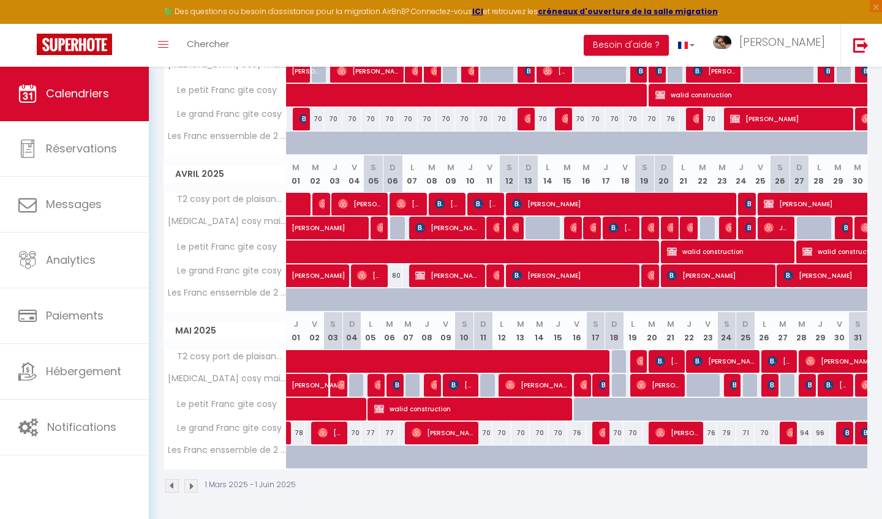
scroll to position [242, 0]
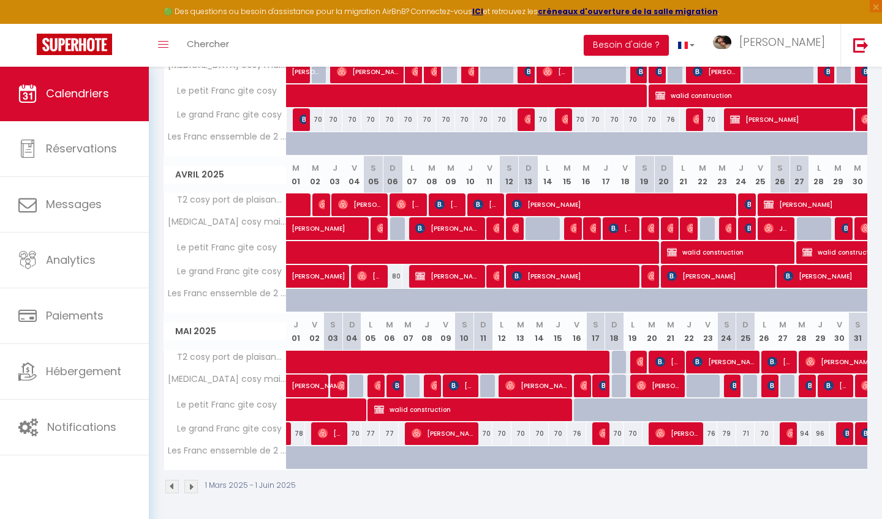
click at [192, 486] on img at bounding box center [190, 486] width 13 height 13
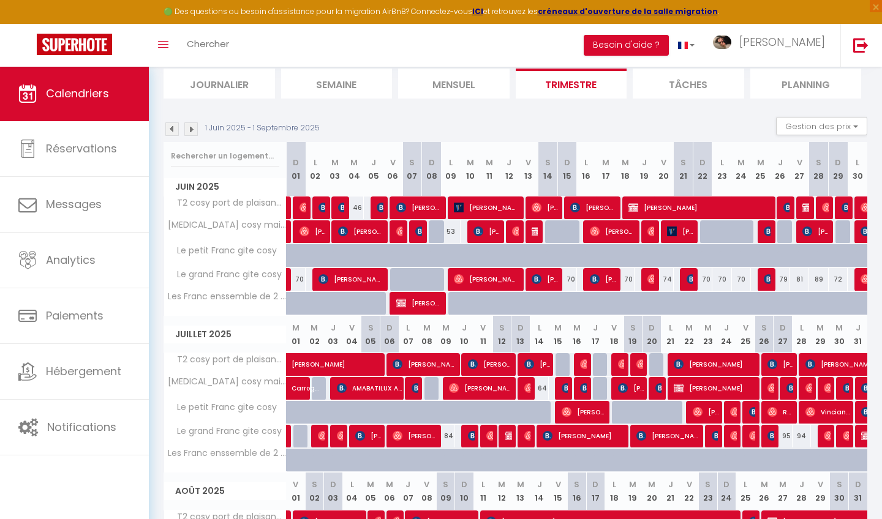
scroll to position [80, 0]
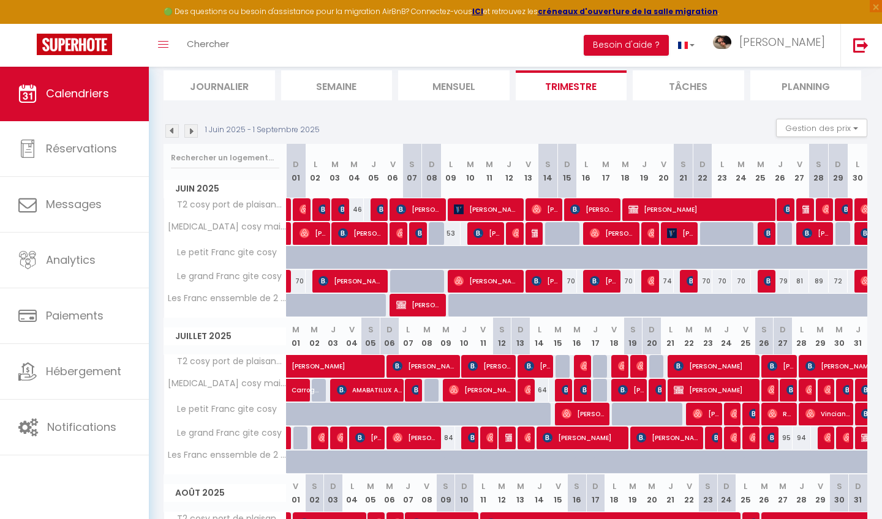
click at [172, 132] on img at bounding box center [171, 130] width 13 height 13
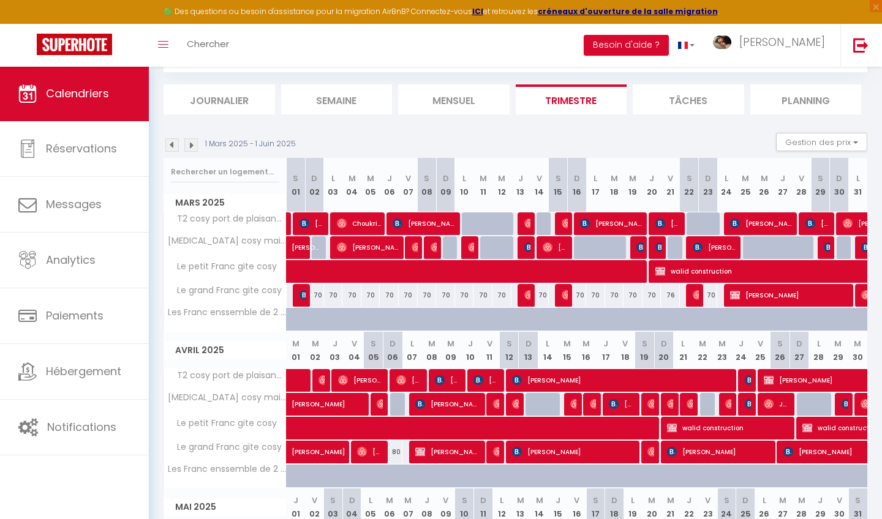
click at [372, 273] on span at bounding box center [566, 271] width 535 height 23
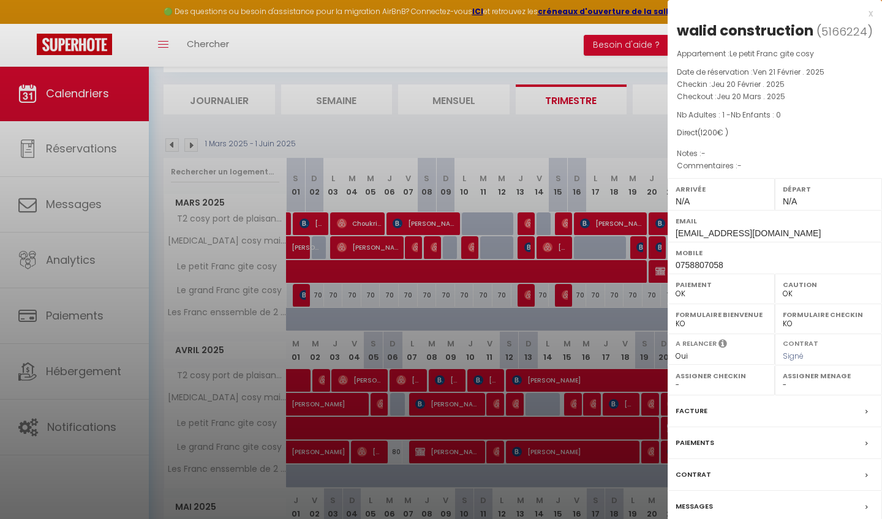
click at [396, 425] on div at bounding box center [441, 259] width 882 height 519
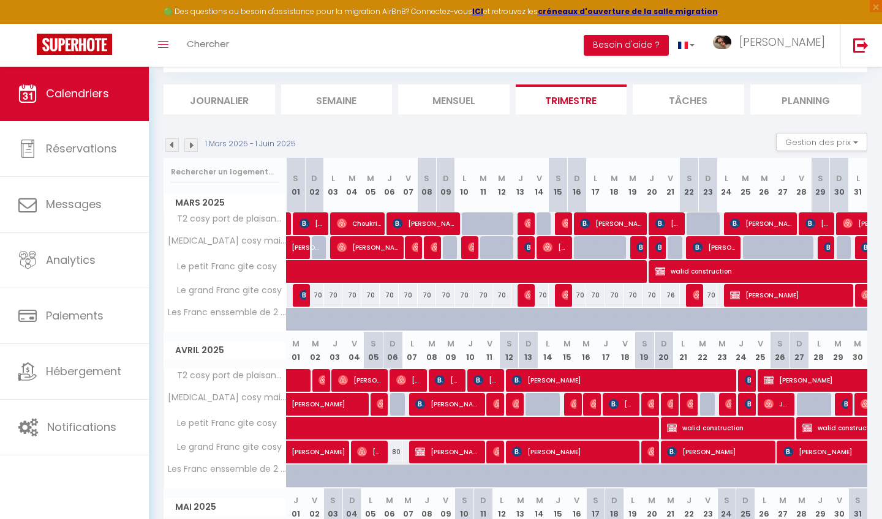
click at [396, 425] on span at bounding box center [566, 428] width 535 height 23
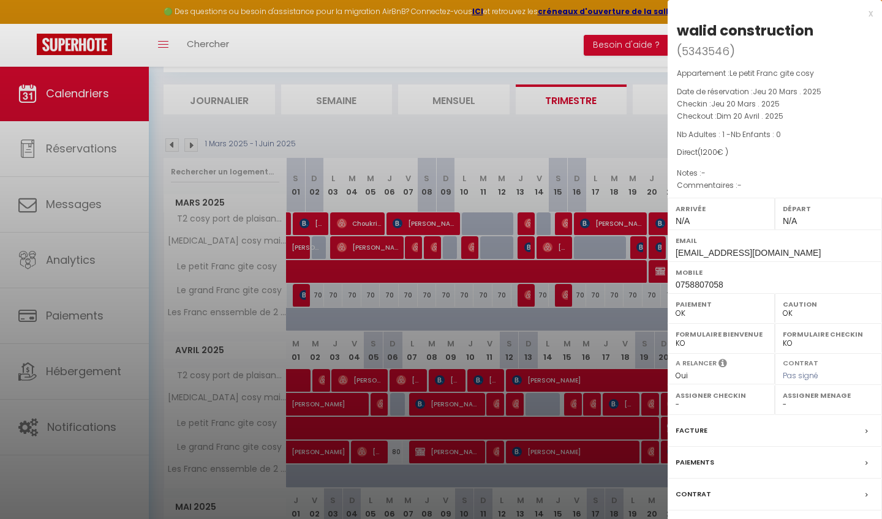
click at [396, 425] on div at bounding box center [441, 259] width 882 height 519
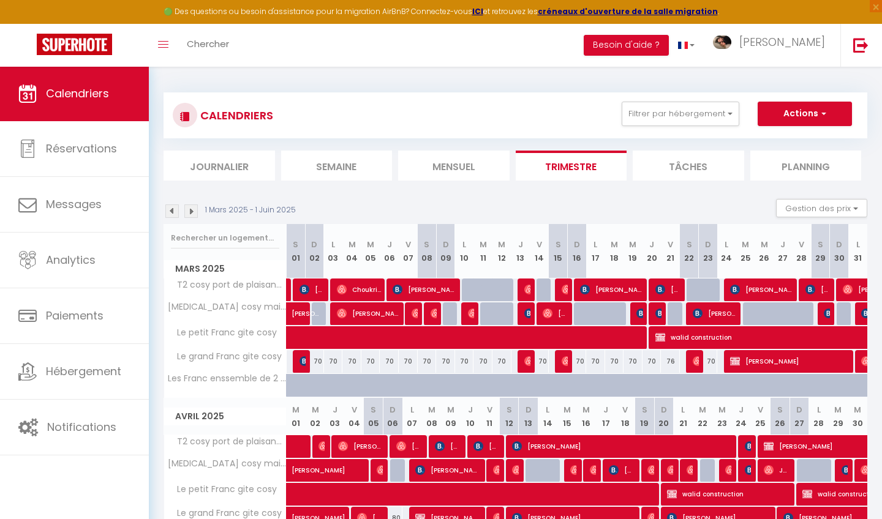
scroll to position [0, 0]
click at [174, 212] on img at bounding box center [171, 211] width 13 height 13
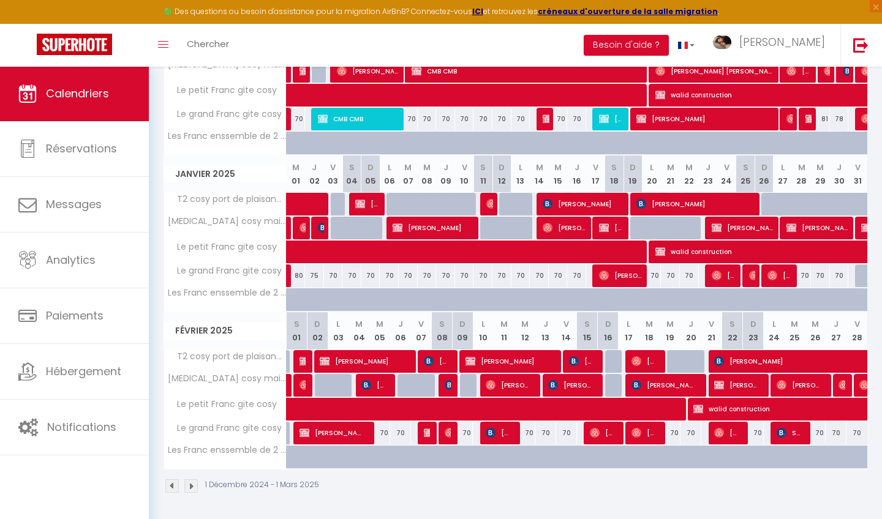
scroll to position [242, 0]
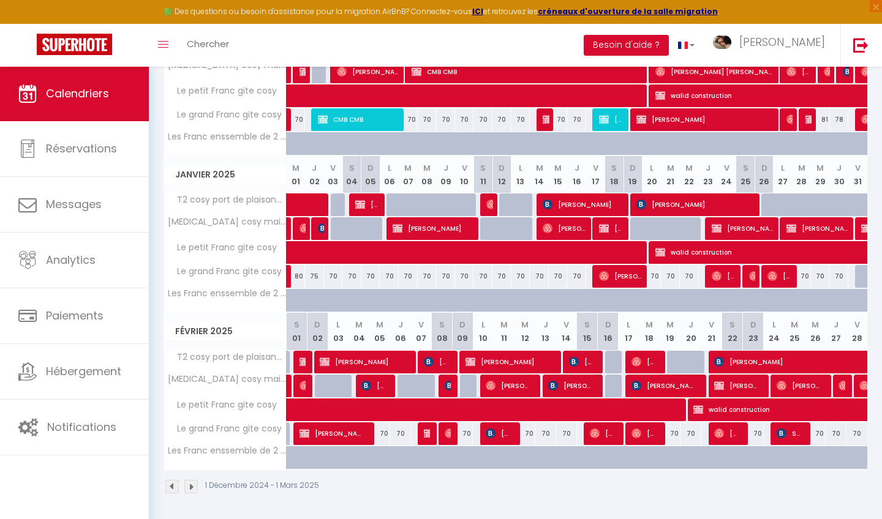
click at [635, 249] on span at bounding box center [566, 252] width 535 height 23
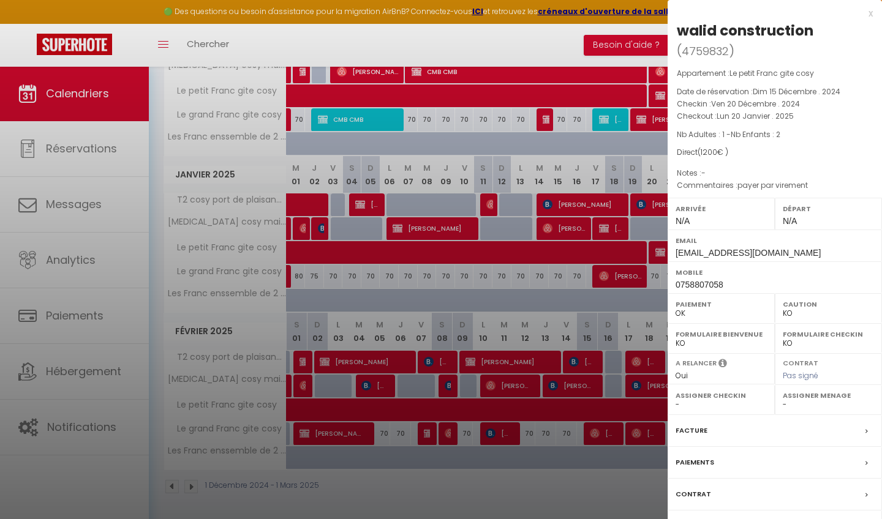
click at [435, 231] on div at bounding box center [441, 259] width 882 height 519
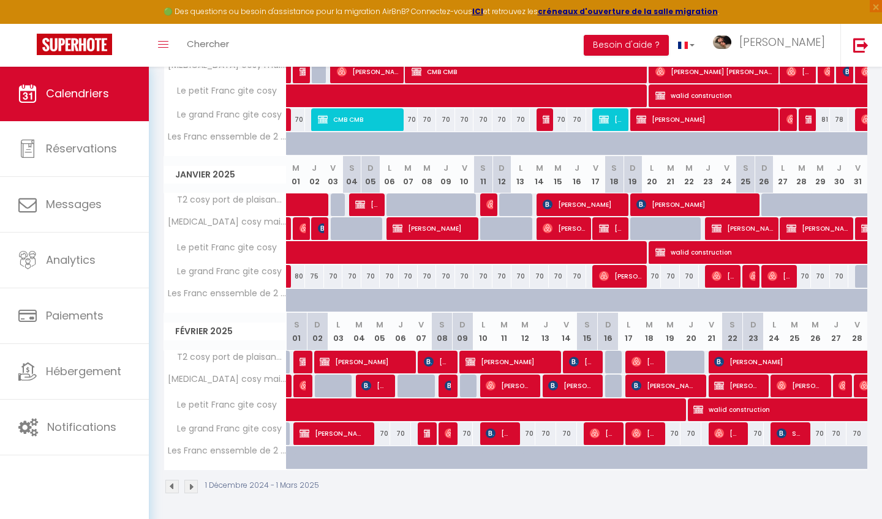
click at [436, 224] on span "[PERSON_NAME]" at bounding box center [434, 228] width 82 height 23
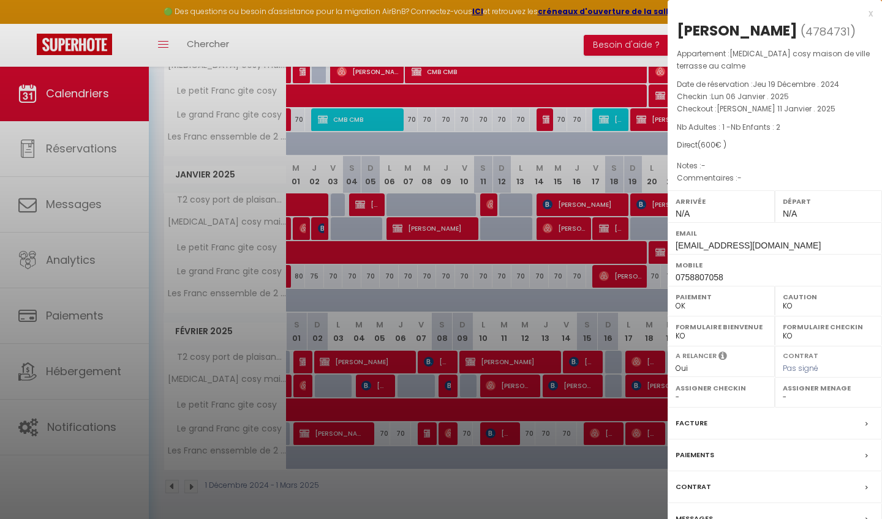
select select "OK"
click at [732, 35] on div "[PERSON_NAME]" at bounding box center [737, 31] width 121 height 20
click at [728, 28] on div "[PERSON_NAME]" at bounding box center [737, 31] width 121 height 20
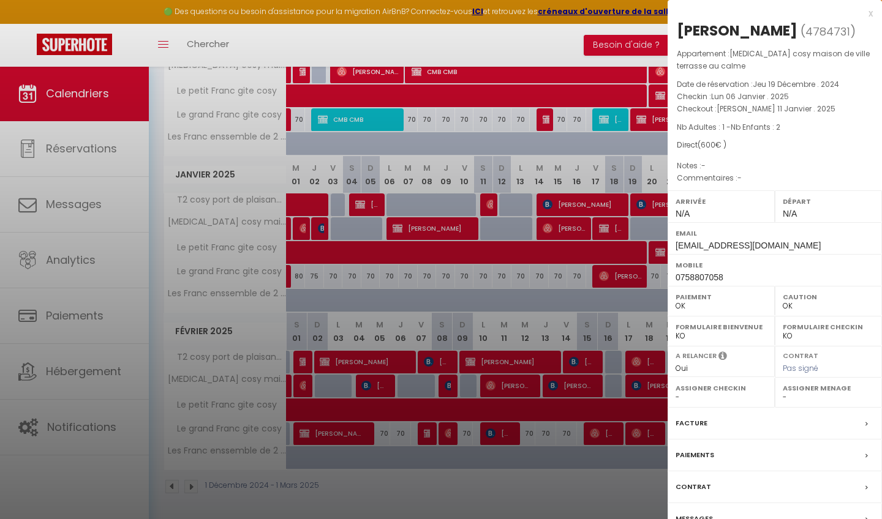
click at [728, 28] on div "[PERSON_NAME]" at bounding box center [737, 31] width 121 height 20
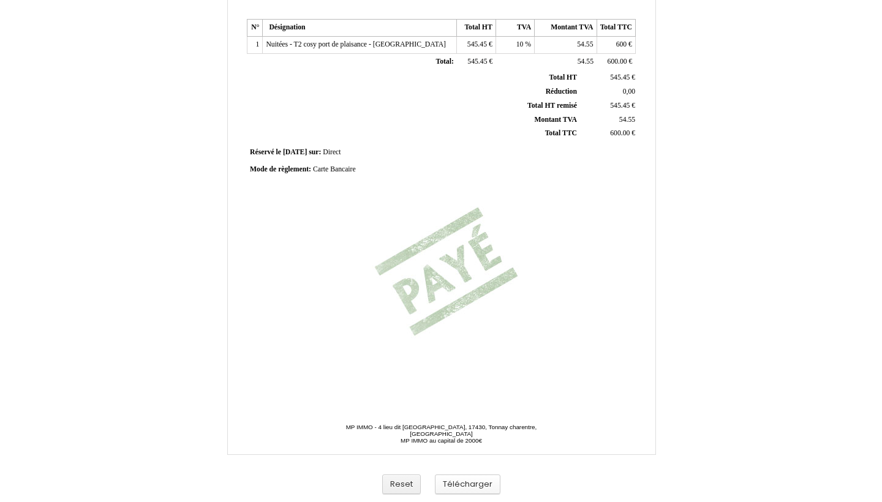
scroll to position [237, 0]
click at [457, 484] on button "Télécharger" at bounding box center [468, 485] width 66 height 20
click at [336, 165] on span "Carte Bancaire" at bounding box center [334, 169] width 43 height 8
type input "C"
type input "virement le 21.12.24"
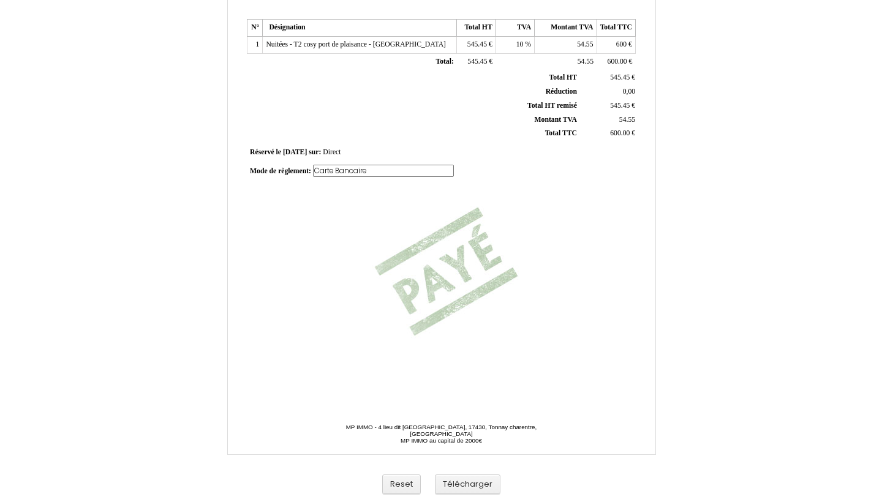
click at [395, 257] on div "Facture Facture N° 4784731 4784731 Date de création 19 December 2024 Hebergeur:…" at bounding box center [441, 107] width 393 height 579
click at [457, 486] on button "Télécharger" at bounding box center [468, 485] width 66 height 20
